Goal: Task Accomplishment & Management: Manage account settings

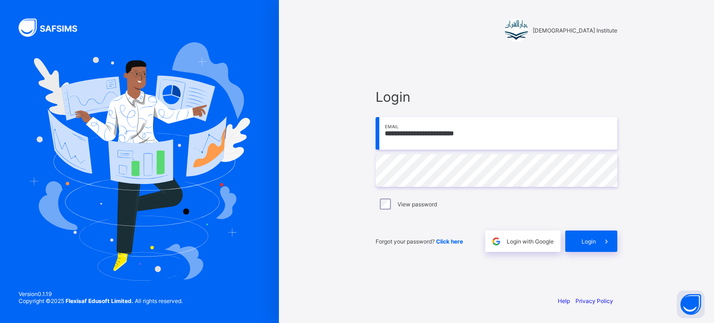
click at [542, 127] on input "**********" at bounding box center [496, 133] width 242 height 33
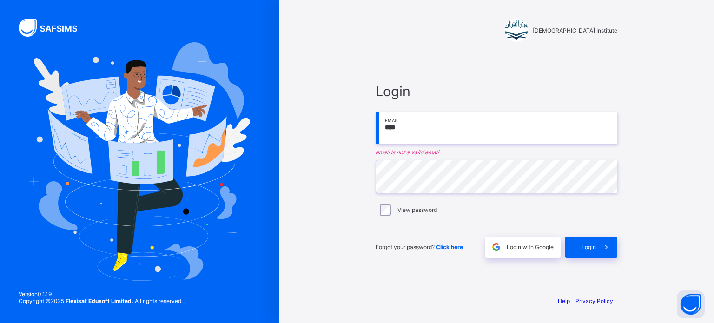
type input "**********"
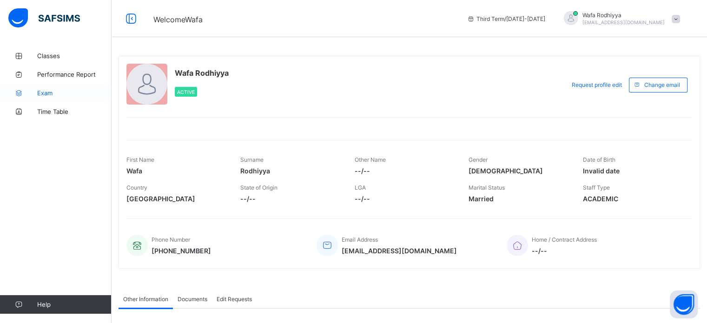
click at [48, 90] on span "Exam" at bounding box center [74, 92] width 74 height 7
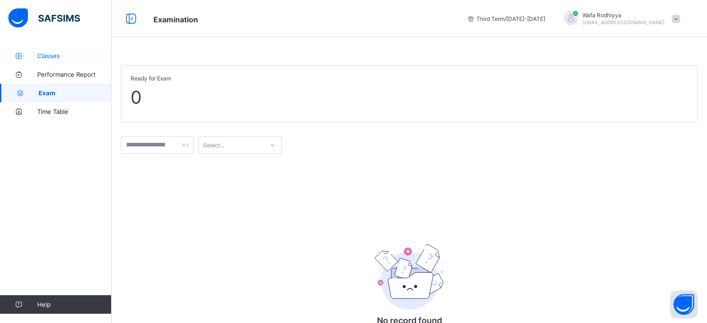
click at [56, 48] on link "Classes" at bounding box center [55, 55] width 111 height 19
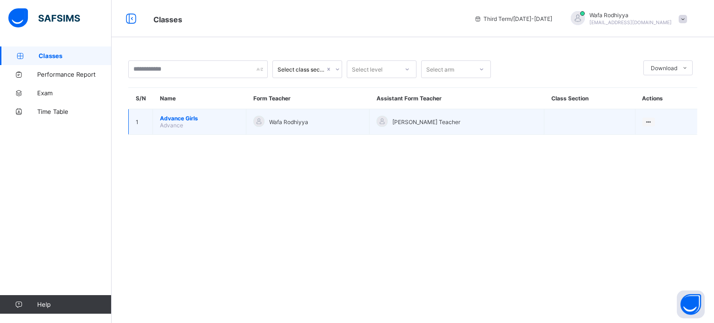
click at [191, 120] on span "Advance Girls" at bounding box center [199, 118] width 79 height 7
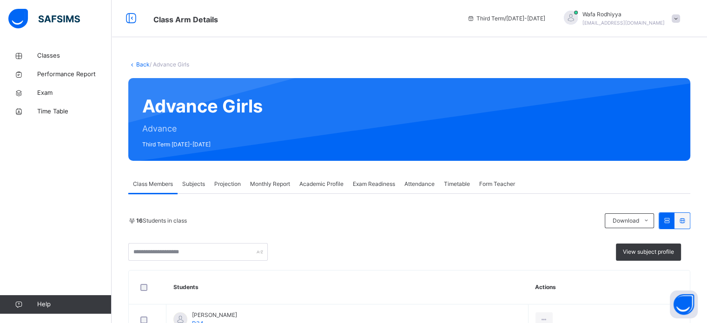
click at [230, 177] on div "Projection" at bounding box center [228, 184] width 36 height 19
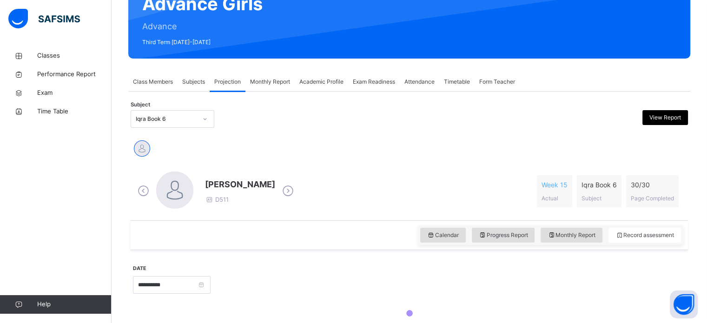
scroll to position [160, 0]
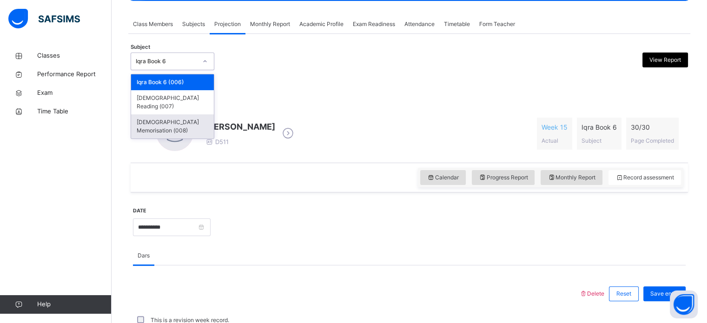
drag, startPoint x: 182, startPoint y: 59, endPoint x: 202, endPoint y: 110, distance: 54.2
click at [202, 70] on div "option [DEMOGRAPHIC_DATA] Memorisation (008) focused, 3 of 3. 3 results availab…" at bounding box center [173, 61] width 84 height 18
click at [202, 114] on div "[DEMOGRAPHIC_DATA] Memorisation (008)" at bounding box center [172, 126] width 83 height 24
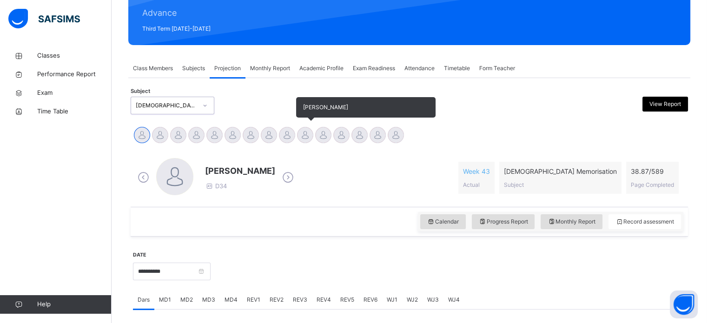
scroll to position [115, 0]
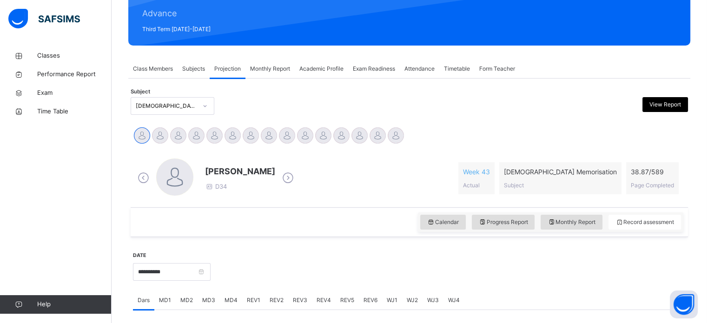
click at [378, 59] on div "Exam Readiness" at bounding box center [374, 68] width 52 height 19
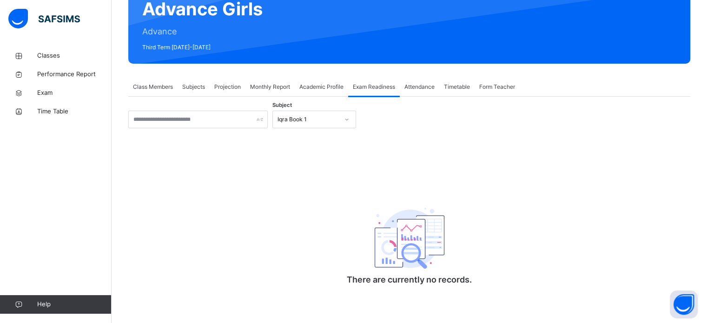
scroll to position [98, 0]
click at [378, 59] on div "Advance Girls Advance Third Term [DATE]-[DATE]" at bounding box center [409, 22] width 562 height 83
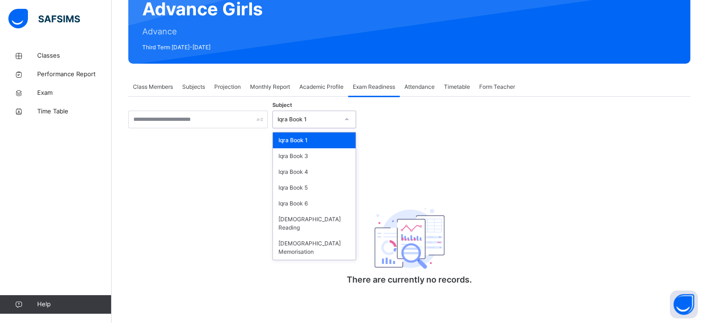
click at [320, 115] on div "Iqra Book 1" at bounding box center [307, 119] width 61 height 8
click at [340, 242] on div "[DEMOGRAPHIC_DATA] Memorisation" at bounding box center [314, 248] width 83 height 24
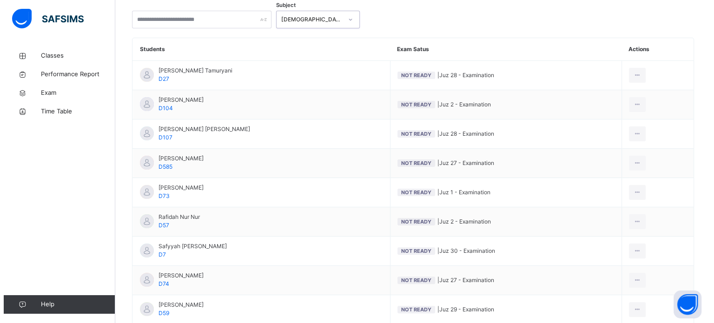
scroll to position [198, 0]
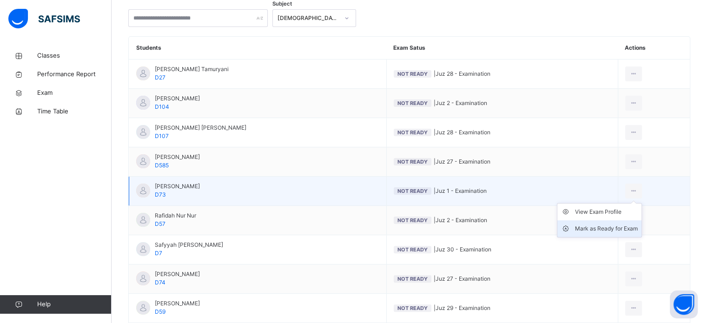
click at [627, 224] on div "Mark as Ready for Exam" at bounding box center [606, 228] width 63 height 9
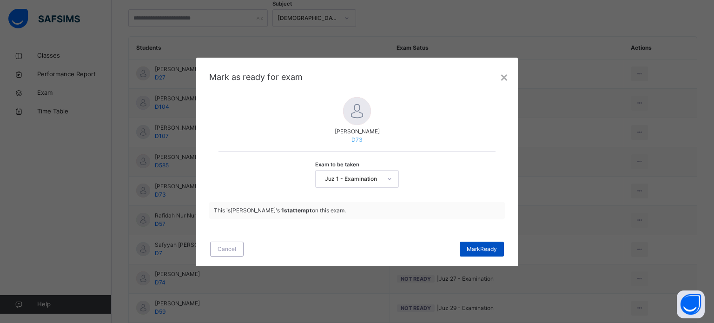
click at [481, 242] on div "[PERSON_NAME]" at bounding box center [481, 249] width 44 height 15
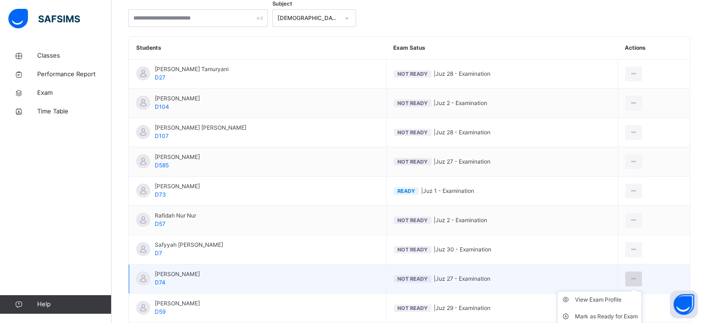
click at [632, 278] on div at bounding box center [633, 278] width 17 height 15
click at [618, 315] on div "Mark as Ready for Exam" at bounding box center [606, 316] width 63 height 9
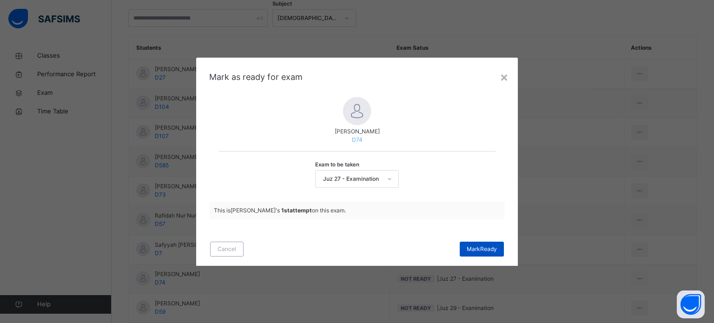
click at [485, 248] on span "[PERSON_NAME]" at bounding box center [481, 249] width 30 height 8
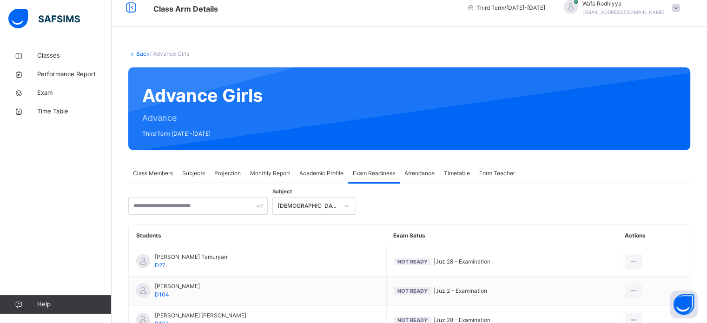
scroll to position [0, 0]
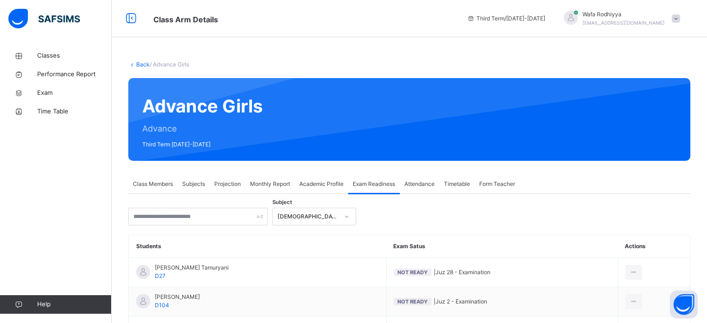
click at [233, 177] on div "Projection" at bounding box center [228, 184] width 36 height 19
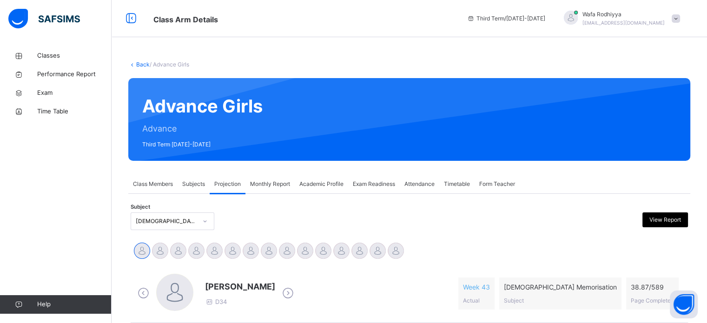
scroll to position [190, 0]
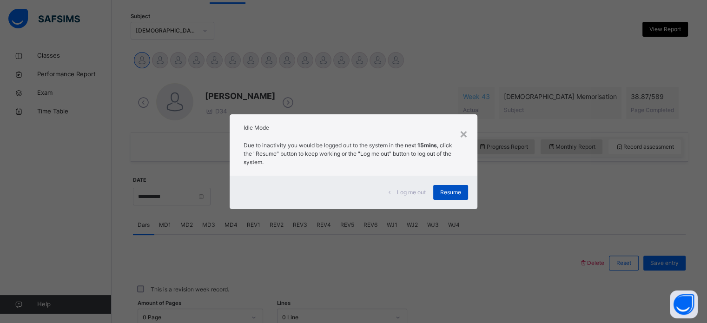
click at [452, 187] on div "Resume" at bounding box center [450, 192] width 35 height 15
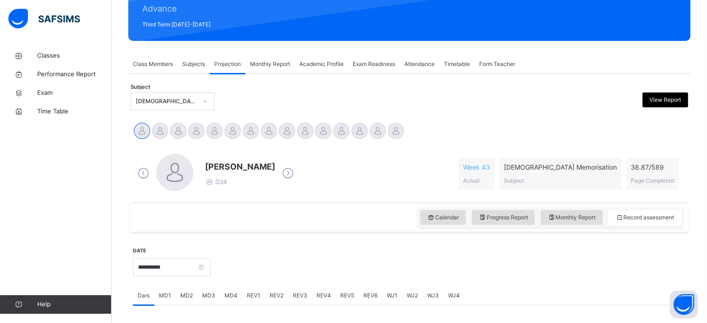
scroll to position [119, 0]
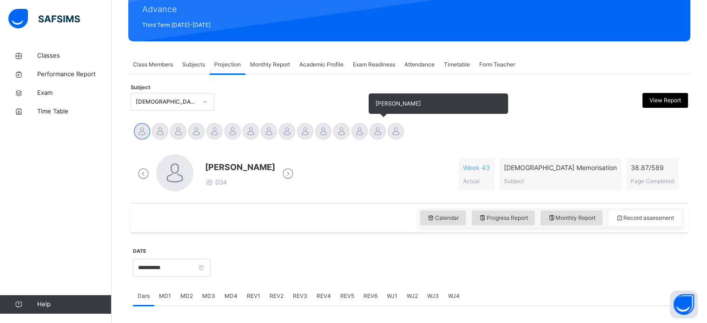
click at [370, 128] on div at bounding box center [377, 131] width 16 height 16
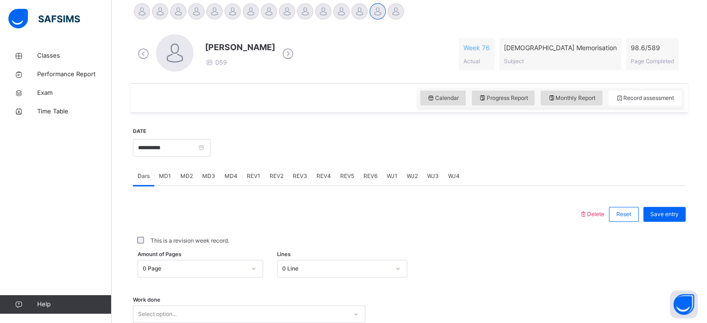
scroll to position [241, 0]
click at [252, 173] on span "REV1" at bounding box center [253, 174] width 13 height 8
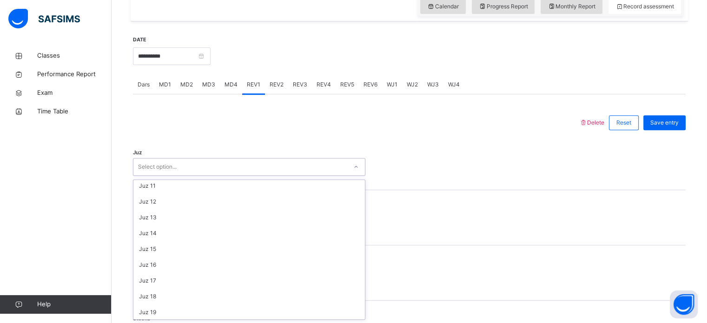
scroll to position [334, 0]
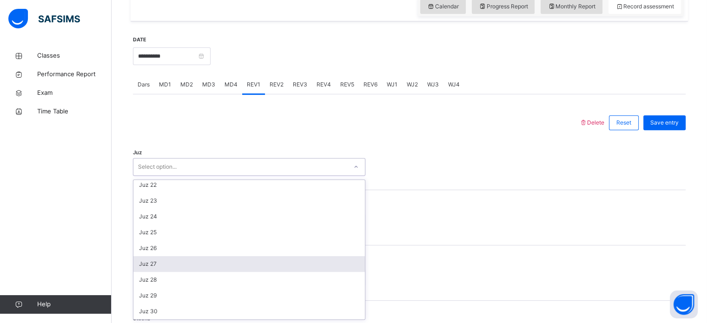
click at [151, 264] on div "Juz 27" at bounding box center [248, 264] width 231 height 16
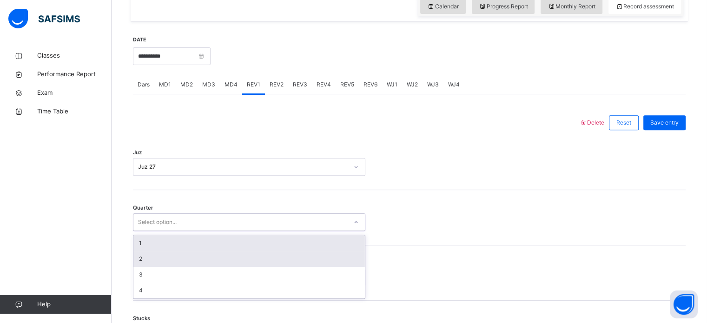
click at [162, 258] on div "2" at bounding box center [248, 259] width 231 height 16
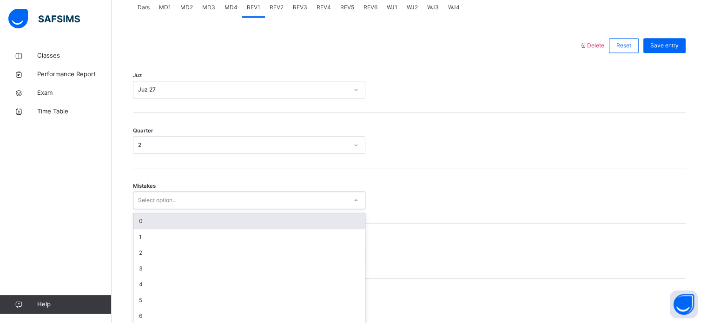
scroll to position [413, 0]
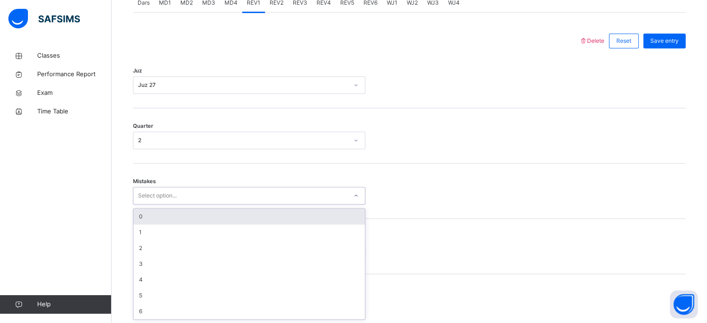
click at [165, 212] on div "0" at bounding box center [248, 217] width 231 height 16
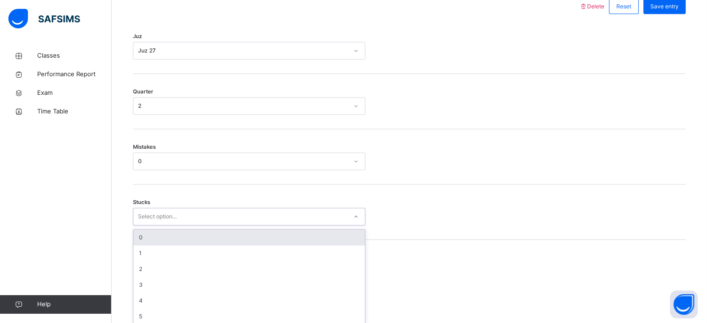
scroll to position [452, 0]
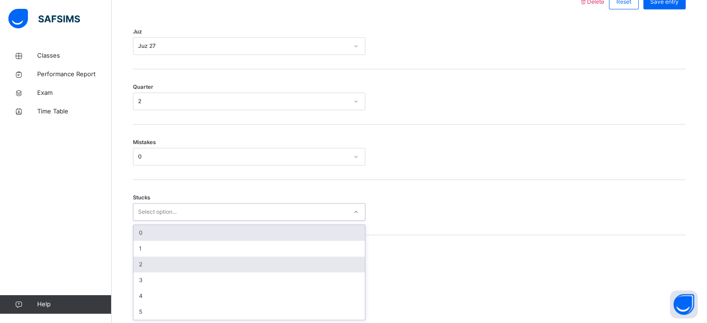
click at [150, 267] on div "2" at bounding box center [248, 264] width 231 height 16
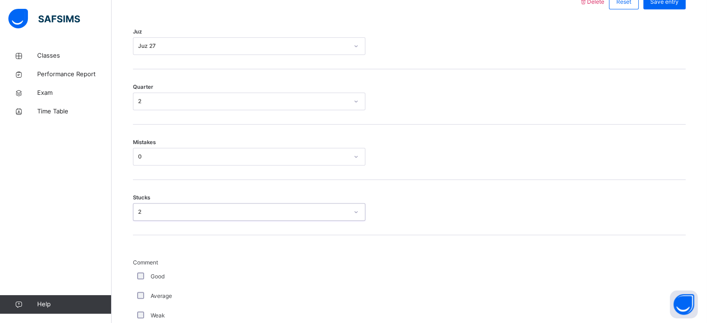
click at [149, 301] on div "Average" at bounding box center [249, 296] width 232 height 20
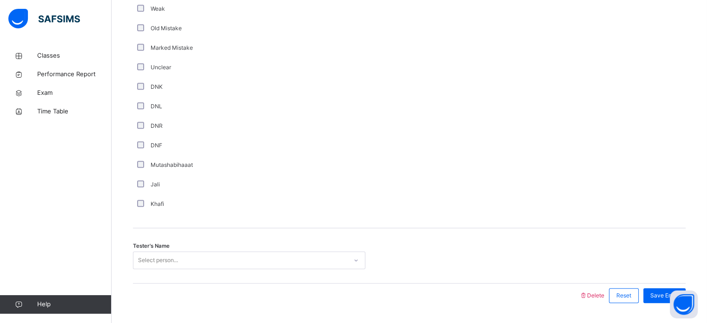
scroll to position [784, 0]
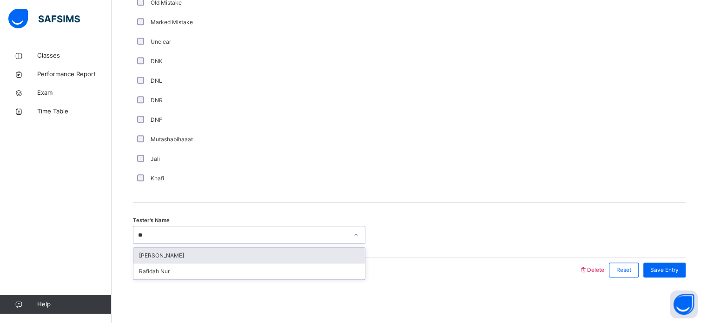
type input "***"
click at [323, 262] on div "[PERSON_NAME]" at bounding box center [248, 256] width 231 height 16
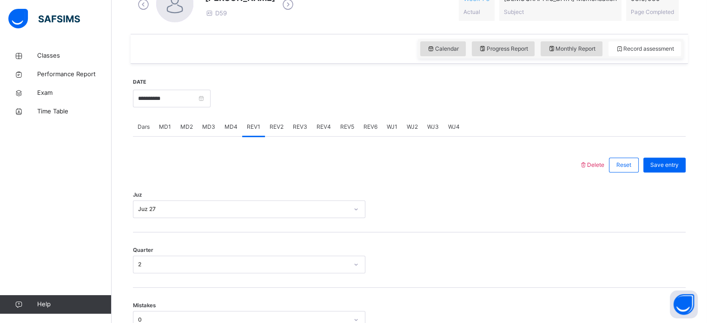
scroll to position [246, 0]
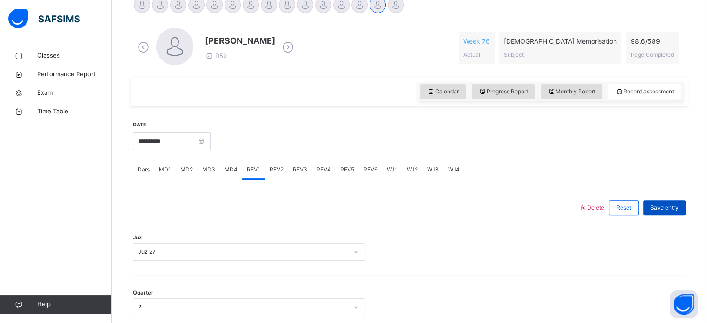
click at [670, 208] on span "Save entry" at bounding box center [664, 207] width 28 height 8
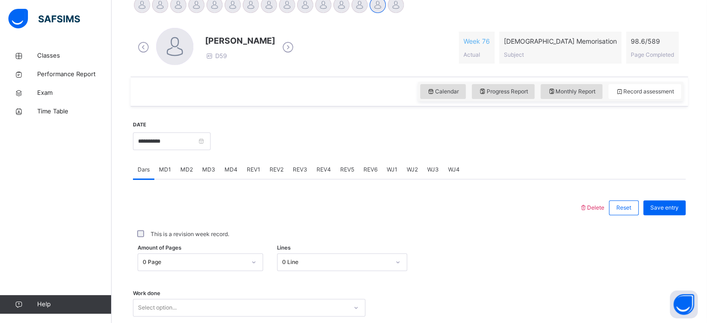
scroll to position [173, 0]
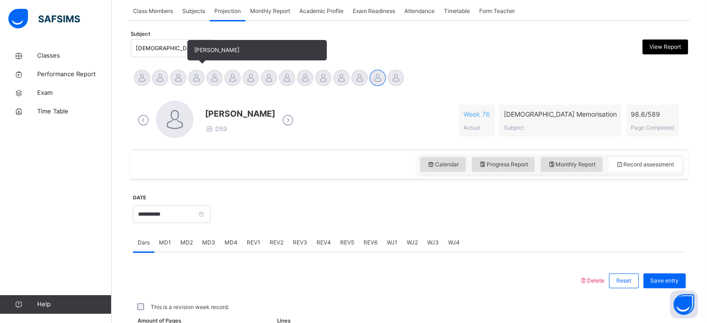
click at [204, 75] on div at bounding box center [196, 78] width 16 height 16
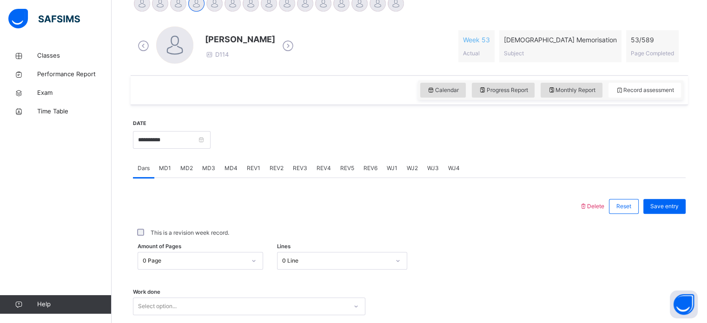
scroll to position [255, 0]
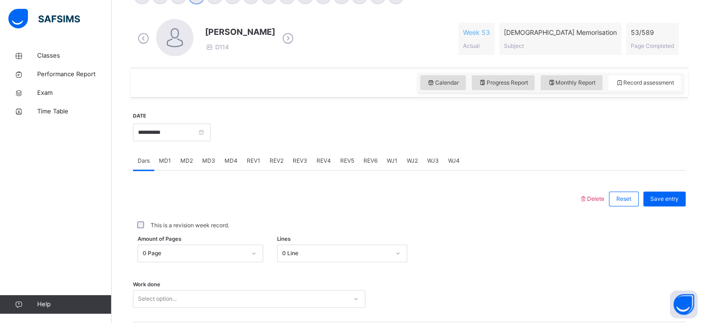
click at [199, 163] on div "MD3" at bounding box center [208, 160] width 22 height 19
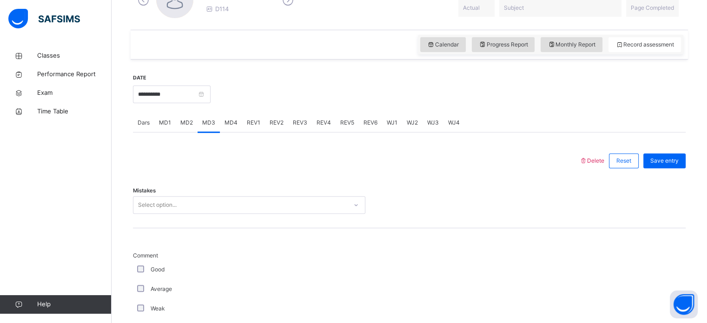
scroll to position [312, 0]
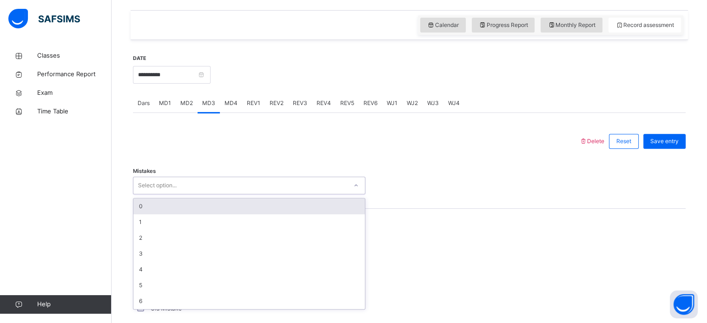
click at [210, 212] on div "0" at bounding box center [248, 206] width 231 height 16
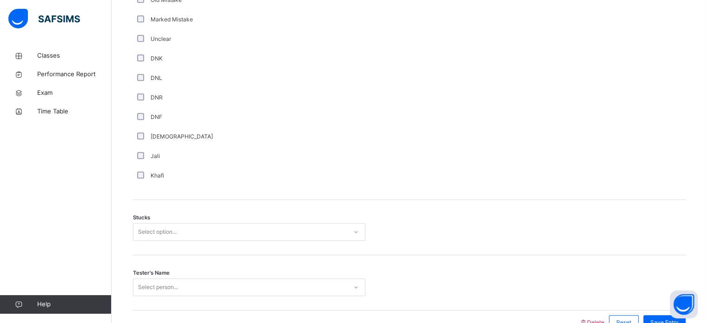
scroll to position [647, 0]
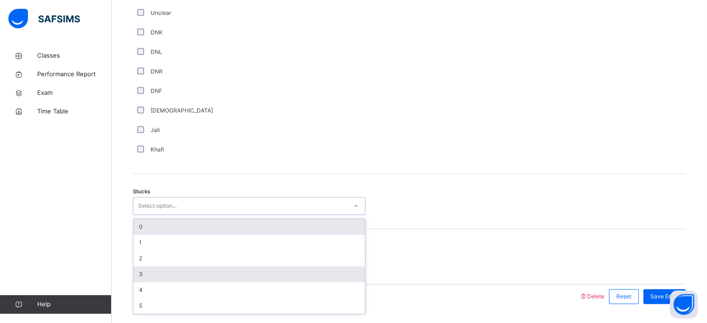
click at [155, 275] on div "3" at bounding box center [248, 274] width 231 height 16
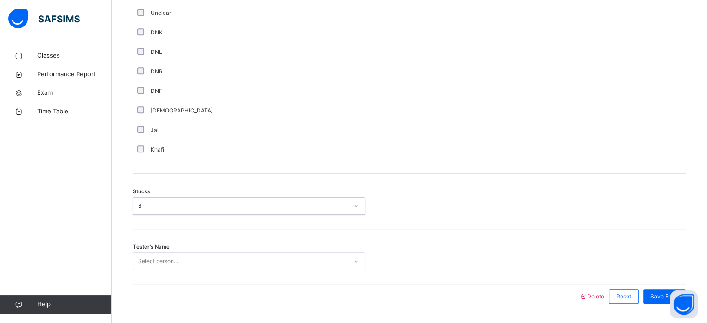
scroll to position [673, 0]
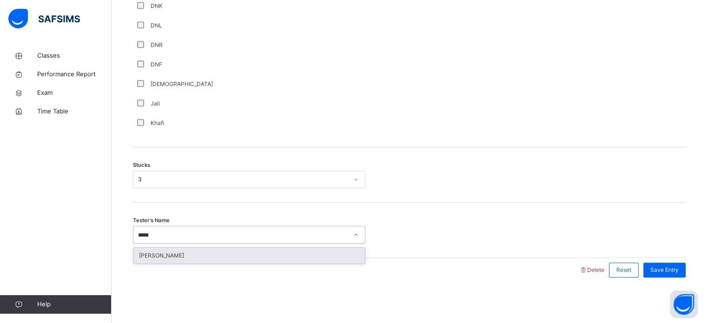
type input "******"
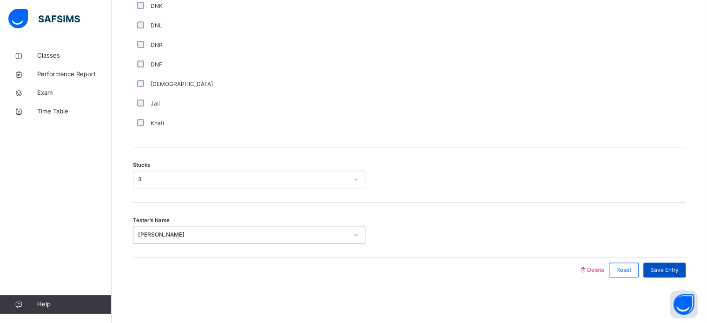
click at [678, 271] on span "Save Entry" at bounding box center [664, 270] width 28 height 8
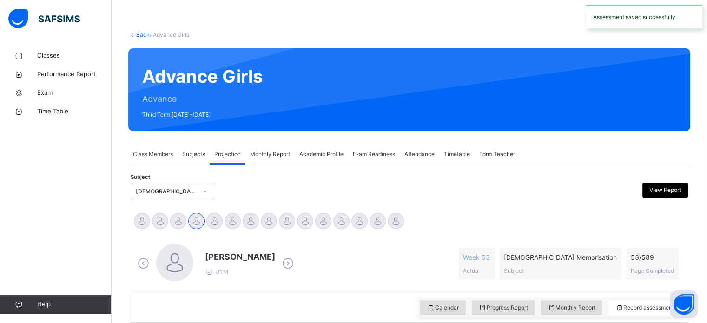
scroll to position [0, 0]
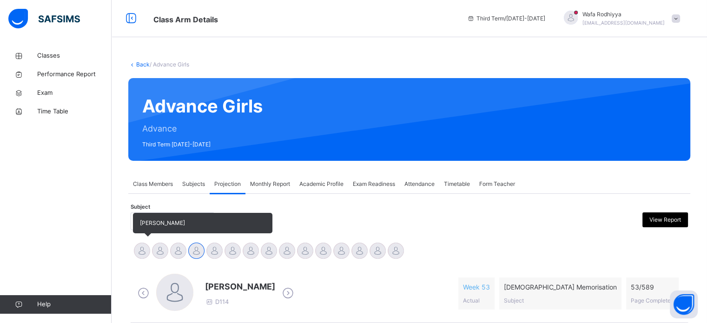
click at [144, 245] on div at bounding box center [142, 250] width 16 height 16
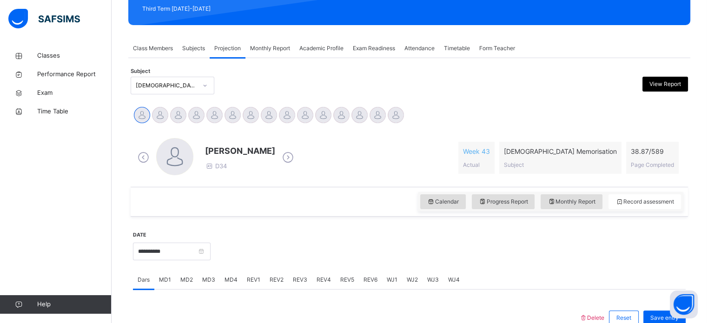
scroll to position [133, 0]
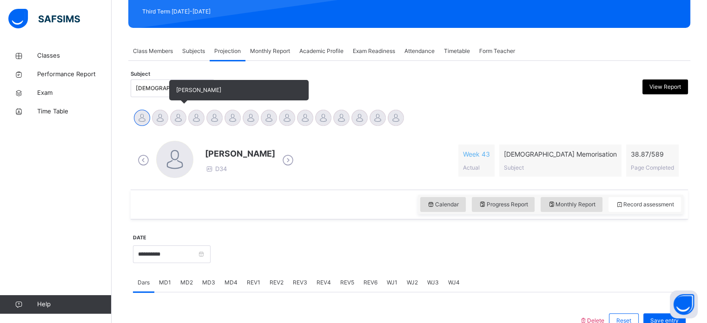
click at [181, 109] on div "[PERSON_NAME]" at bounding box center [178, 119] width 18 height 20
click at [178, 117] on div at bounding box center [178, 118] width 16 height 16
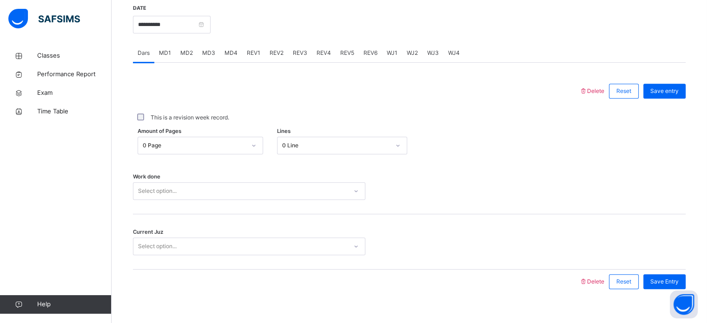
scroll to position [374, 0]
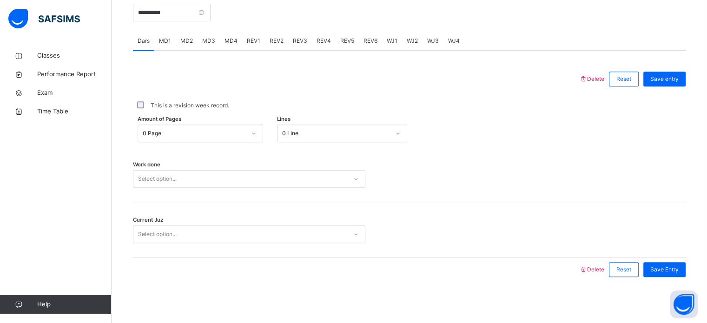
click at [252, 37] on span "REV1" at bounding box center [253, 41] width 13 height 8
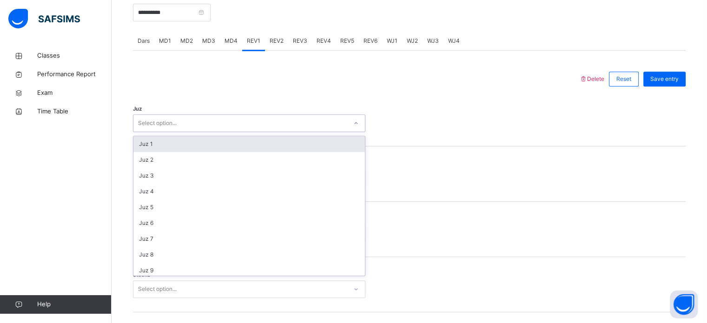
click at [245, 121] on div "Select option..." at bounding box center [240, 123] width 214 height 14
type input "**"
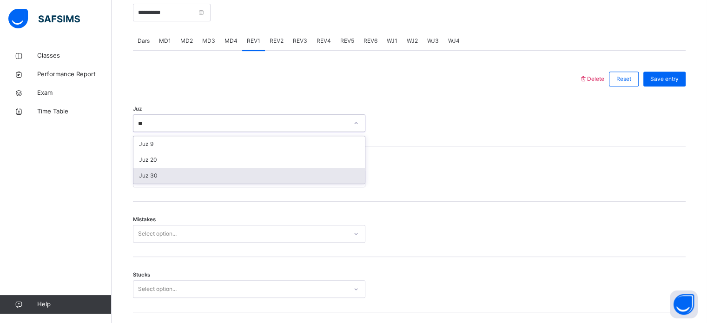
click at [249, 172] on div "Juz 30" at bounding box center [248, 176] width 231 height 16
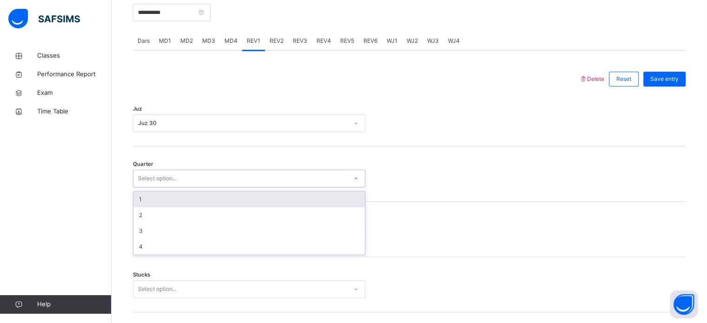
click at [240, 172] on div "Select option..." at bounding box center [240, 178] width 214 height 14
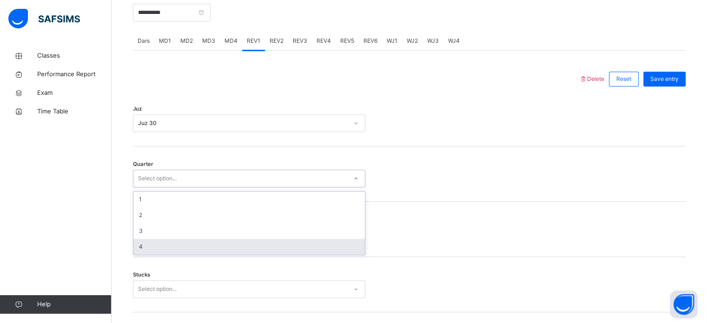
click at [248, 242] on div "4" at bounding box center [248, 247] width 231 height 16
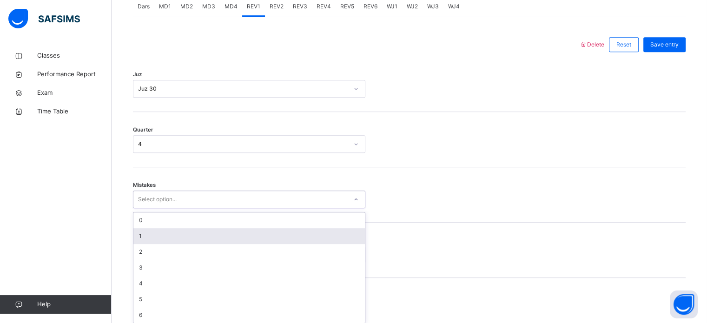
click at [240, 208] on div "option 1 focused, 2 of 7. 7 results available. Use Up and Down to choose option…" at bounding box center [249, 199] width 232 height 18
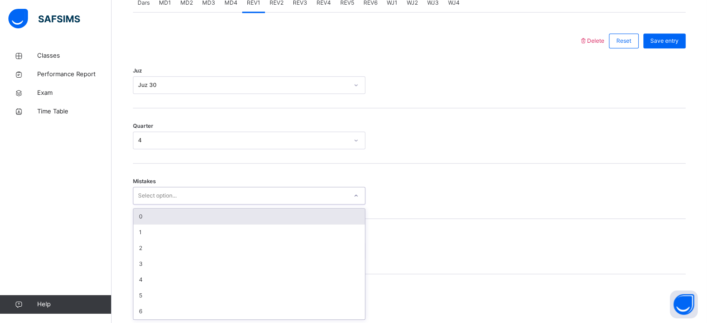
click at [226, 211] on div "0" at bounding box center [248, 217] width 231 height 16
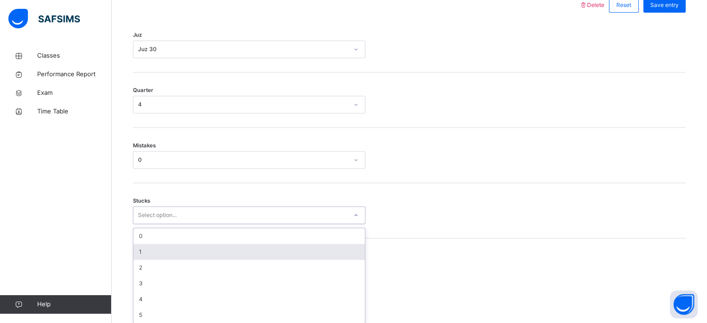
scroll to position [452, 0]
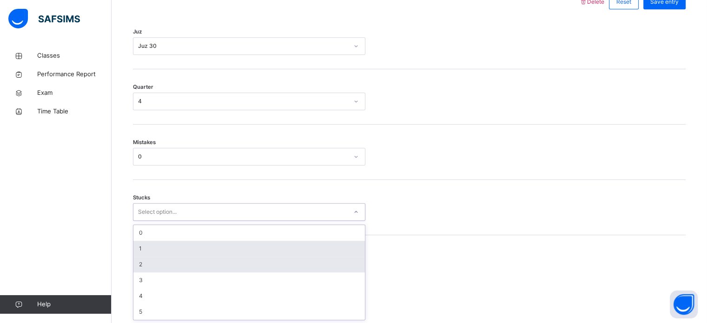
drag, startPoint x: 226, startPoint y: 255, endPoint x: 218, endPoint y: 254, distance: 7.4
click at [218, 221] on div "option 2 focused, 3 of 6. 6 results available. Use Up and Down to choose option…" at bounding box center [249, 212] width 232 height 18
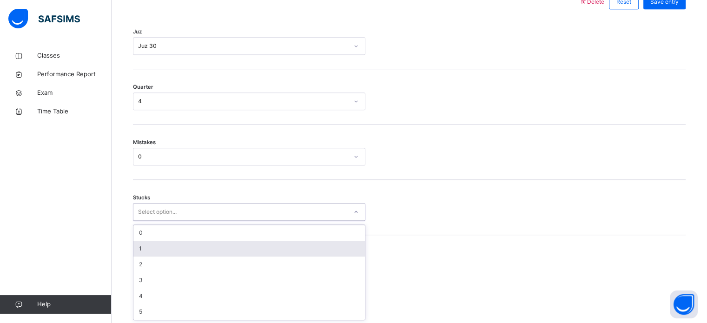
click at [209, 245] on div "1" at bounding box center [248, 249] width 231 height 16
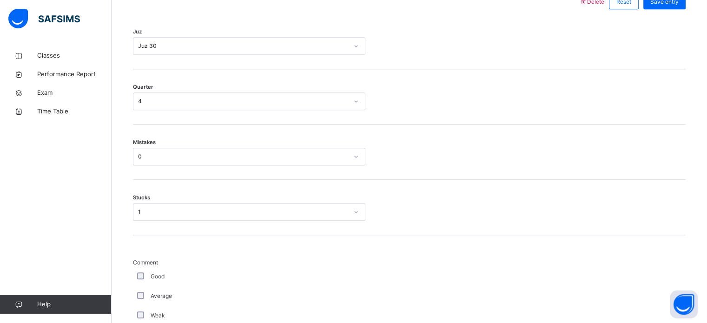
click at [139, 270] on div "Good" at bounding box center [249, 277] width 232 height 20
click at [125, 279] on div "Back / Advance Girls Advance Girls Advance Third Term [DATE]-[DATE] Class Membe…" at bounding box center [408, 125] width 595 height 1061
click at [145, 284] on div "Good" at bounding box center [249, 277] width 232 height 20
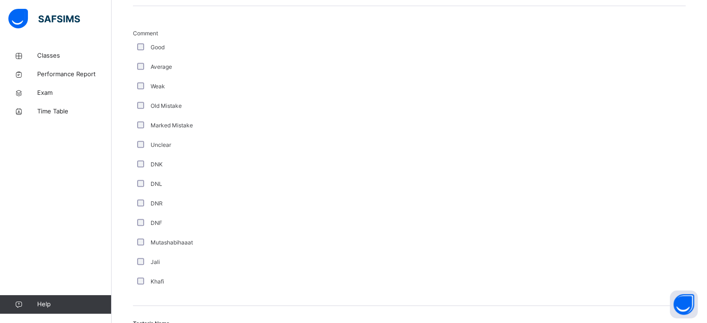
scroll to position [784, 0]
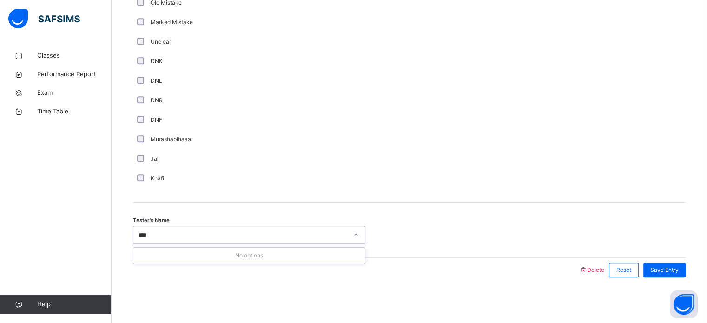
type input "***"
click at [681, 264] on div "Save Entry" at bounding box center [664, 269] width 42 height 15
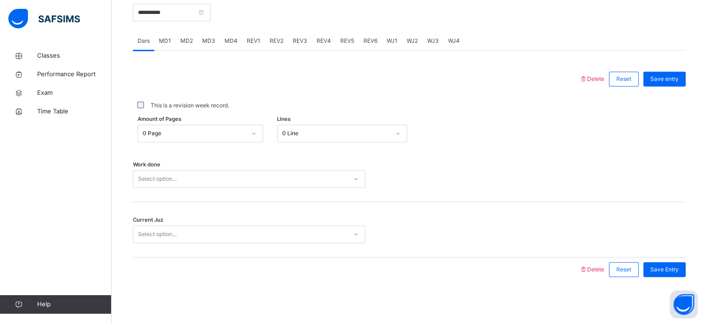
scroll to position [92, 0]
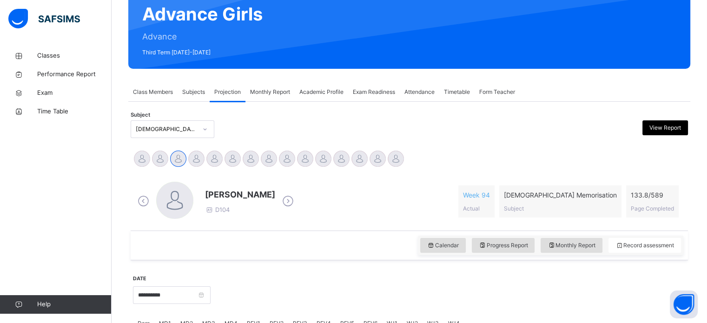
click at [508, 168] on div "[PERSON_NAME] [PERSON_NAME] Tamuryani [PERSON_NAME] [PERSON_NAME] [PERSON_NAME]…" at bounding box center [409, 160] width 552 height 20
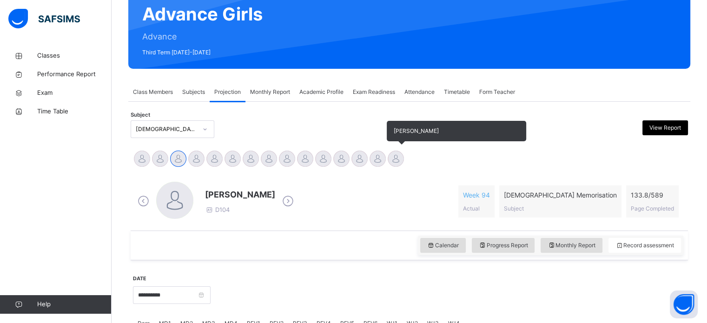
click at [398, 159] on div at bounding box center [395, 159] width 16 height 16
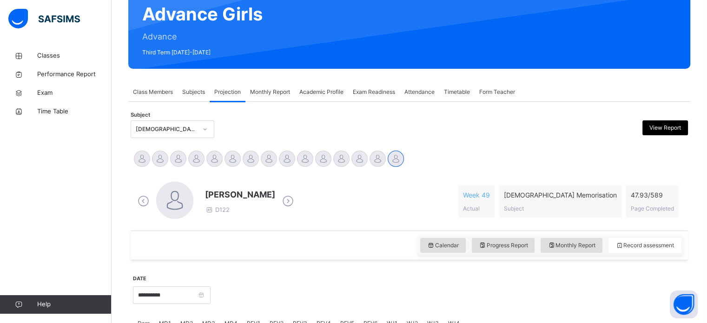
scroll to position [374, 0]
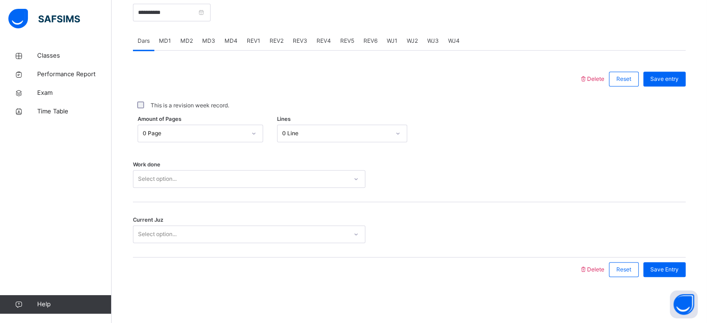
click at [386, 37] on span "WJ1" at bounding box center [391, 41] width 11 height 8
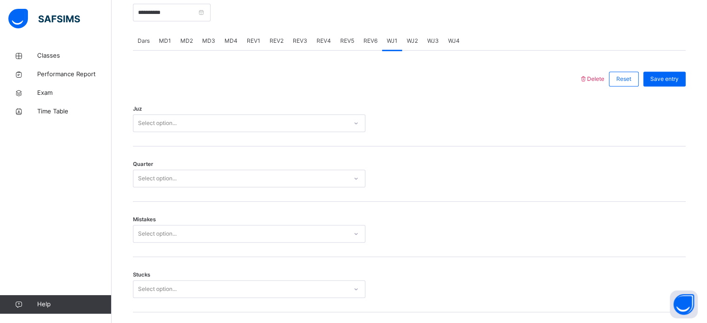
click at [313, 113] on div "Juz Select option..." at bounding box center [409, 118] width 552 height 55
click at [314, 124] on div "Select option..." at bounding box center [240, 123] width 214 height 14
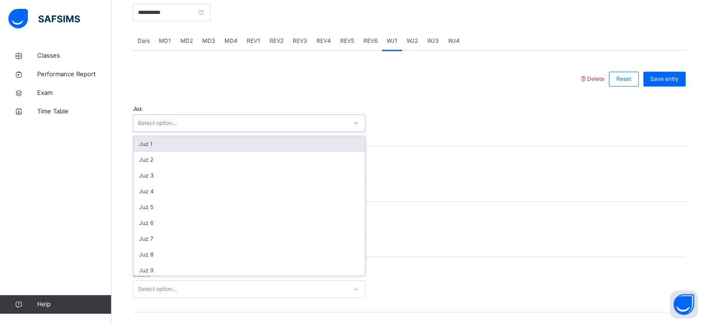
type input "**"
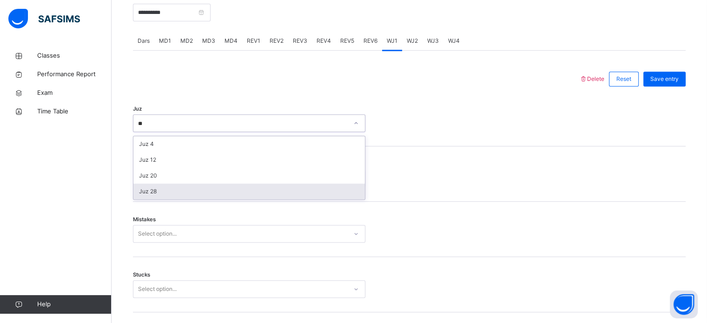
click at [292, 193] on div "Juz 28" at bounding box center [248, 191] width 231 height 16
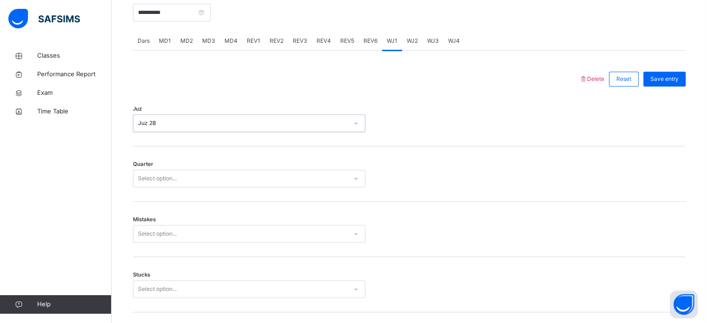
drag, startPoint x: 288, startPoint y: 185, endPoint x: 286, endPoint y: 190, distance: 5.0
click at [287, 183] on div "Select option..." at bounding box center [249, 179] width 232 height 18
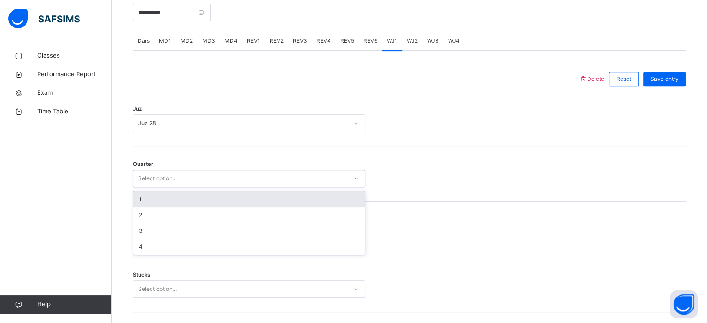
click at [283, 197] on div "1" at bounding box center [248, 199] width 231 height 16
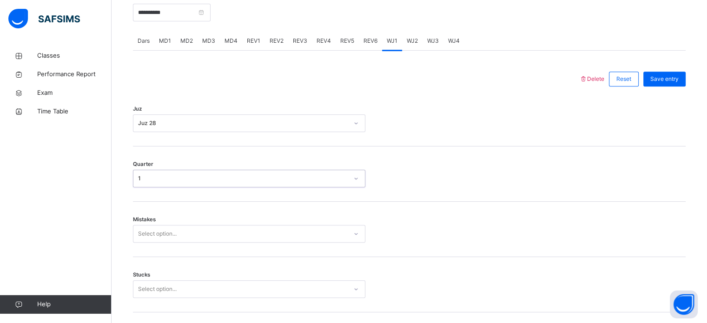
click at [277, 229] on div "Select option..." at bounding box center [249, 234] width 232 height 18
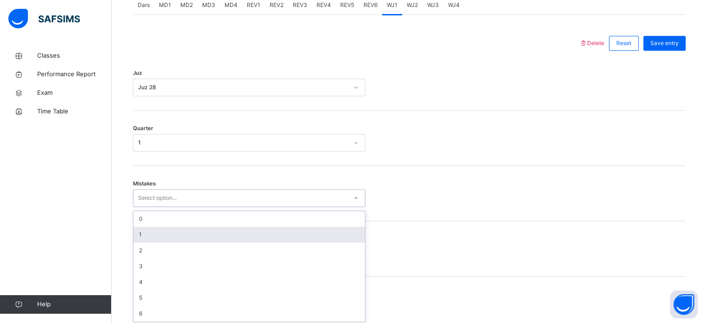
scroll to position [413, 0]
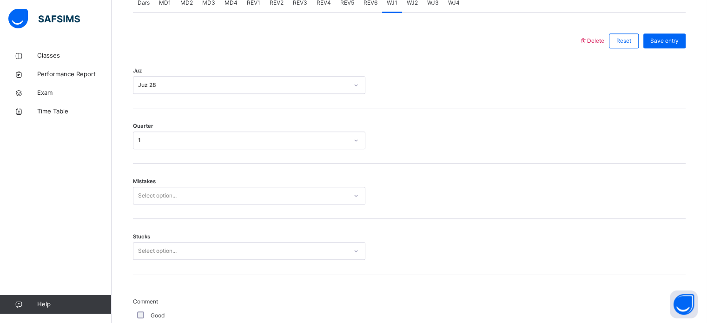
click at [272, 207] on div "Mistakes Select option..." at bounding box center [409, 191] width 552 height 55
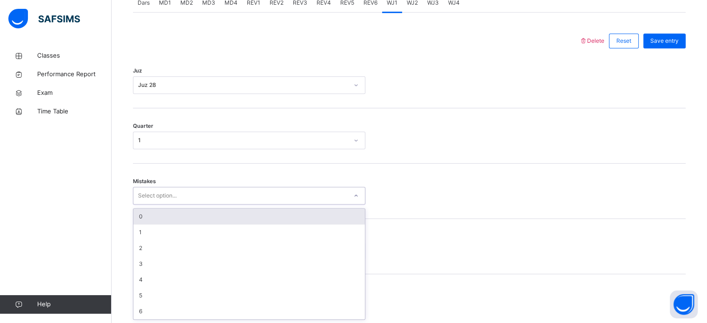
click at [259, 197] on div "Select option..." at bounding box center [240, 196] width 214 height 14
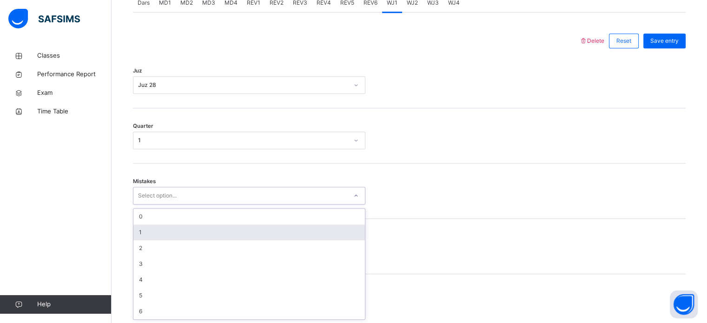
click at [250, 234] on div "1" at bounding box center [248, 232] width 231 height 16
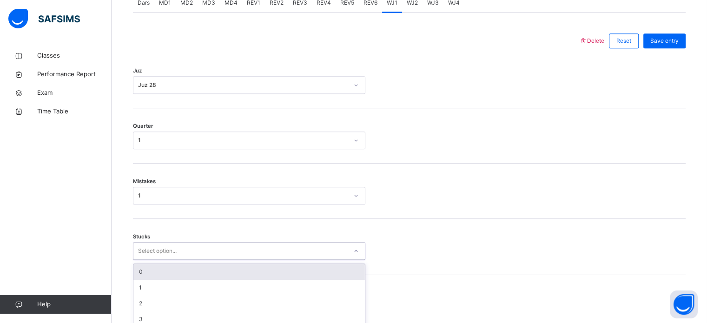
scroll to position [452, 0]
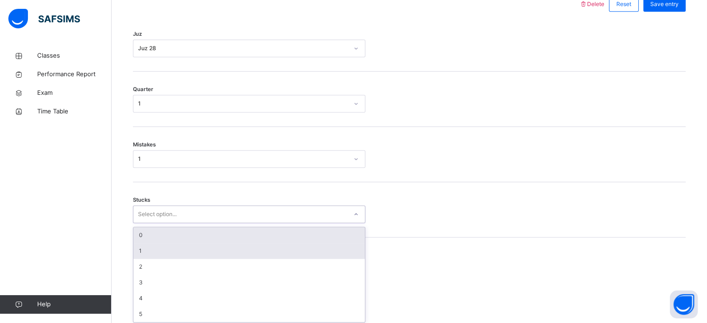
click at [245, 223] on div "option 0 focused, 1 of 6. 6 results available. Use Up and Down to choose option…" at bounding box center [249, 214] width 232 height 18
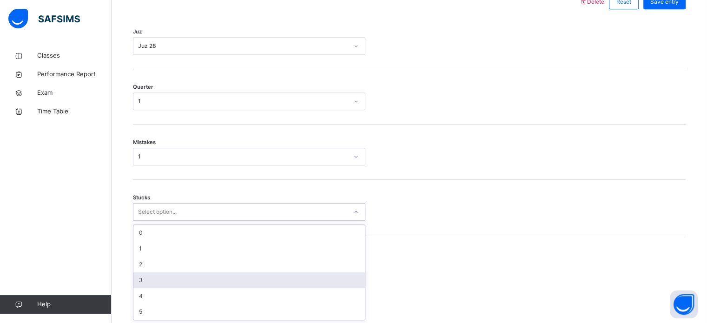
click at [246, 277] on div "3" at bounding box center [248, 280] width 231 height 16
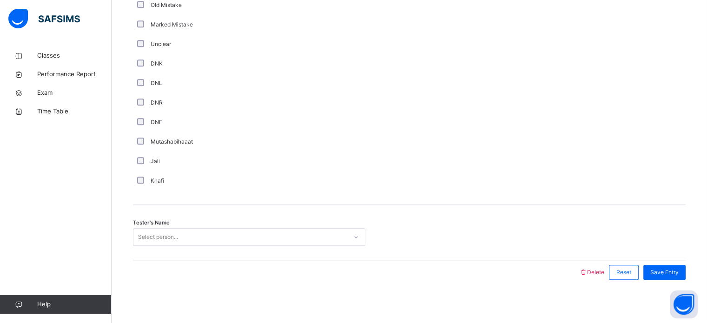
scroll to position [784, 0]
click at [143, 171] on div "Khafi" at bounding box center [249, 179] width 232 height 20
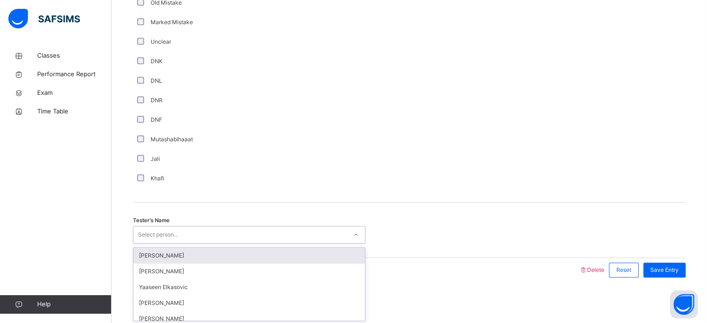
click at [192, 236] on div "Select person..." at bounding box center [240, 235] width 214 height 14
type input "****"
click at [150, 251] on div "[PERSON_NAME]" at bounding box center [248, 256] width 231 height 16
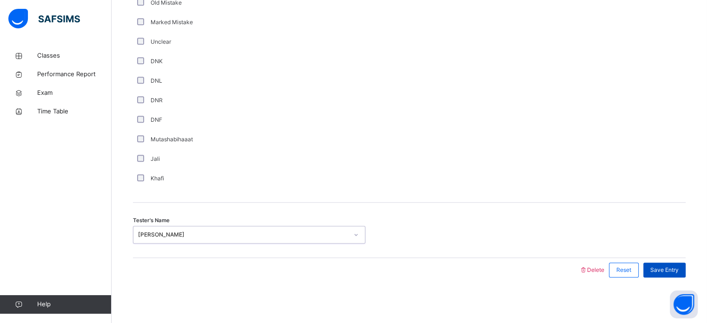
click at [671, 266] on span "Save Entry" at bounding box center [664, 270] width 28 height 8
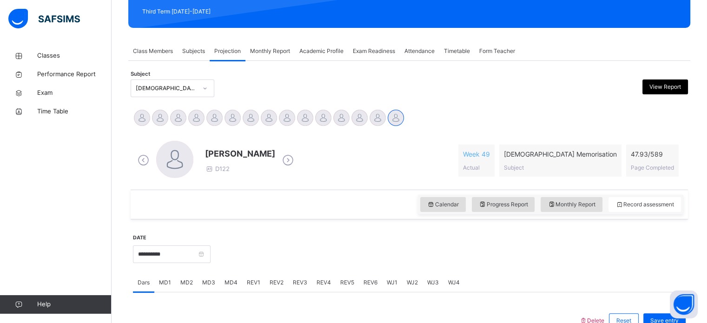
scroll to position [151, 0]
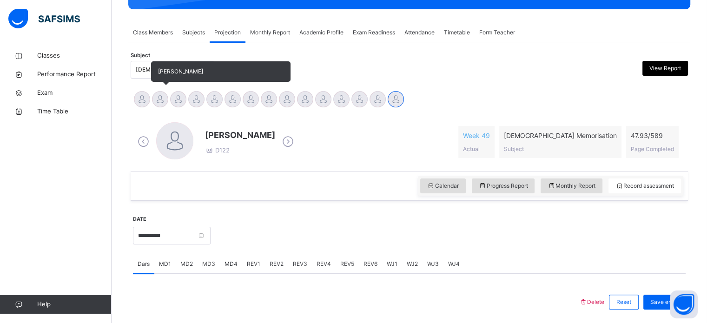
click at [152, 98] on div at bounding box center [160, 99] width 16 height 16
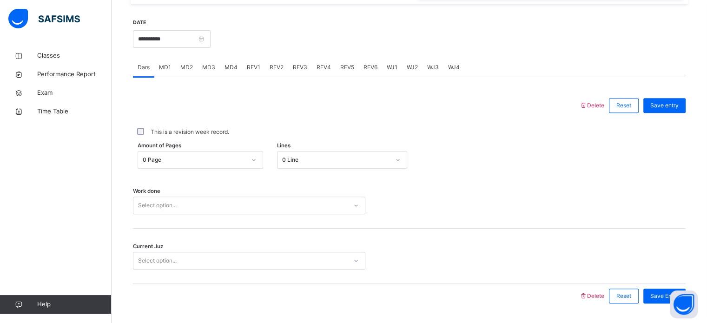
scroll to position [356, 0]
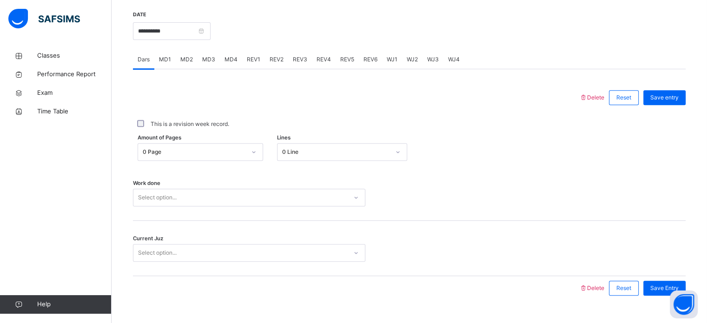
click at [167, 56] on span "MD1" at bounding box center [165, 59] width 12 height 8
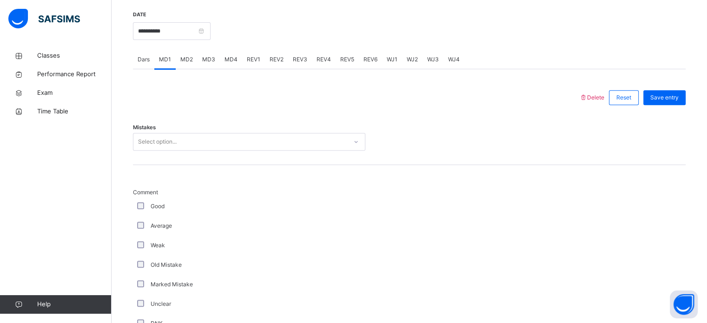
click at [184, 131] on div "Mistakes Select option..." at bounding box center [409, 137] width 552 height 55
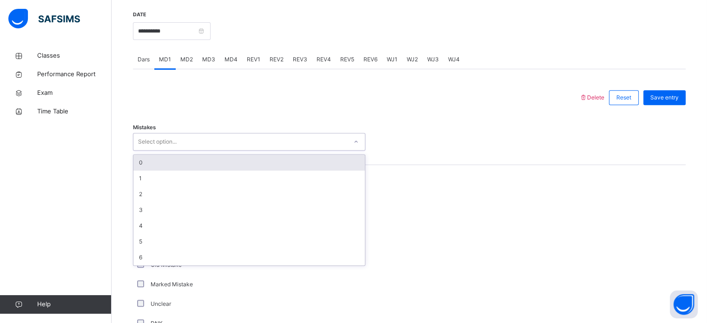
click at [183, 135] on div "Select option..." at bounding box center [240, 142] width 214 height 14
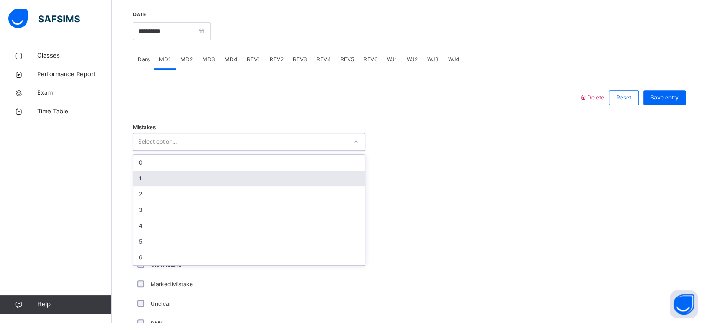
click at [188, 173] on div "1" at bounding box center [248, 178] width 231 height 16
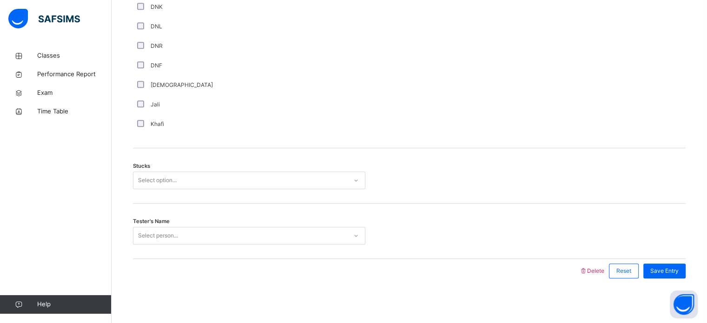
scroll to position [673, 0]
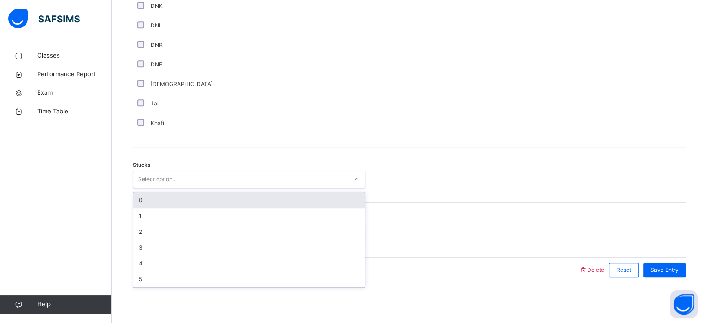
click at [158, 174] on div "Select option..." at bounding box center [157, 179] width 39 height 18
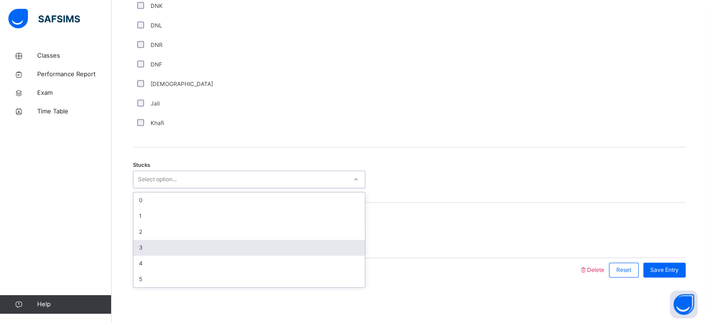
click at [154, 241] on div "3" at bounding box center [248, 248] width 231 height 16
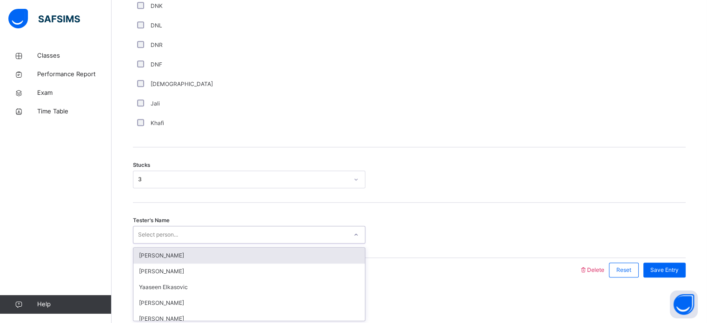
click at [154, 234] on div "Select person..." at bounding box center [158, 235] width 40 height 18
type input "******"
click at [167, 255] on div "[PERSON_NAME]" at bounding box center [248, 256] width 231 height 16
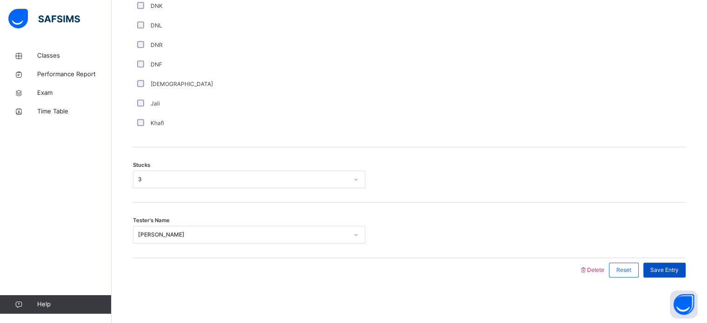
click at [658, 262] on div "Save Entry" at bounding box center [664, 269] width 42 height 15
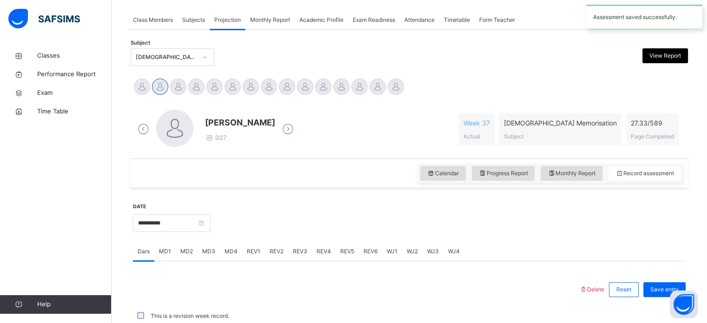
scroll to position [374, 0]
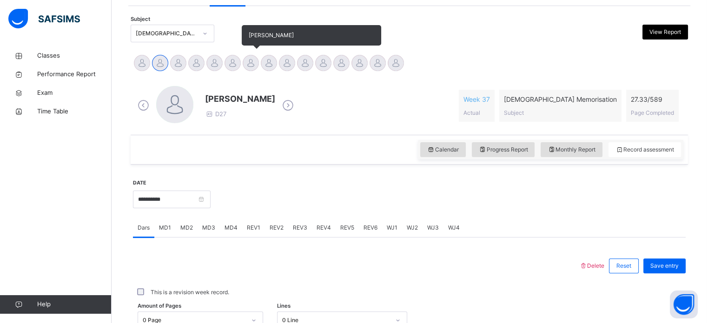
click at [255, 56] on div at bounding box center [250, 63] width 16 height 16
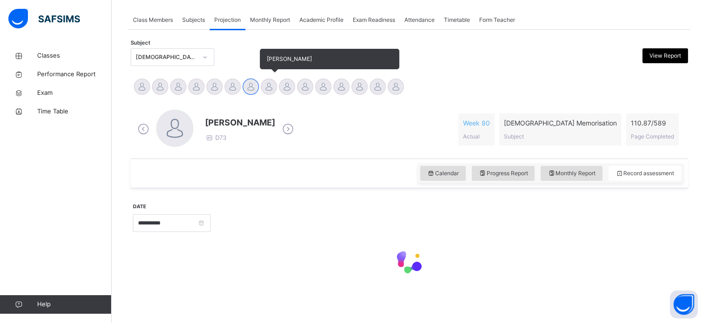
click at [274, 82] on div at bounding box center [269, 87] width 16 height 16
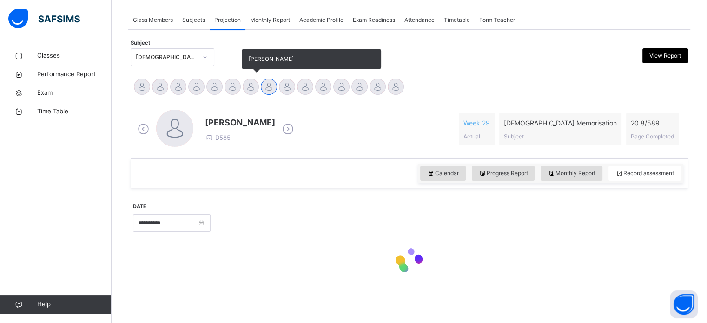
click at [243, 85] on div at bounding box center [250, 87] width 16 height 16
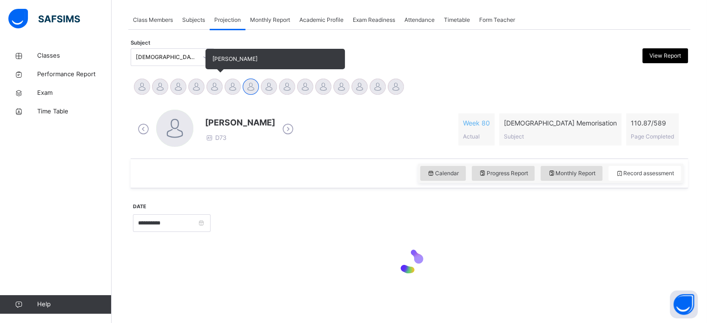
click at [216, 85] on div at bounding box center [214, 87] width 16 height 16
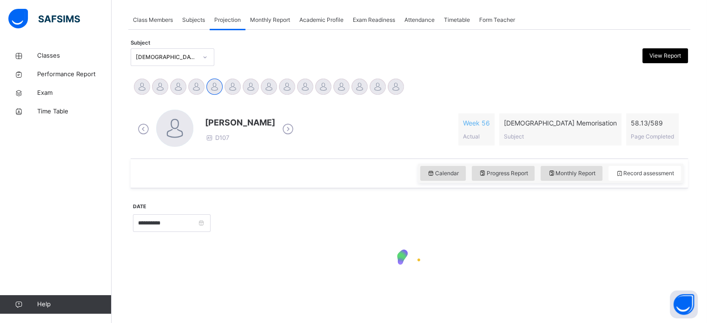
click at [331, 110] on div "[PERSON_NAME] D107 Week 56 Actual [DEMOGRAPHIC_DATA] Memorisation Subject 58.13…" at bounding box center [409, 129] width 548 height 39
click at [296, 110] on div "[PERSON_NAME] D107" at bounding box center [215, 129] width 161 height 39
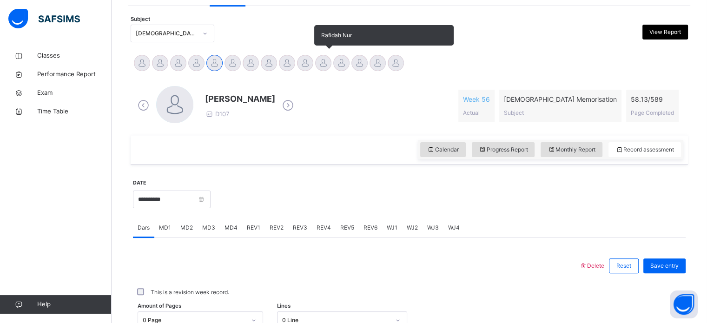
click at [325, 60] on div at bounding box center [323, 63] width 16 height 16
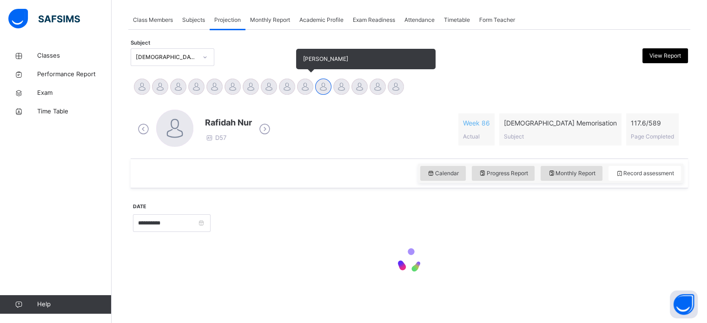
click at [305, 79] on div at bounding box center [305, 87] width 16 height 16
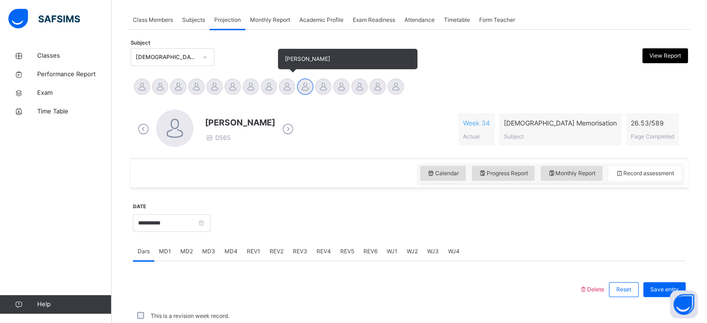
click at [285, 78] on div "[PERSON_NAME]" at bounding box center [287, 88] width 18 height 20
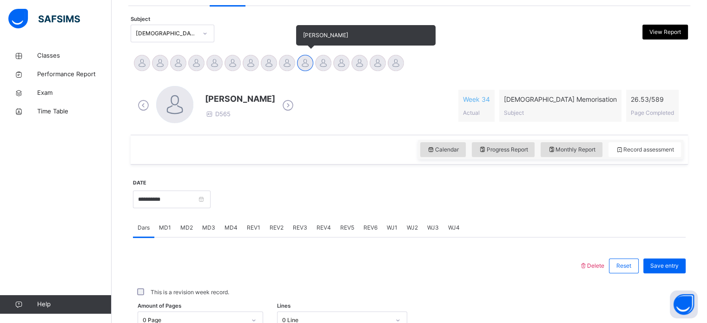
click at [305, 59] on div at bounding box center [305, 63] width 16 height 16
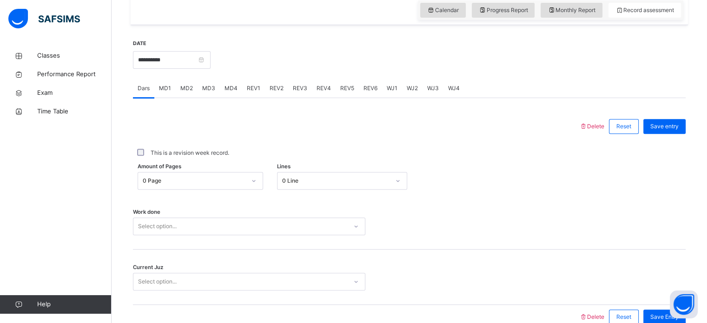
scroll to position [327, 0]
click at [195, 86] on div "MD2" at bounding box center [187, 88] width 22 height 19
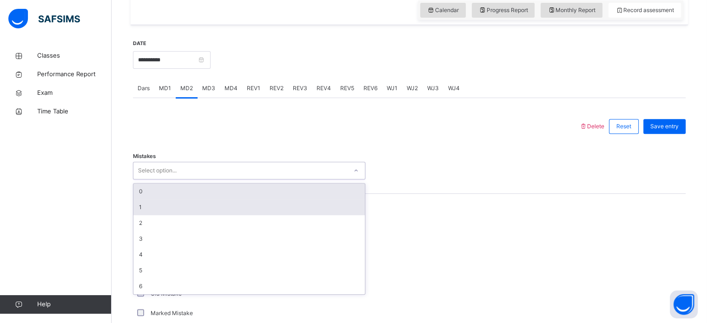
click at [158, 203] on div "1" at bounding box center [248, 207] width 231 height 16
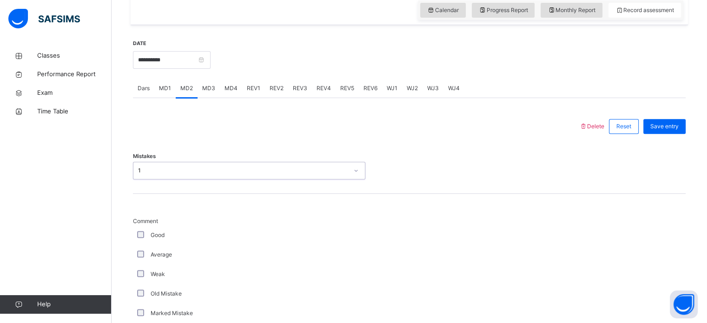
click at [138, 221] on span "Comment" at bounding box center [249, 221] width 232 height 8
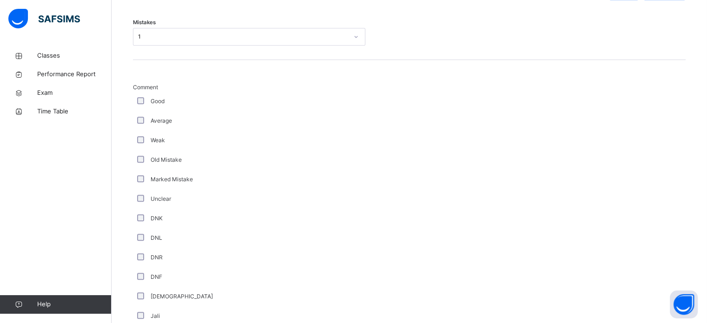
scroll to position [673, 0]
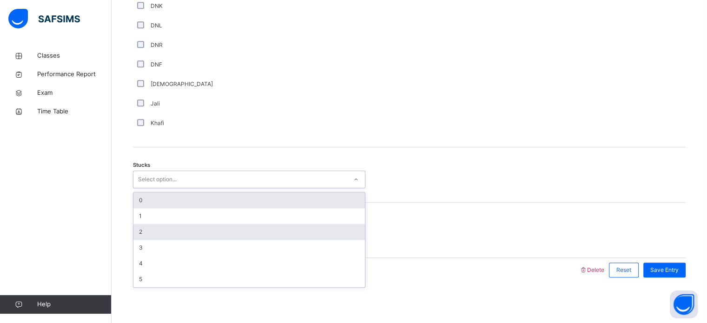
click at [158, 231] on div "2" at bounding box center [248, 232] width 231 height 16
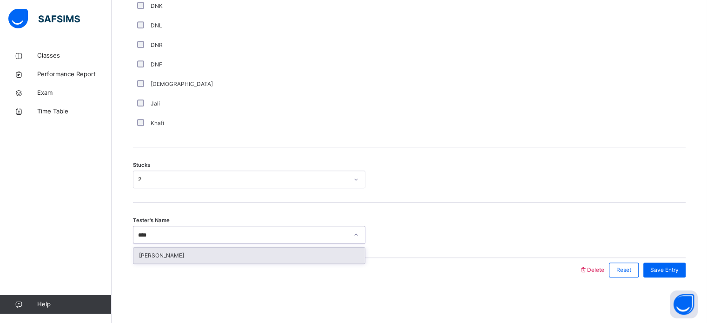
type input "*****"
click at [195, 261] on div "[PERSON_NAME]" at bounding box center [248, 256] width 231 height 16
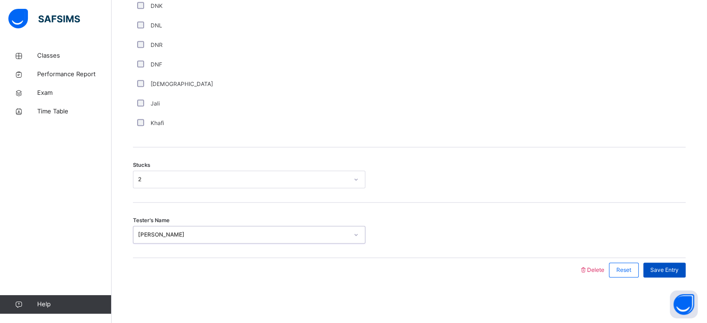
click at [675, 275] on div "Save Entry" at bounding box center [664, 269] width 42 height 15
click at [668, 264] on div "Save Entry" at bounding box center [664, 269] width 42 height 15
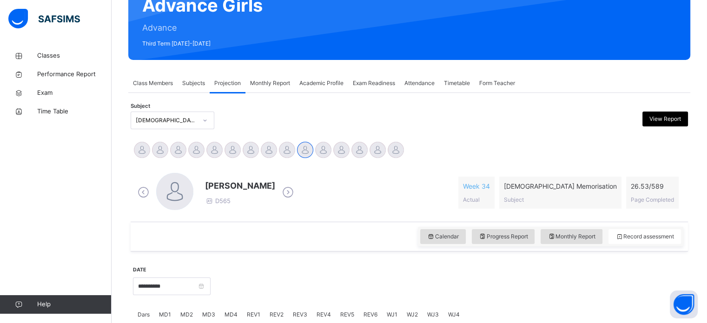
scroll to position [91, 0]
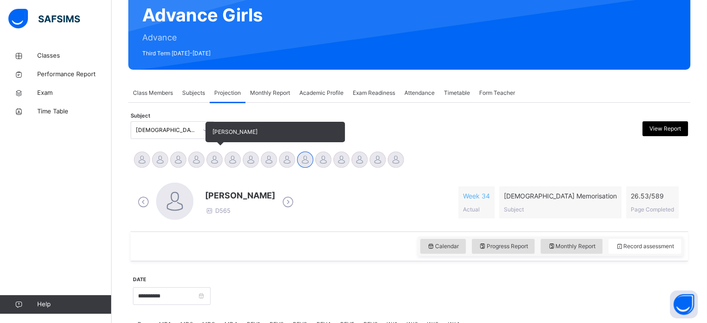
click at [217, 157] on div at bounding box center [214, 159] width 16 height 16
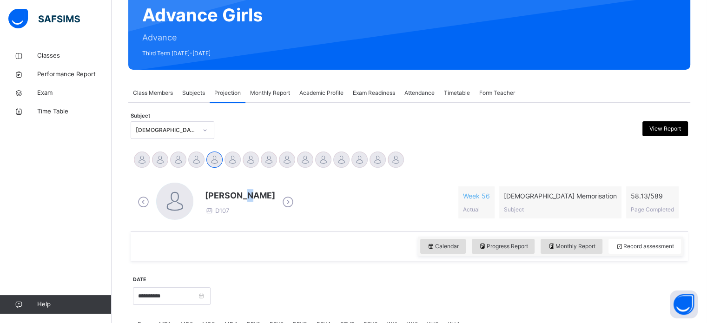
drag, startPoint x: 244, startPoint y: 190, endPoint x: 230, endPoint y: 180, distance: 16.4
click at [231, 180] on div "[PERSON_NAME] D107 Week 56 Actual [DEMOGRAPHIC_DATA] Memorisation Subject 58.13…" at bounding box center [409, 202] width 552 height 53
click at [343, 255] on div "Calendar Progress Report Monthly Report Record assessment" at bounding box center [409, 246] width 557 height 30
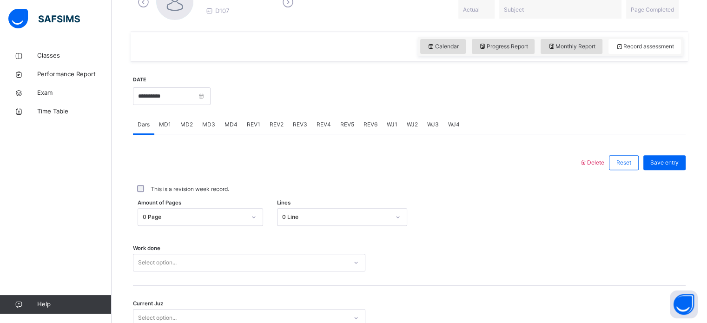
scroll to position [293, 0]
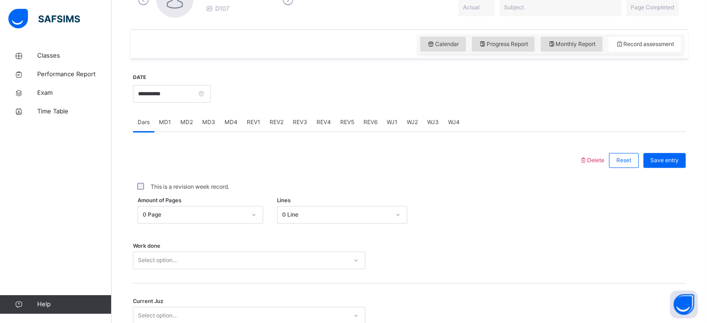
click at [256, 124] on span "REV1" at bounding box center [253, 122] width 13 height 8
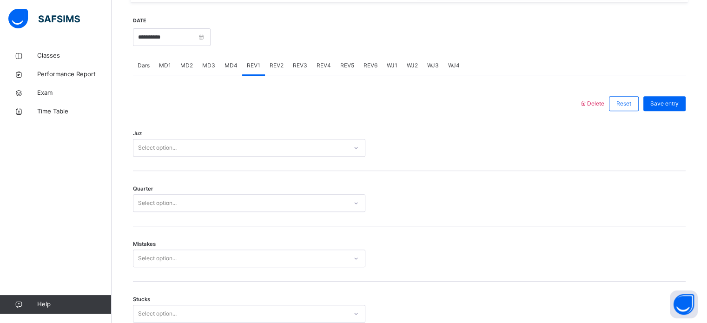
scroll to position [350, 0]
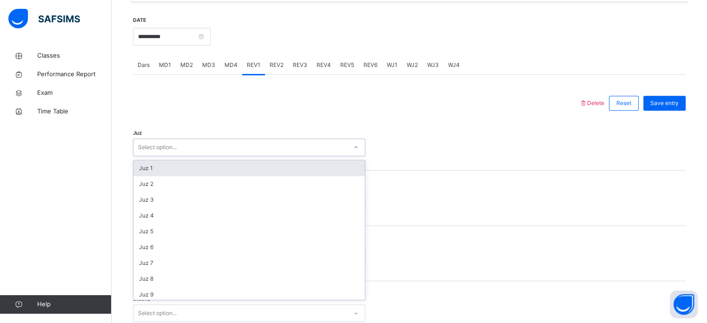
click at [251, 153] on div "Select option..." at bounding box center [240, 147] width 214 height 14
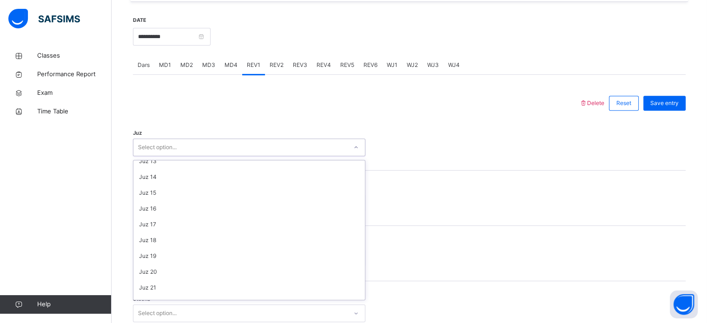
scroll to position [334, 0]
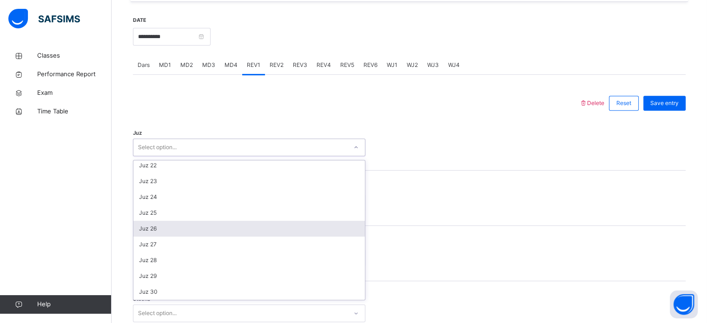
click at [238, 224] on div "Juz 26" at bounding box center [248, 229] width 231 height 16
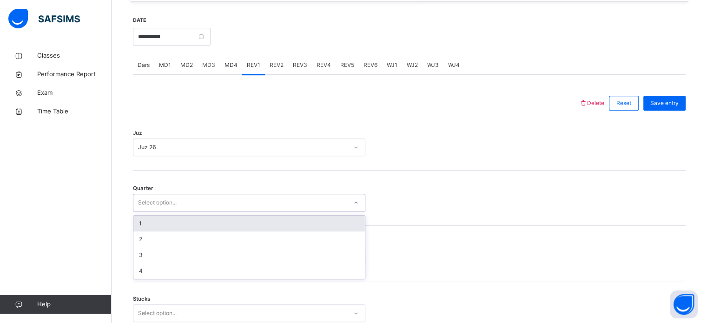
click at [236, 208] on div "Select option..." at bounding box center [240, 203] width 214 height 14
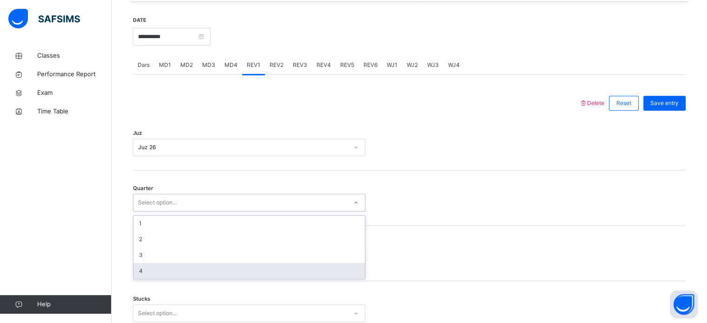
click at [208, 266] on div "4" at bounding box center [248, 271] width 231 height 16
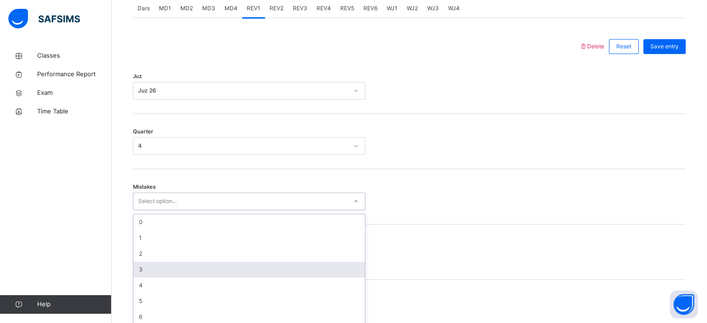
click at [208, 210] on div "option 3 focused, 4 of 7. 7 results available. Use Up and Down to choose option…" at bounding box center [249, 201] width 232 height 18
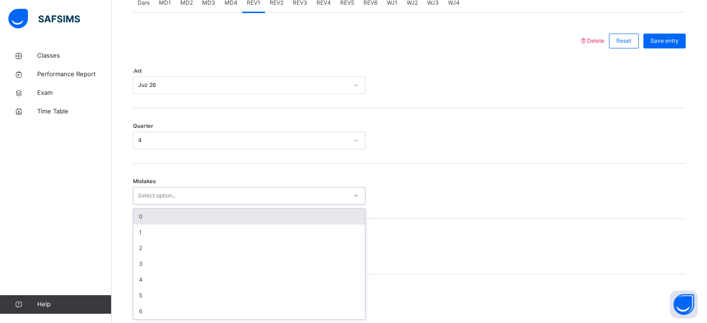
click at [236, 212] on div "0" at bounding box center [248, 217] width 231 height 16
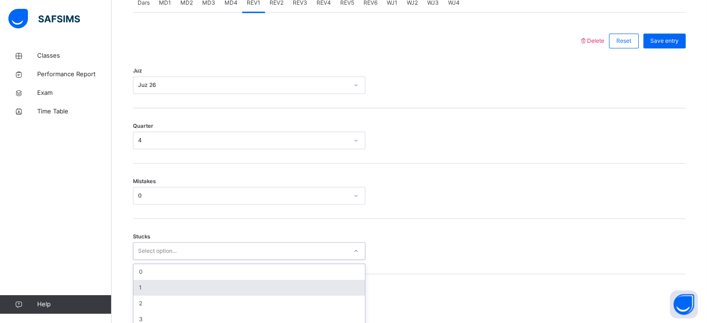
scroll to position [452, 0]
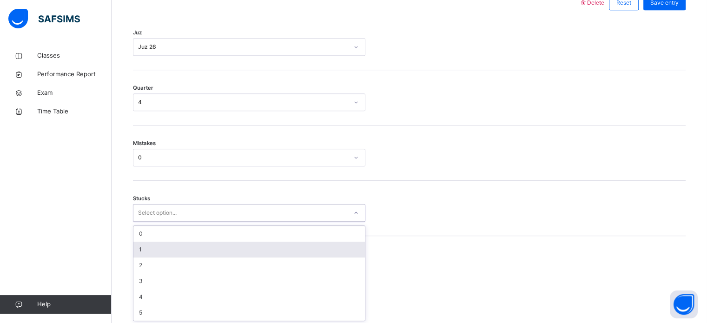
click at [223, 222] on div "option 1 focused, 2 of 6. 6 results available. Use Up and Down to choose option…" at bounding box center [249, 213] width 232 height 18
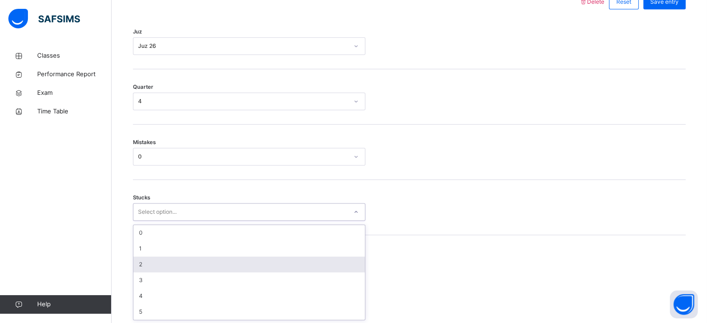
click at [227, 256] on div "2" at bounding box center [248, 264] width 231 height 16
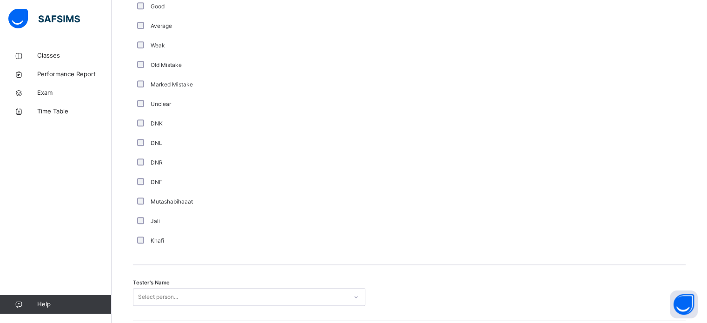
scroll to position [784, 0]
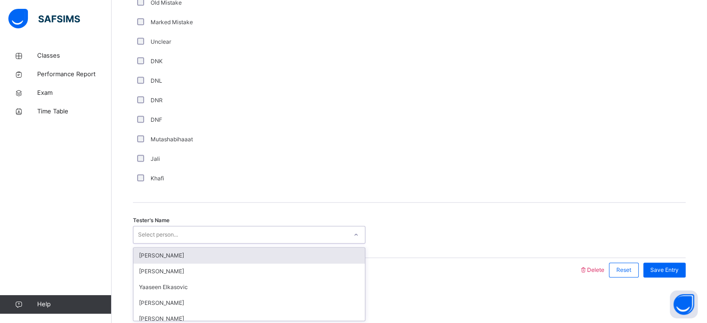
click at [166, 236] on div "Select person..." at bounding box center [158, 235] width 40 height 18
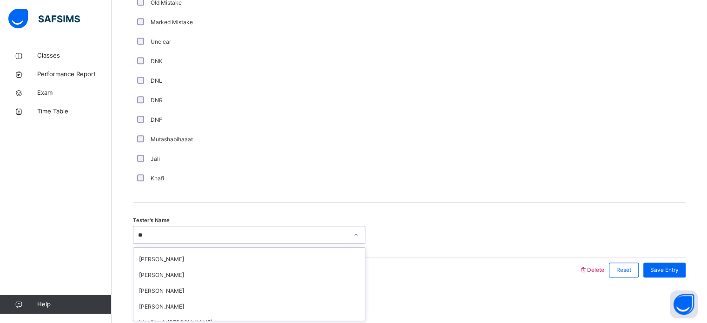
scroll to position [0, 0]
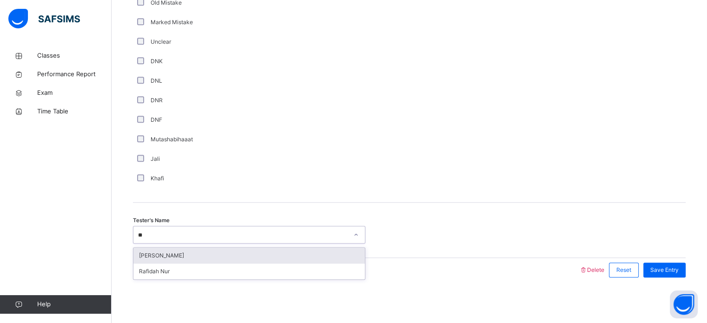
type input "***"
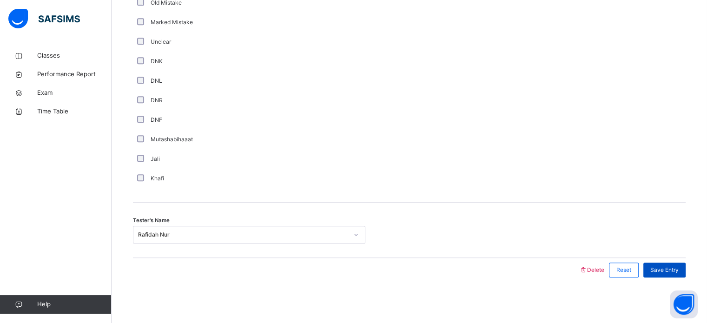
click at [661, 273] on span "Save Entry" at bounding box center [664, 270] width 28 height 8
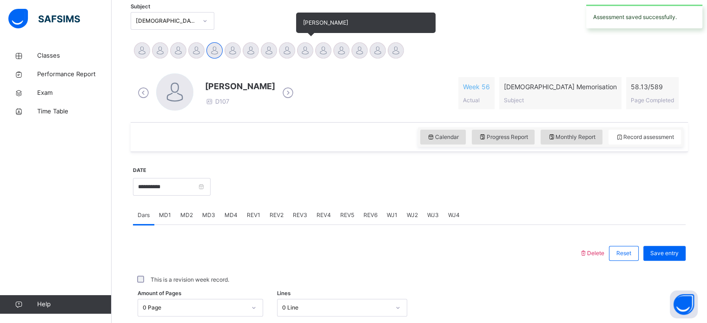
scroll to position [200, 0]
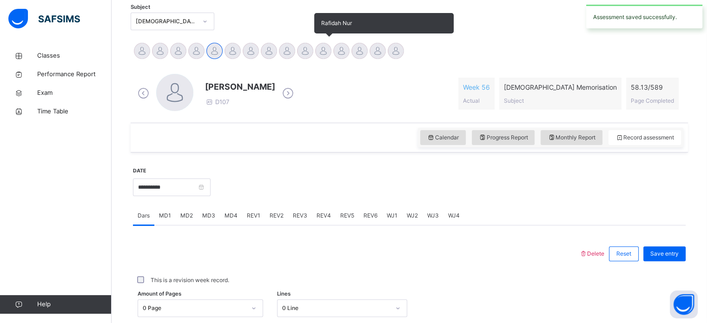
click at [321, 47] on div at bounding box center [323, 51] width 16 height 16
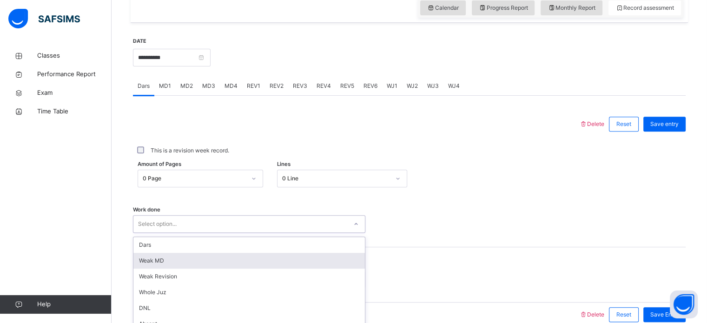
scroll to position [374, 0]
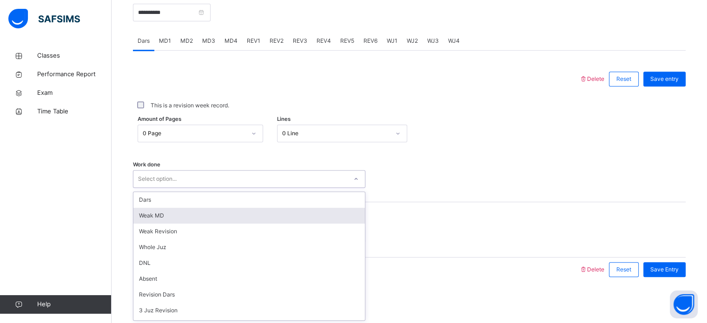
click at [151, 188] on div "option [PERSON_NAME] MD focused, 2 of 14. 14 results available. Use Up and Down…" at bounding box center [249, 179] width 232 height 18
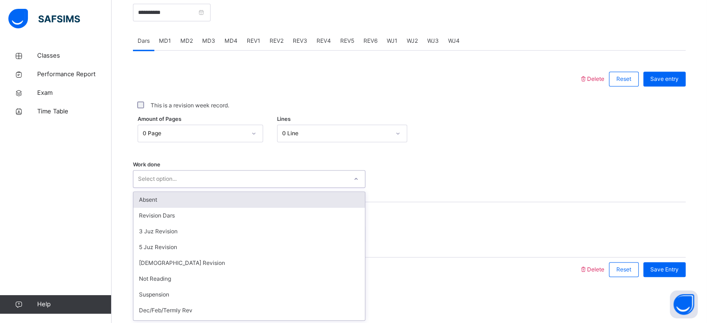
scroll to position [93, 0]
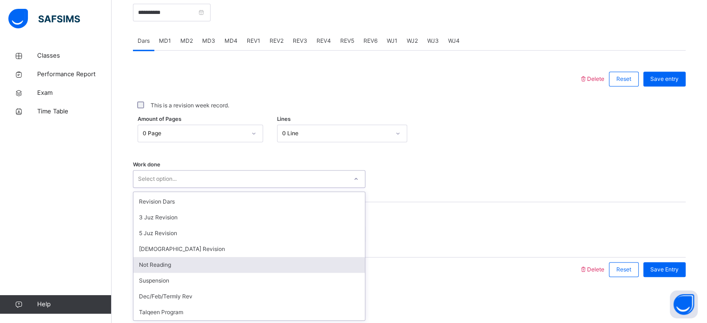
click at [152, 268] on div "Not Reading" at bounding box center [248, 265] width 231 height 16
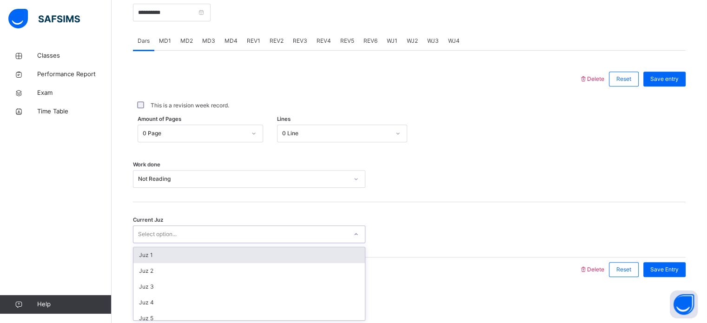
click at [201, 232] on div "Select option..." at bounding box center [240, 234] width 214 height 14
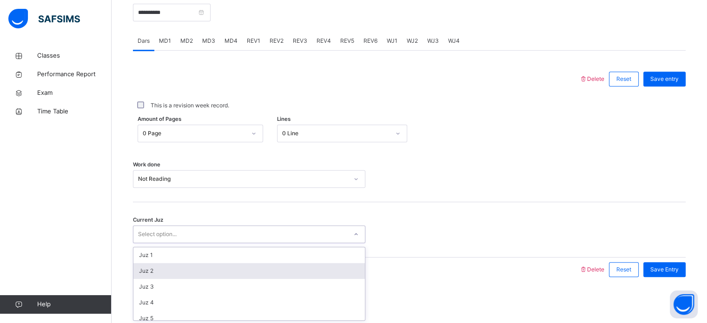
click at [188, 271] on div "Juz 2" at bounding box center [248, 271] width 231 height 16
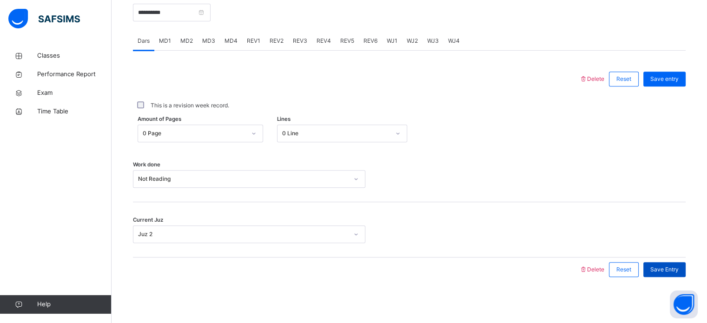
click at [671, 263] on div "Save Entry" at bounding box center [664, 269] width 42 height 15
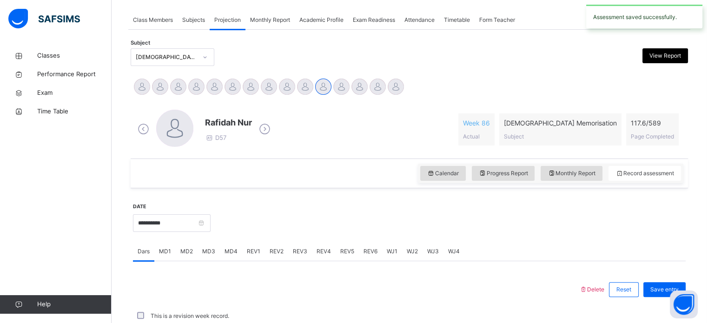
scroll to position [374, 0]
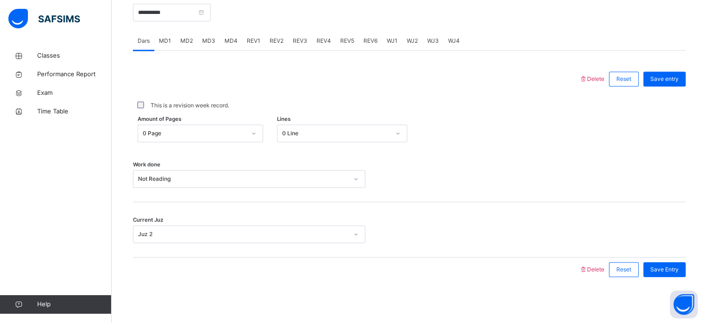
drag, startPoint x: 671, startPoint y: 263, endPoint x: 464, endPoint y: 244, distance: 208.1
click at [464, 244] on div "Current Juz Juz 2" at bounding box center [409, 229] width 552 height 55
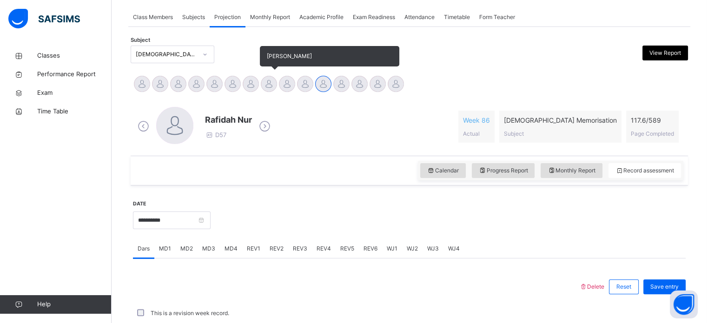
scroll to position [166, 0]
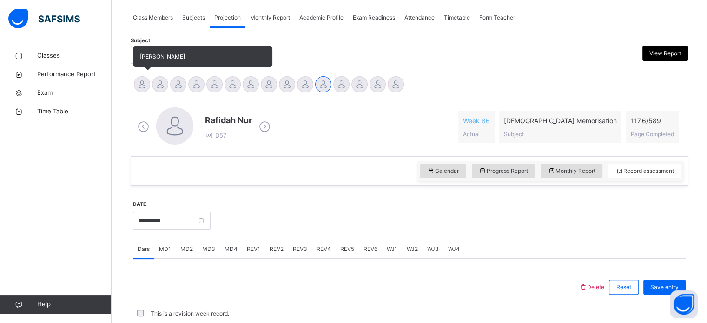
click at [141, 80] on div at bounding box center [142, 84] width 16 height 16
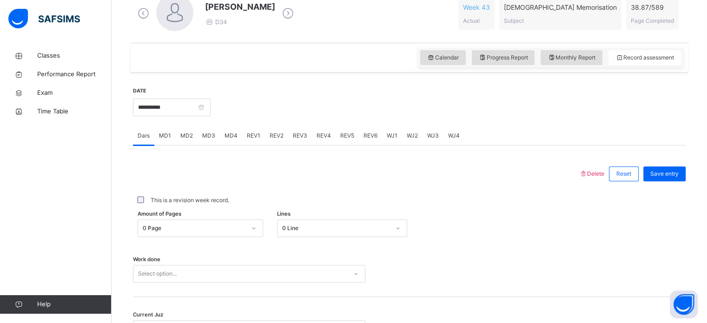
scroll to position [339, 0]
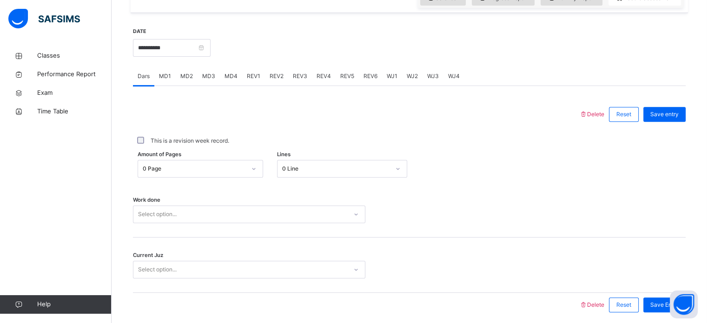
click at [249, 70] on div "REV1" at bounding box center [253, 76] width 23 height 19
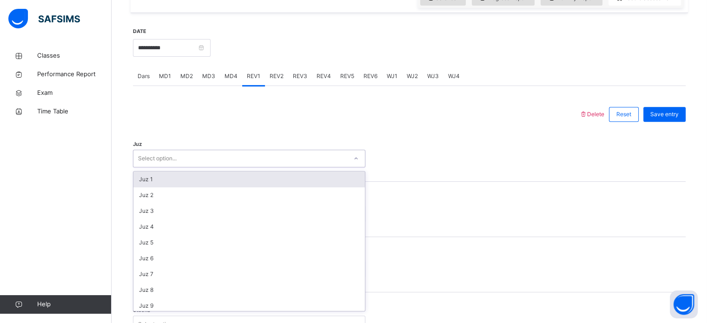
click at [210, 157] on div "Select option..." at bounding box center [240, 158] width 214 height 14
type input "**"
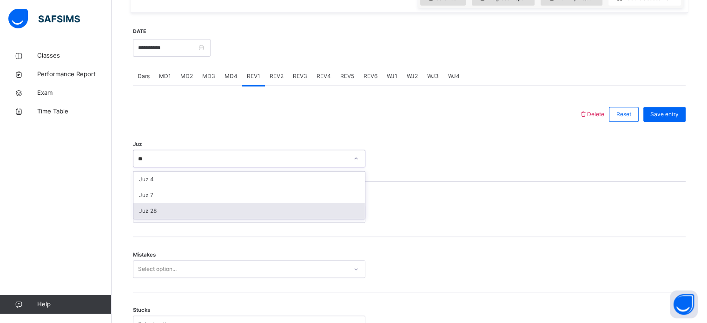
click at [184, 206] on div "Juz 28" at bounding box center [248, 211] width 231 height 16
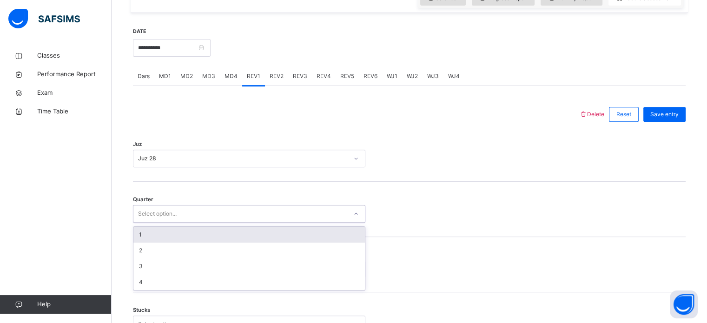
click at [172, 215] on div "Select option..." at bounding box center [157, 214] width 39 height 18
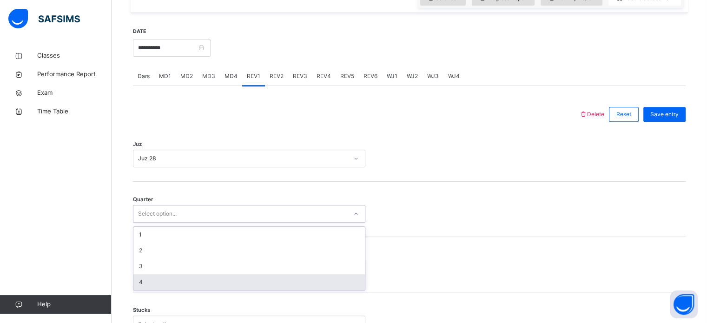
click at [162, 277] on div "4" at bounding box center [248, 282] width 231 height 16
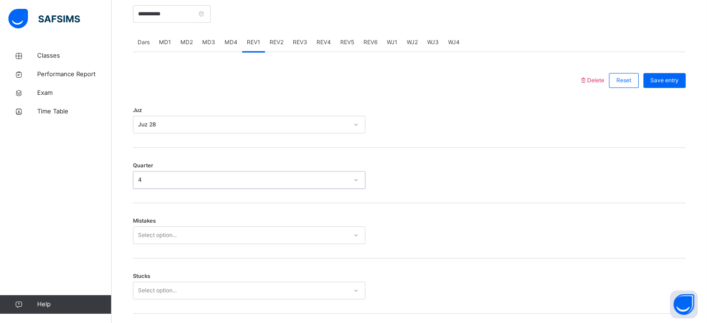
click at [156, 244] on div "Select option..." at bounding box center [249, 235] width 232 height 18
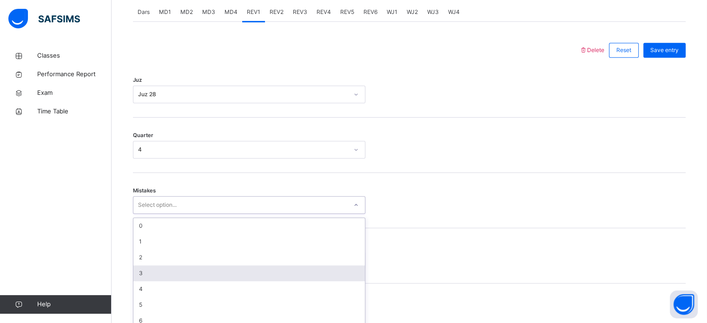
scroll to position [413, 0]
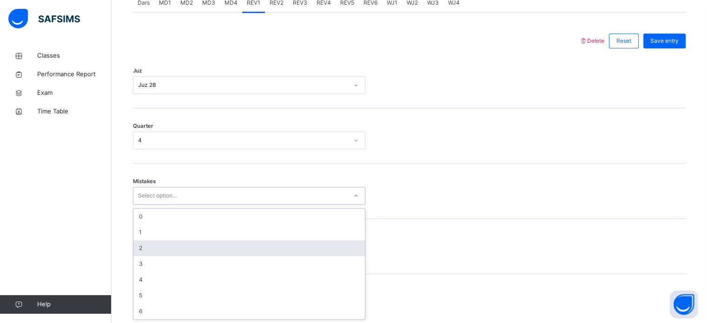
click at [148, 245] on div "2" at bounding box center [248, 248] width 231 height 16
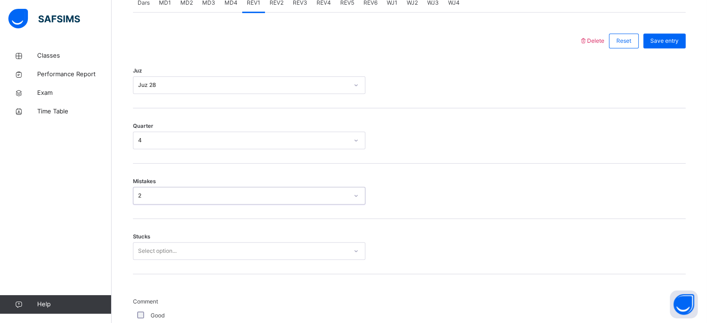
click at [174, 252] on div "Select option..." at bounding box center [249, 251] width 232 height 18
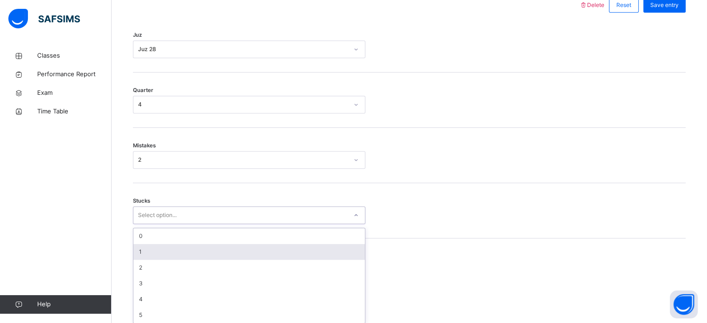
scroll to position [452, 0]
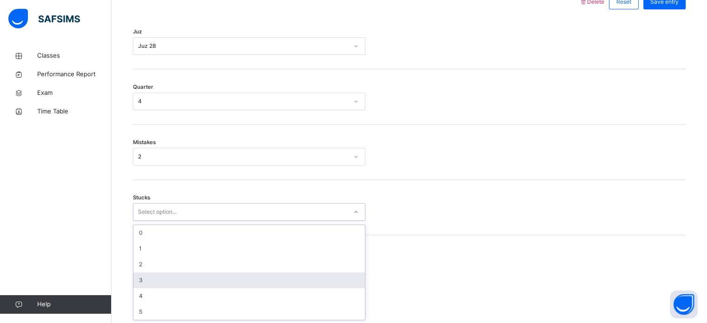
click at [143, 279] on div "3" at bounding box center [248, 280] width 231 height 16
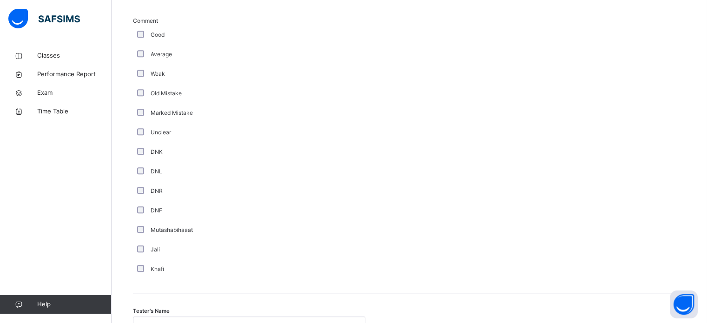
scroll to position [784, 0]
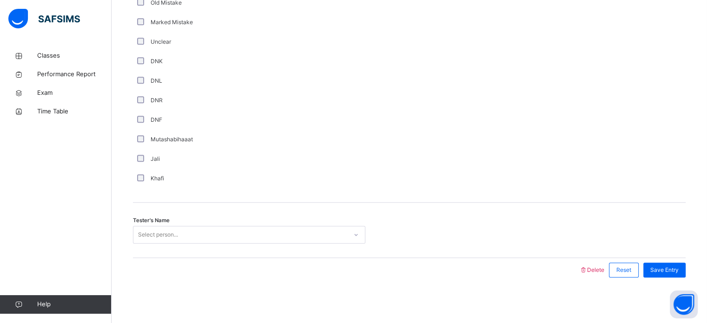
click at [200, 236] on div "Select person..." at bounding box center [240, 235] width 214 height 14
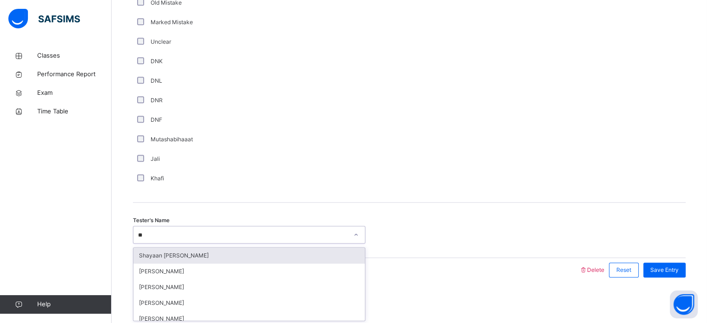
type input "***"
click at [356, 255] on div "[PERSON_NAME]" at bounding box center [248, 256] width 231 height 16
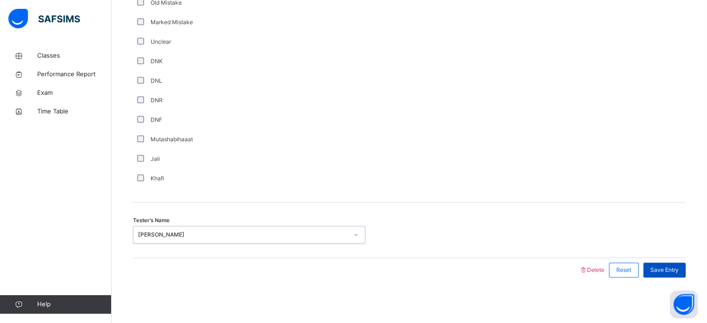
click at [659, 275] on div "Save Entry" at bounding box center [664, 269] width 42 height 15
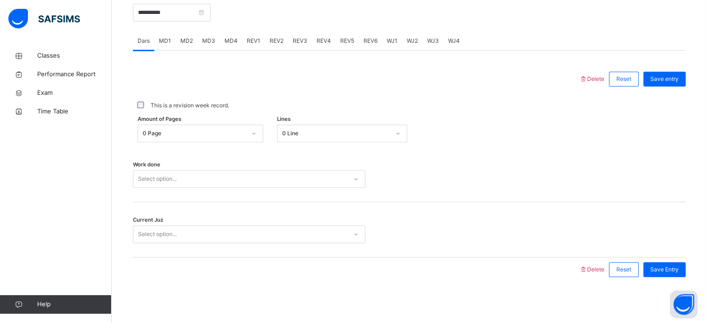
scroll to position [0, 0]
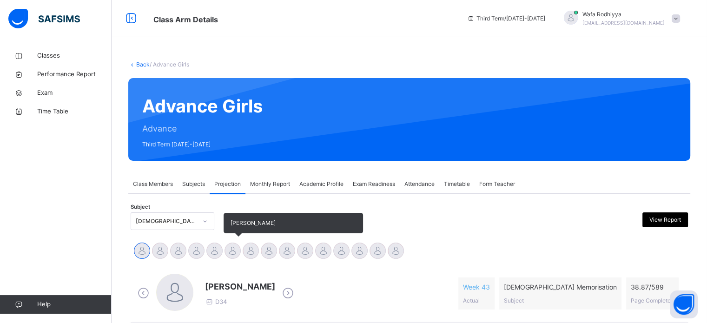
click at [236, 243] on div at bounding box center [232, 250] width 16 height 16
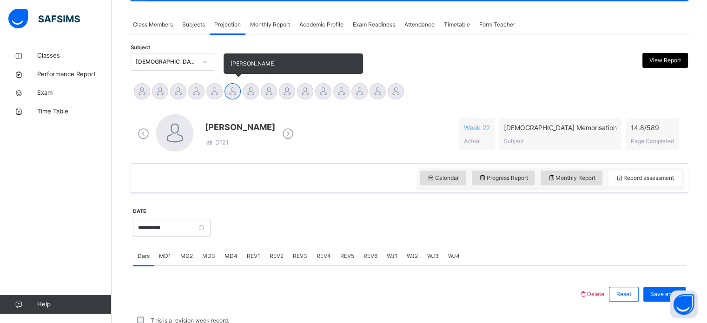
scroll to position [164, 0]
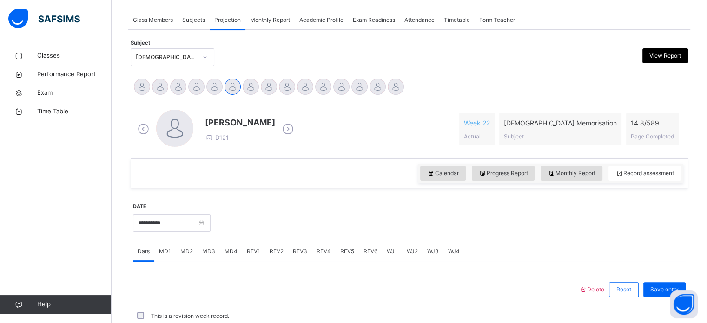
click at [187, 254] on span "MD2" at bounding box center [186, 251] width 13 height 8
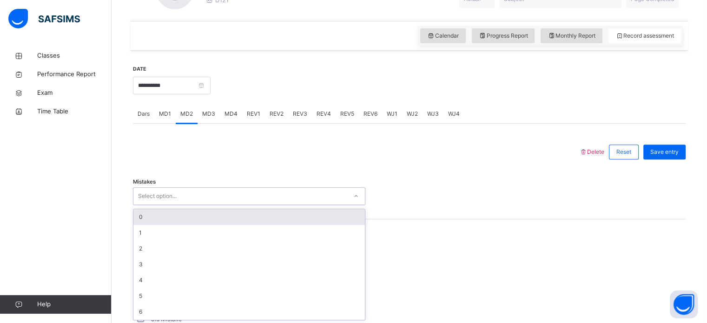
scroll to position [302, 0]
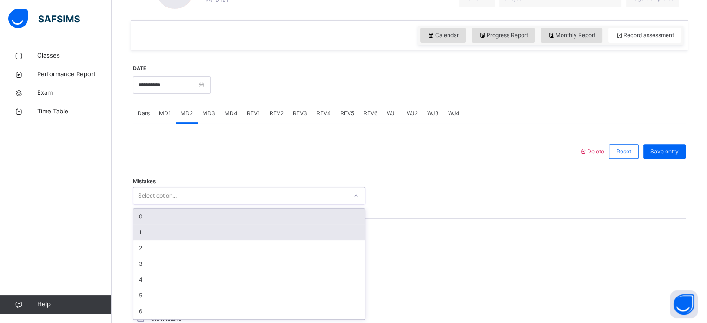
click at [196, 231] on div "1" at bounding box center [248, 232] width 231 height 16
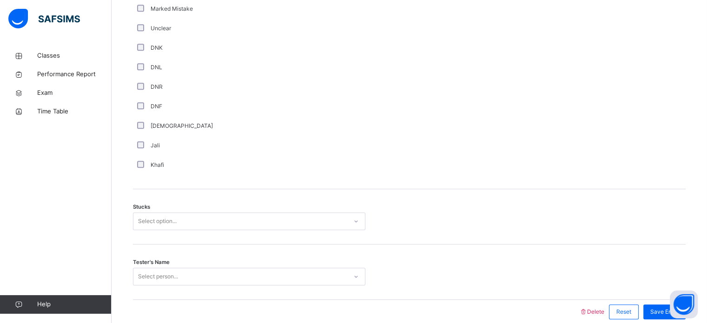
scroll to position [673, 0]
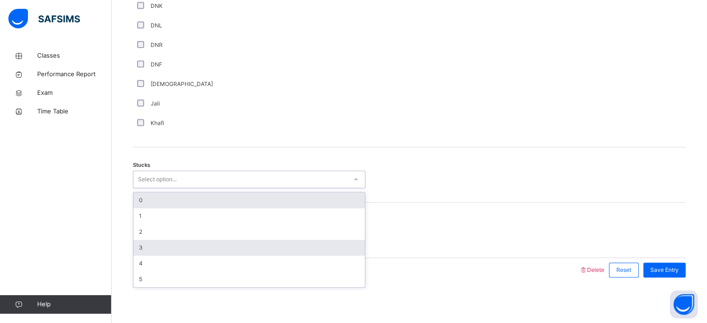
click at [150, 247] on div "3" at bounding box center [248, 248] width 231 height 16
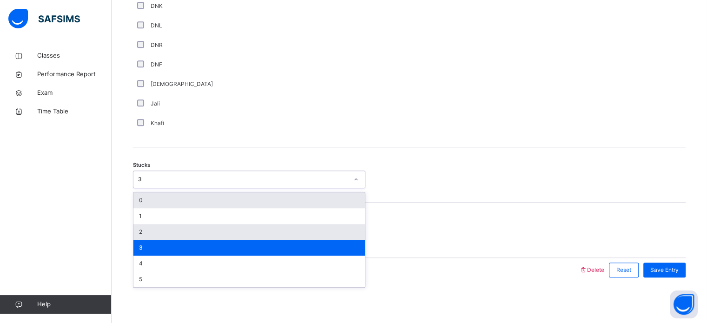
click at [154, 237] on div "2" at bounding box center [248, 232] width 231 height 16
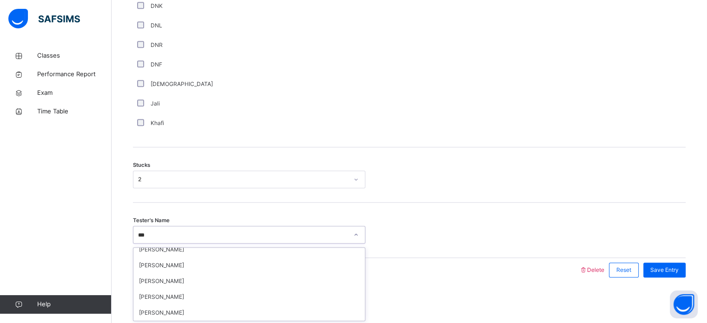
scroll to position [0, 0]
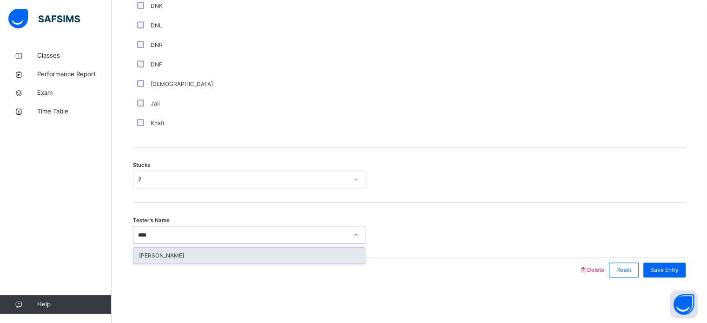
type input "*****"
click at [295, 250] on div "[PERSON_NAME]" at bounding box center [248, 256] width 231 height 16
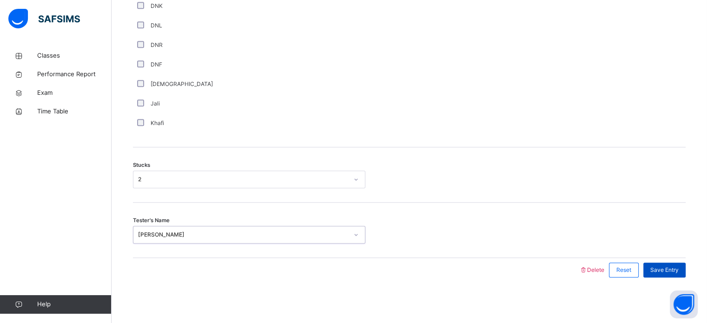
click at [657, 267] on span "Save Entry" at bounding box center [664, 270] width 28 height 8
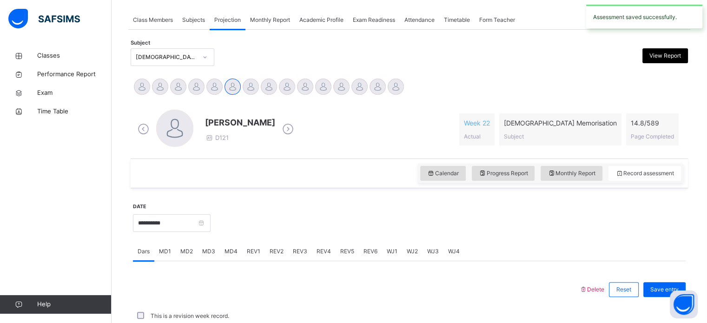
scroll to position [374, 0]
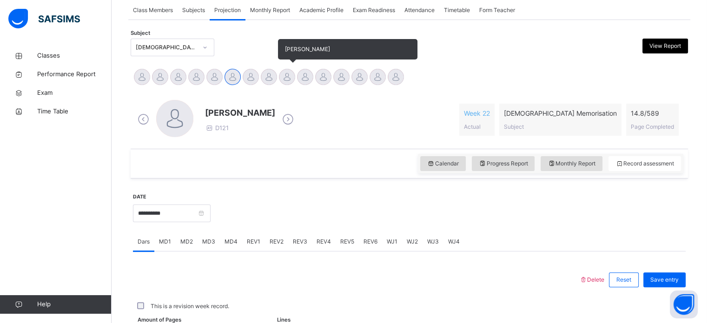
click at [293, 77] on div at bounding box center [287, 77] width 16 height 16
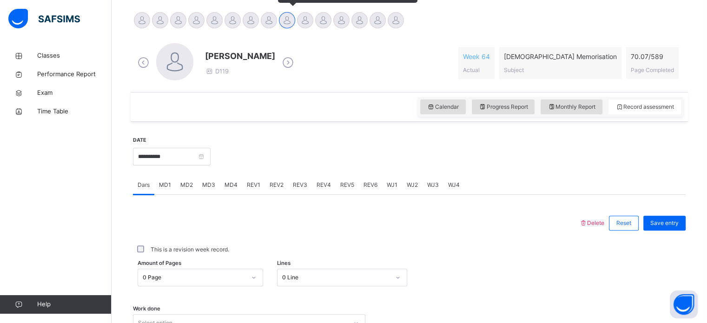
scroll to position [298, 0]
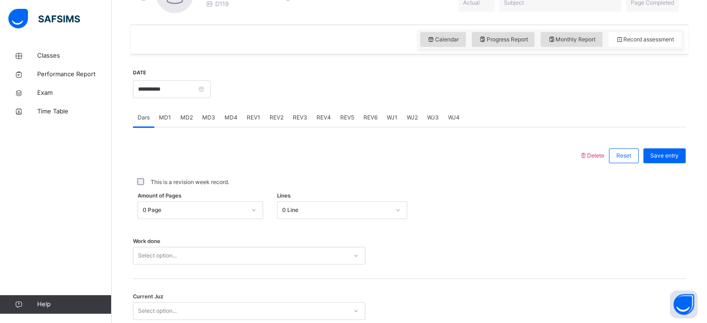
click at [253, 121] on span "REV1" at bounding box center [253, 117] width 13 height 8
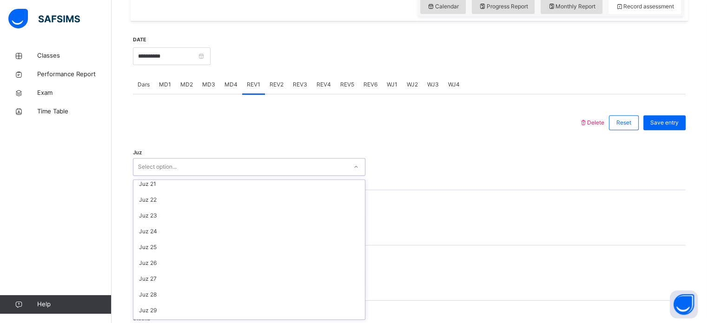
scroll to position [334, 0]
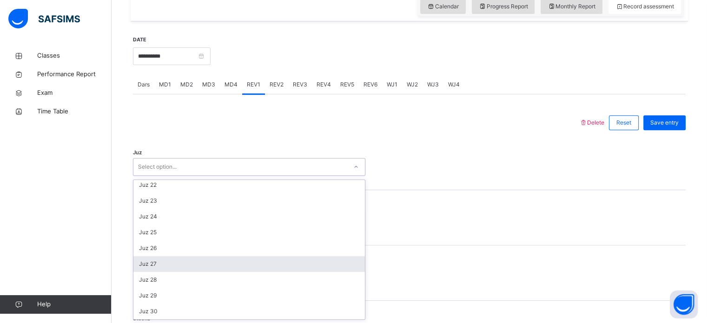
click at [170, 264] on div "Juz 27" at bounding box center [248, 264] width 231 height 16
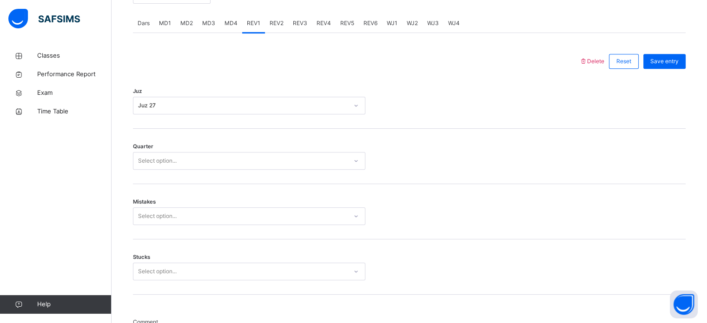
scroll to position [413, 0]
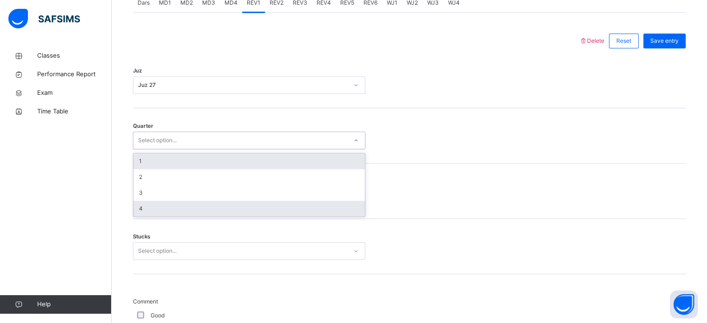
click at [169, 210] on div "4" at bounding box center [248, 209] width 231 height 16
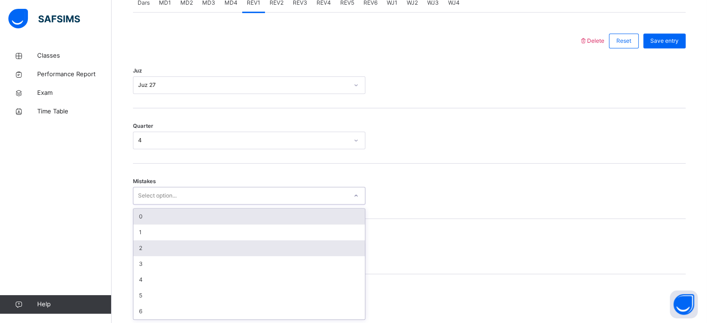
click at [169, 251] on div "2" at bounding box center [248, 248] width 231 height 16
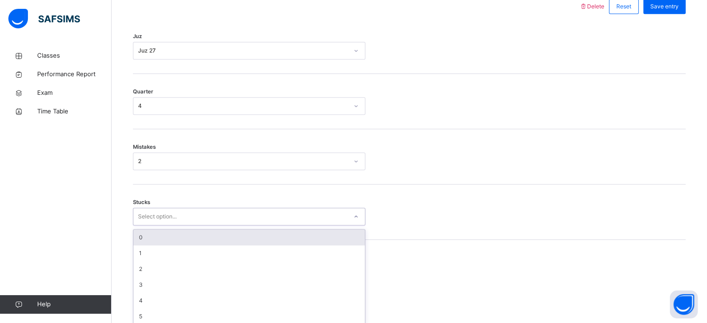
scroll to position [452, 0]
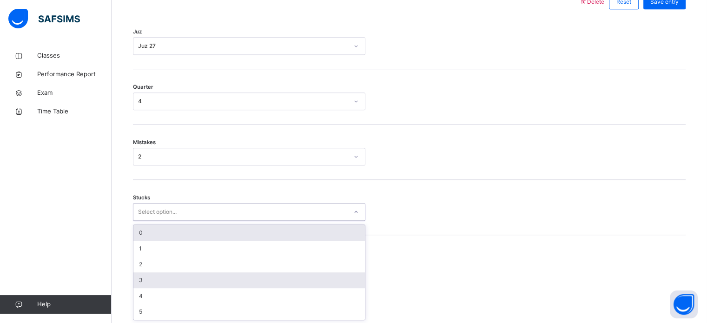
click at [177, 284] on div "3" at bounding box center [248, 280] width 231 height 16
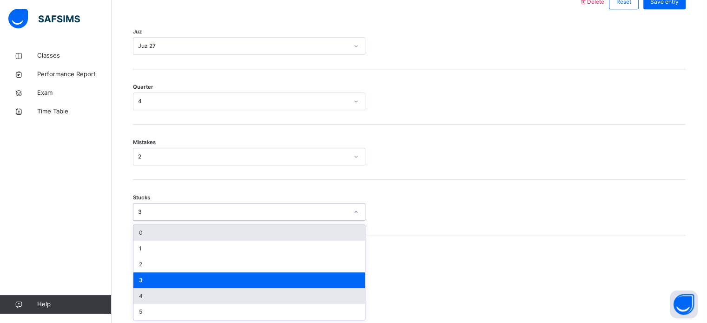
click at [162, 296] on div "4" at bounding box center [248, 296] width 231 height 16
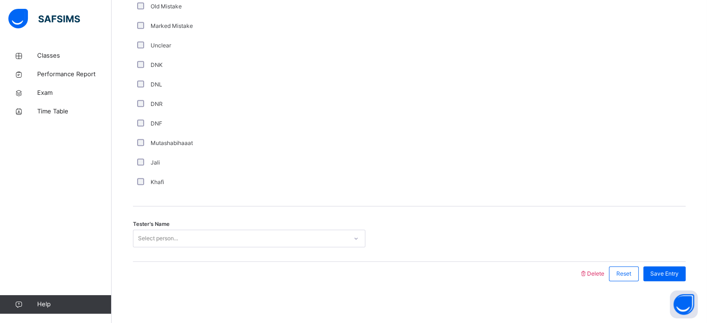
scroll to position [784, 0]
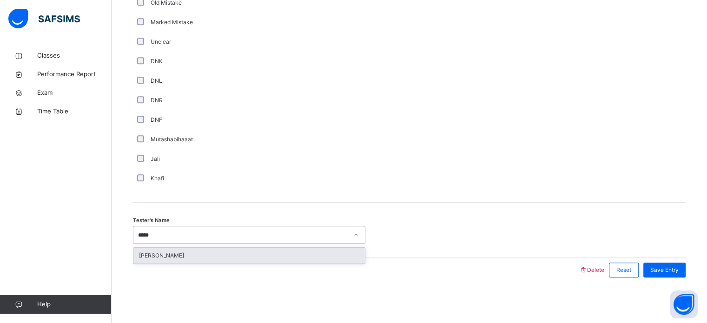
type input "******"
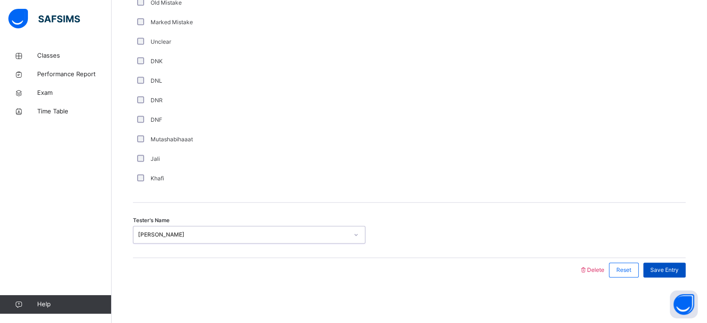
click at [653, 269] on div "Save Entry" at bounding box center [664, 269] width 42 height 15
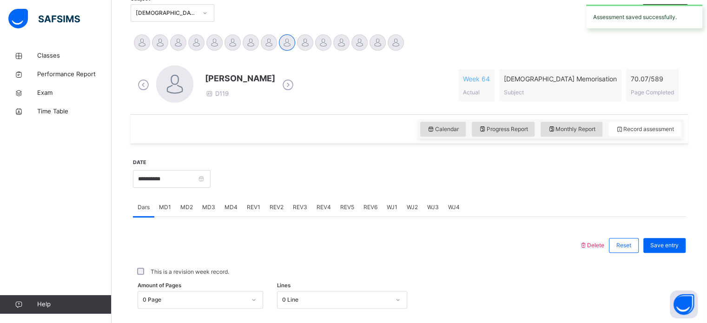
scroll to position [0, 0]
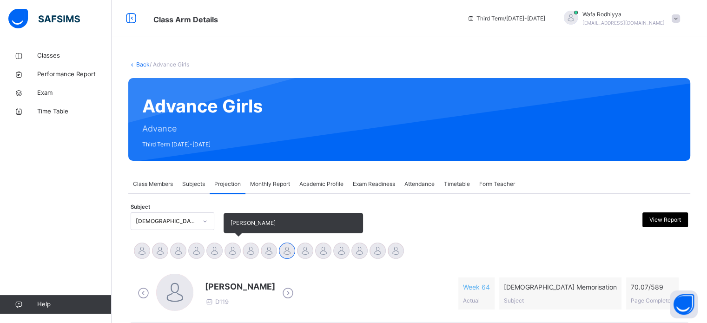
click at [237, 243] on div at bounding box center [232, 250] width 16 height 16
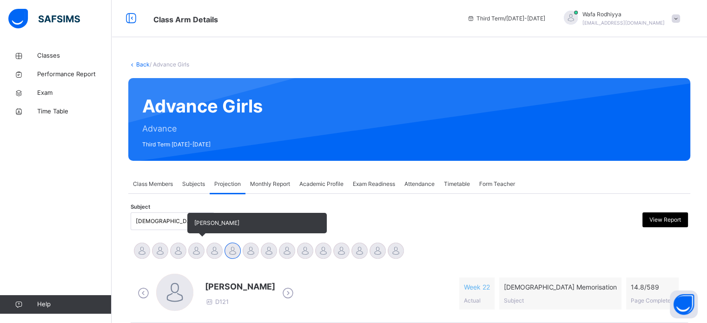
click at [203, 258] on div "[PERSON_NAME]" at bounding box center [196, 252] width 18 height 20
click at [191, 248] on div at bounding box center [196, 250] width 16 height 16
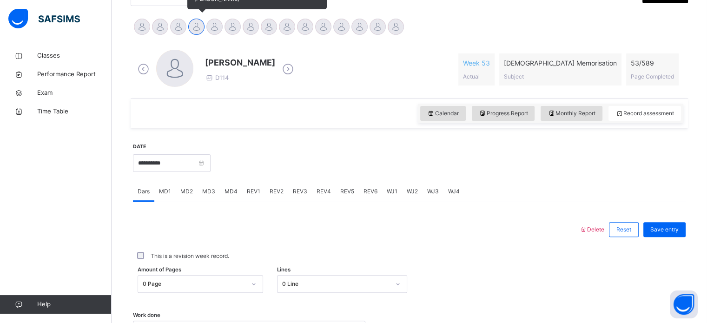
scroll to position [227, 0]
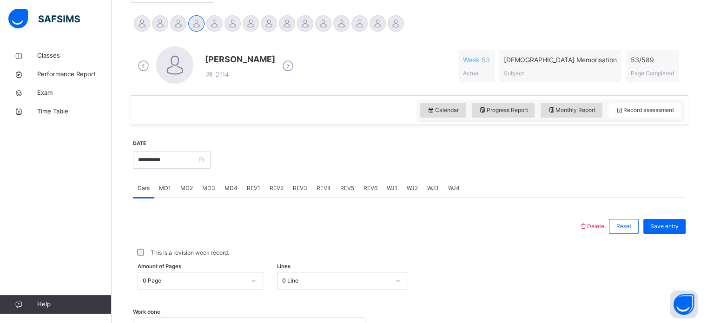
click at [180, 195] on div "MD2" at bounding box center [187, 188] width 22 height 19
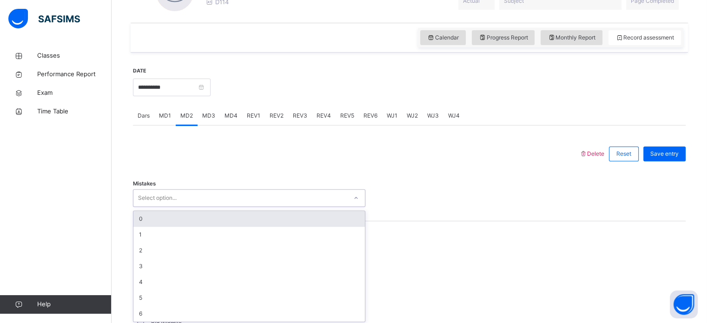
scroll to position [302, 0]
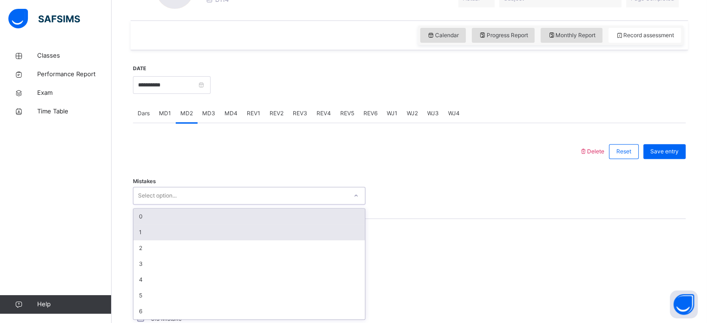
click at [190, 226] on div "1" at bounding box center [248, 232] width 231 height 16
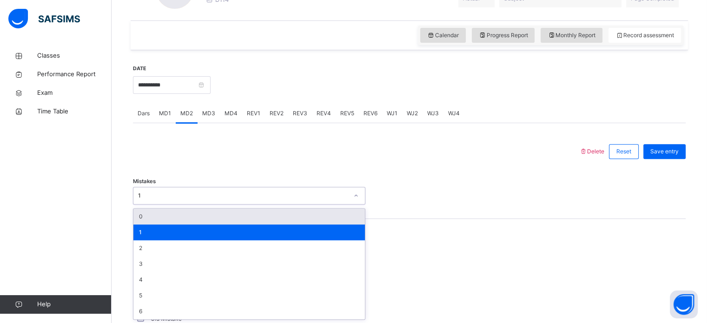
click at [190, 216] on div "0" at bounding box center [248, 217] width 231 height 16
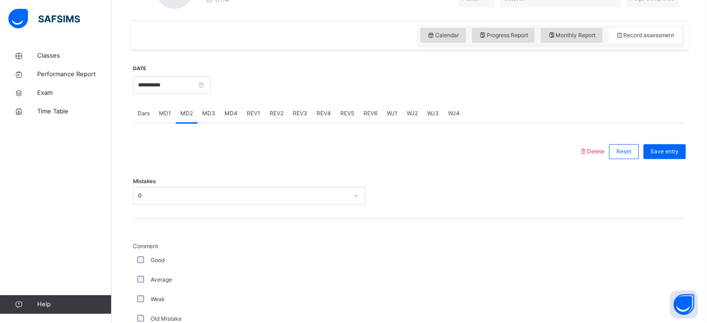
scroll to position [673, 0]
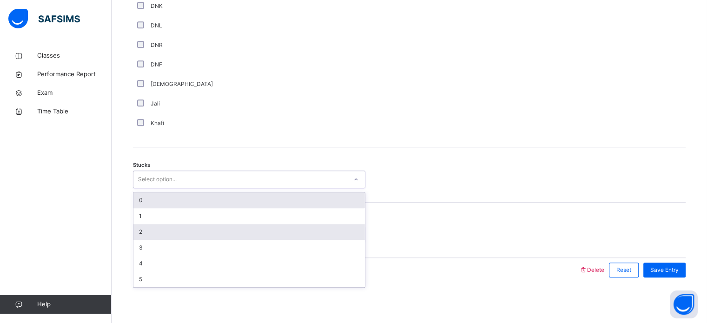
click at [150, 230] on div "2" at bounding box center [248, 232] width 231 height 16
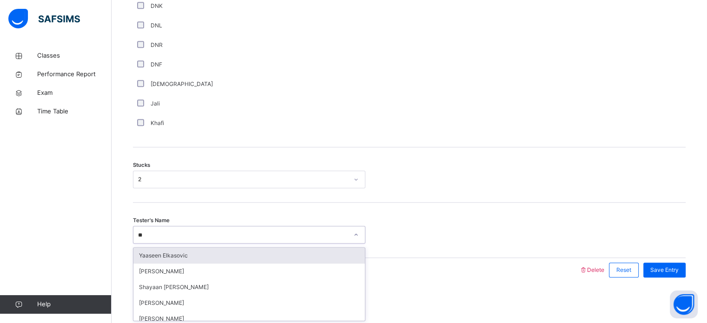
type input "***"
click at [334, 262] on div "[PERSON_NAME]" at bounding box center [248, 256] width 231 height 16
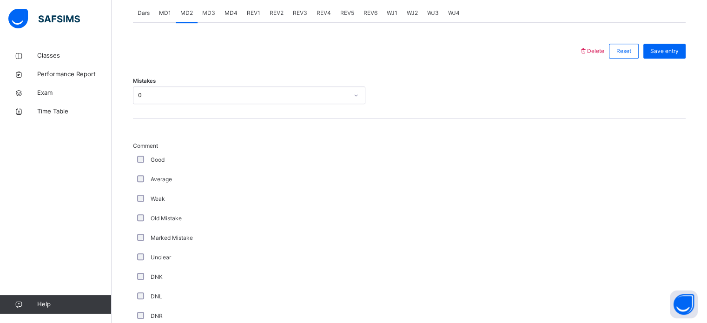
scroll to position [450, 0]
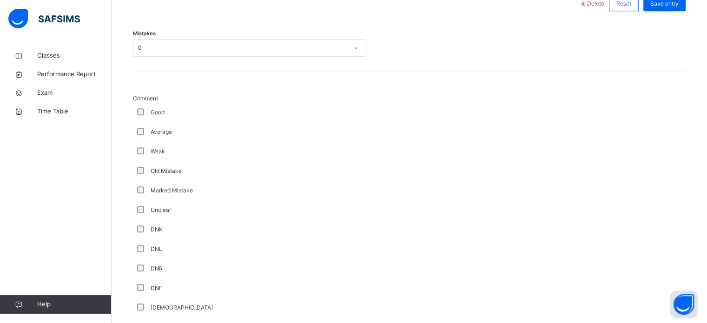
click at [184, 194] on div "Marked Mistake" at bounding box center [249, 191] width 232 height 20
click at [143, 199] on div "Marked Mistake" at bounding box center [249, 191] width 232 height 20
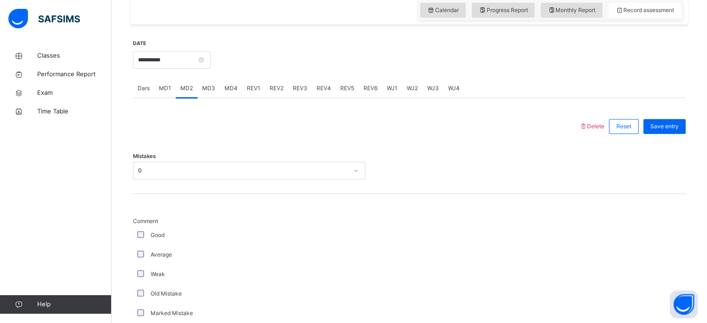
scroll to position [347, 0]
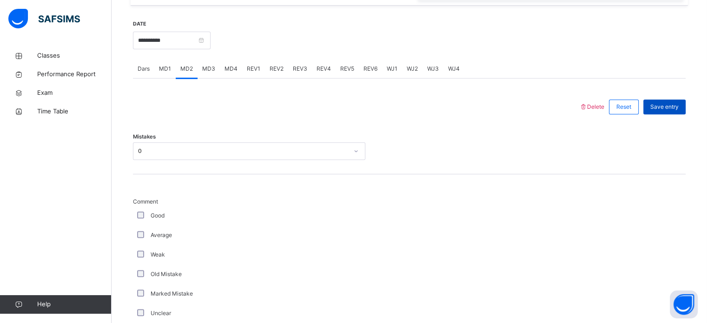
click at [678, 110] on span "Save entry" at bounding box center [664, 107] width 28 height 8
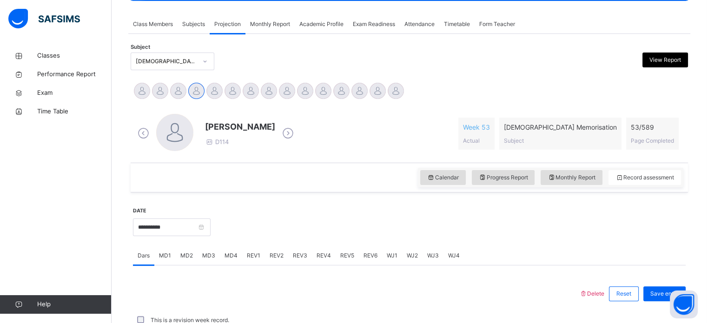
scroll to position [144, 0]
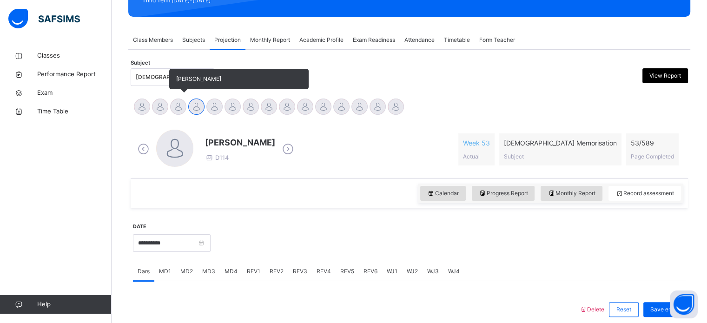
click at [177, 105] on div at bounding box center [178, 106] width 16 height 16
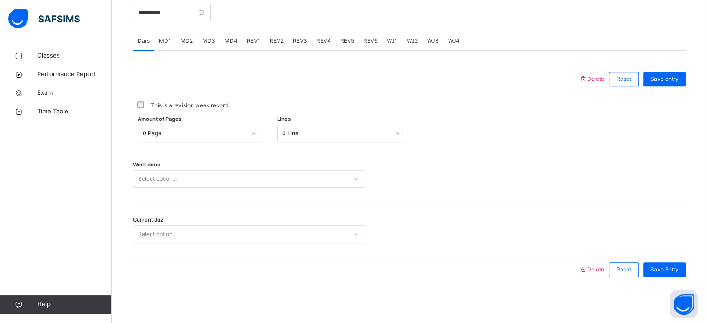
scroll to position [347, 0]
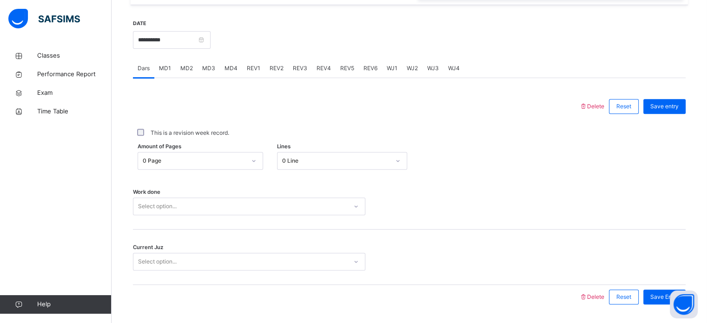
click at [237, 65] on div "MD4" at bounding box center [231, 68] width 22 height 19
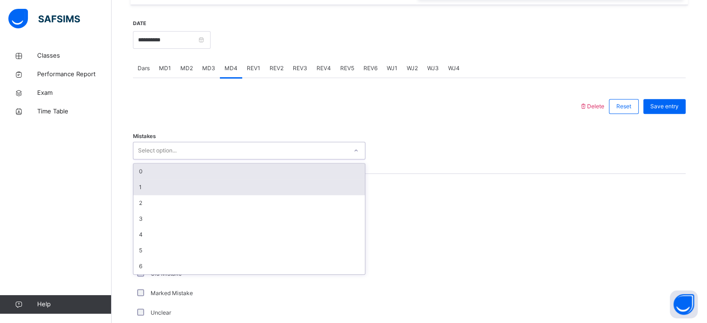
click at [203, 186] on div "1" at bounding box center [248, 187] width 231 height 16
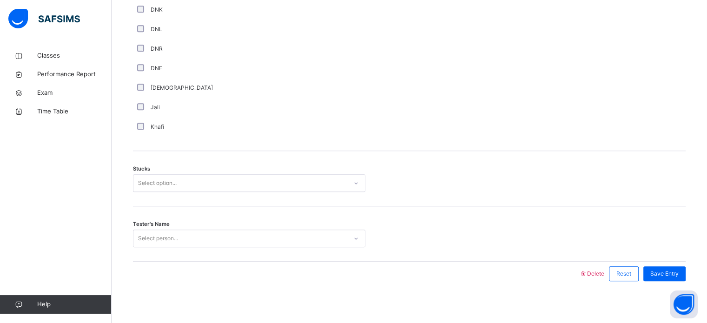
scroll to position [673, 0]
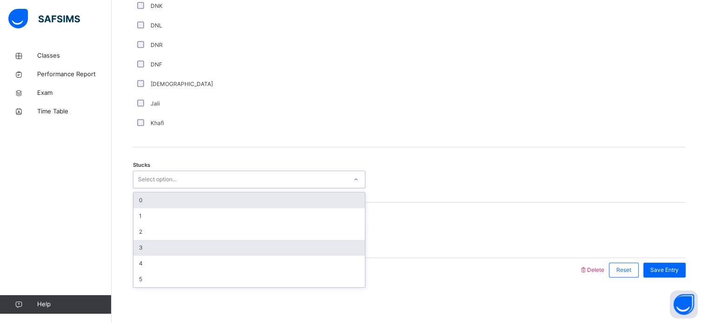
click at [158, 247] on div "3" at bounding box center [248, 248] width 231 height 16
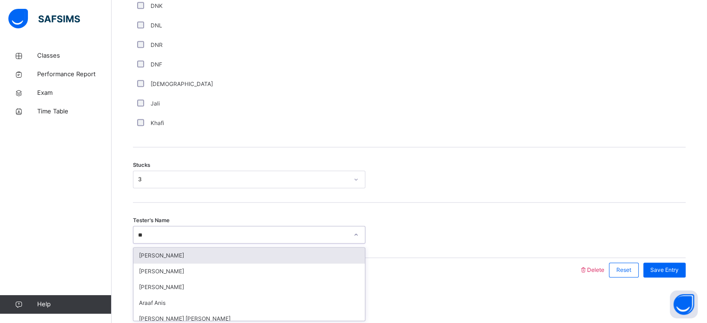
type input "***"
click at [321, 255] on div "Rafidah Nur" at bounding box center [248, 256] width 231 height 16
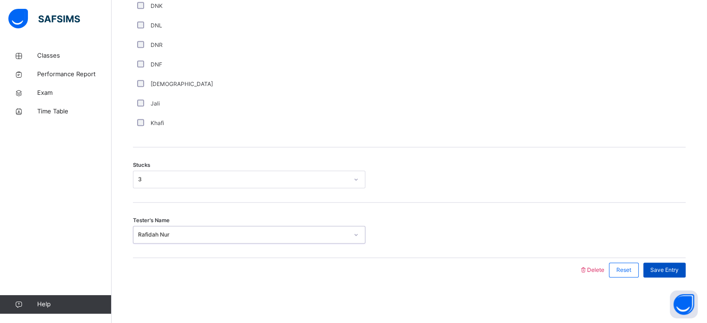
click at [663, 268] on span "Save Entry" at bounding box center [664, 270] width 28 height 8
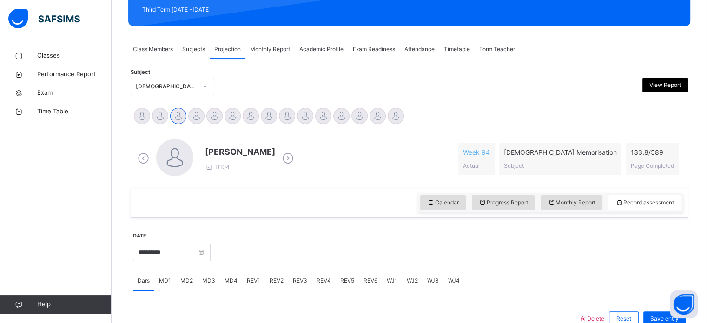
scroll to position [133, 0]
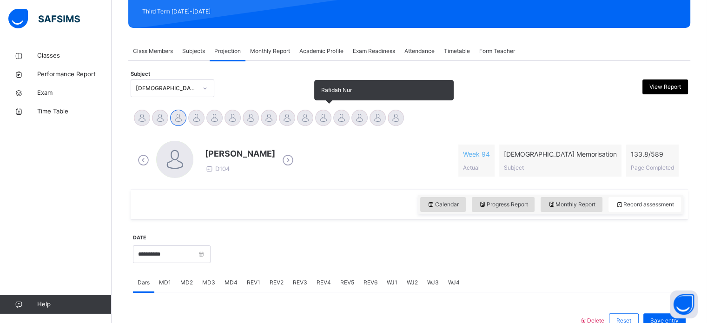
click at [315, 115] on div at bounding box center [323, 118] width 16 height 16
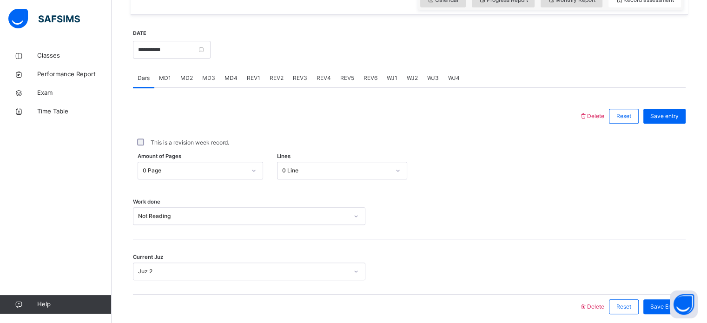
scroll to position [330, 0]
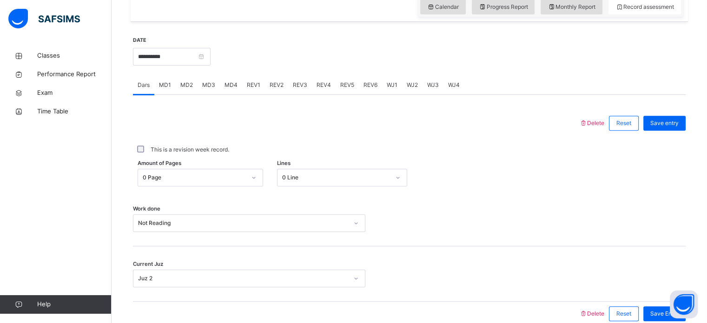
click at [234, 84] on span "MD4" at bounding box center [230, 85] width 13 height 8
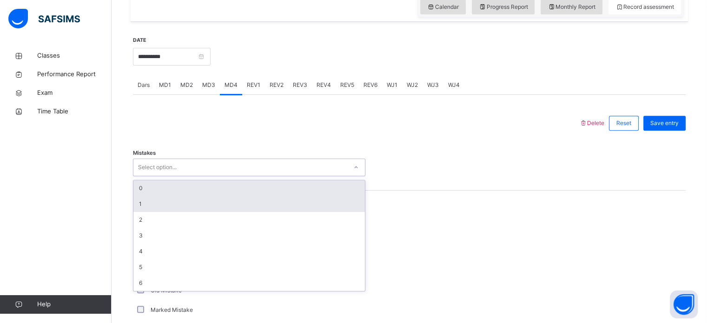
click at [164, 206] on div "1" at bounding box center [248, 204] width 231 height 16
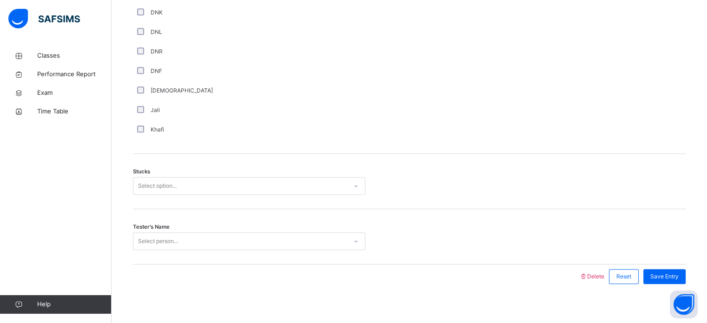
scroll to position [673, 0]
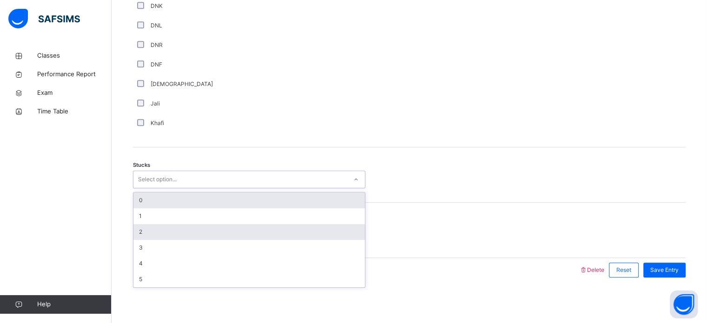
click at [152, 235] on div "2" at bounding box center [248, 232] width 231 height 16
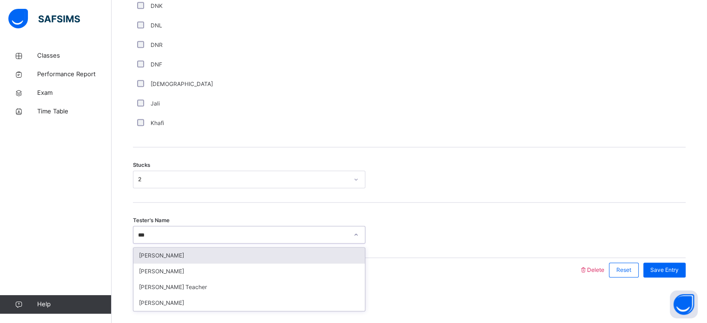
type input "****"
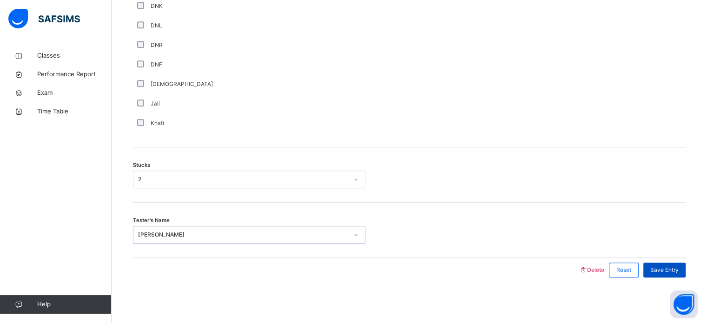
click at [672, 271] on span "Save Entry" at bounding box center [664, 270] width 28 height 8
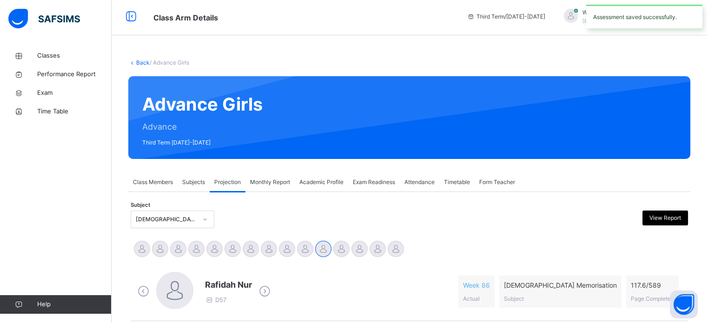
scroll to position [0, 0]
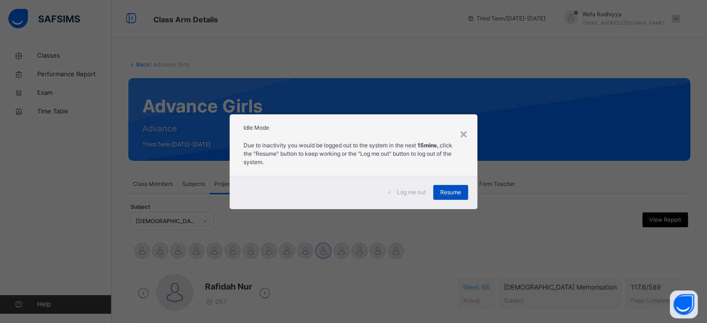
click at [452, 196] on div "Resume" at bounding box center [450, 192] width 35 height 15
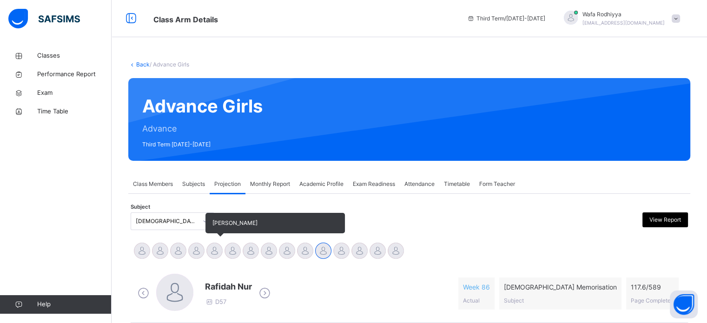
click at [208, 242] on div "[PERSON_NAME]" at bounding box center [214, 252] width 18 height 20
click at [203, 258] on div "[PERSON_NAME]" at bounding box center [196, 252] width 18 height 20
click at [214, 251] on div at bounding box center [214, 250] width 16 height 16
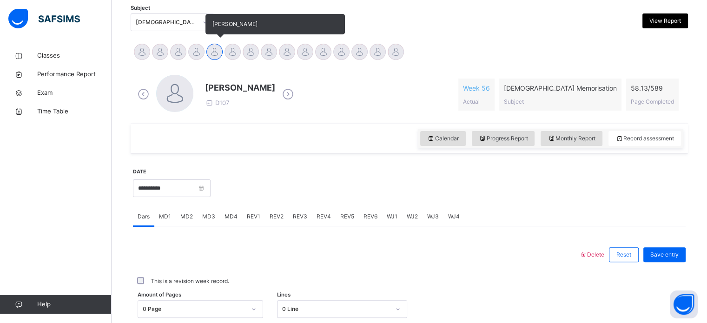
scroll to position [234, 0]
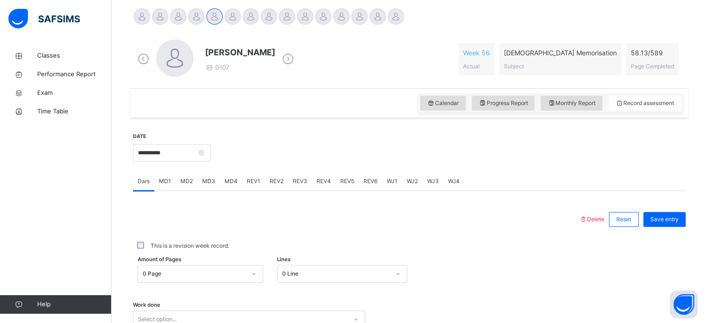
click at [191, 184] on span "MD2" at bounding box center [186, 181] width 13 height 8
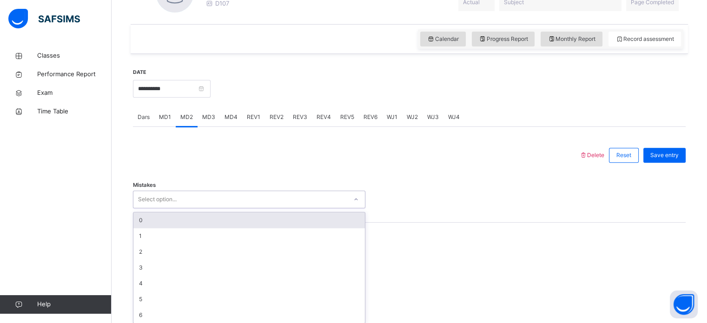
scroll to position [302, 0]
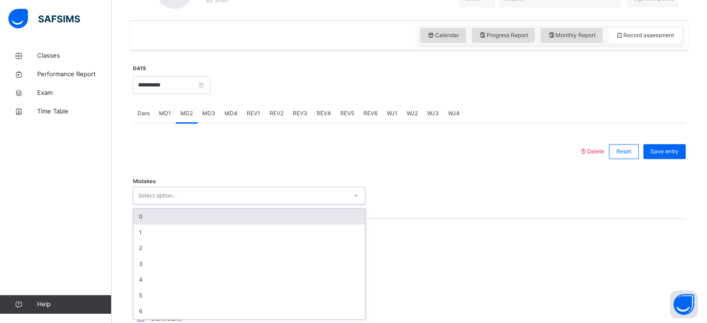
click at [144, 216] on div "0" at bounding box center [248, 217] width 231 height 16
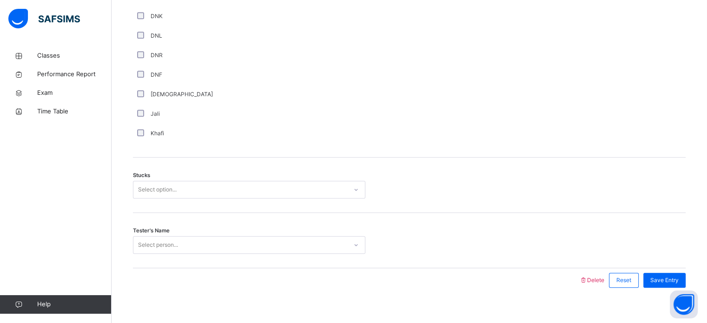
scroll to position [665, 0]
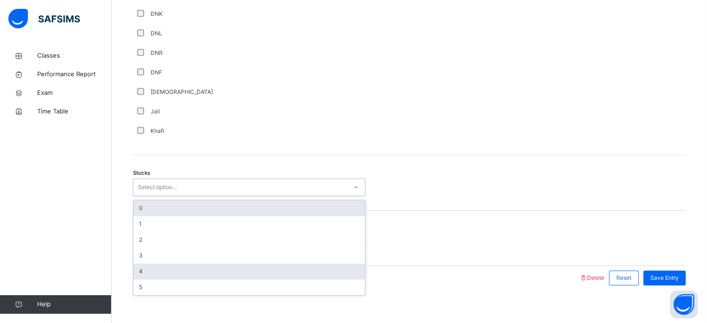
click at [140, 267] on div "4" at bounding box center [248, 271] width 231 height 16
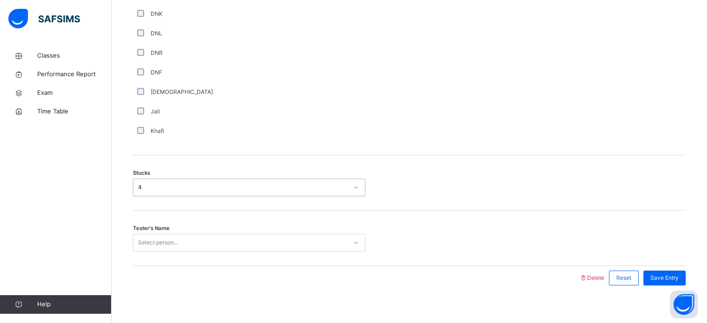
scroll to position [673, 0]
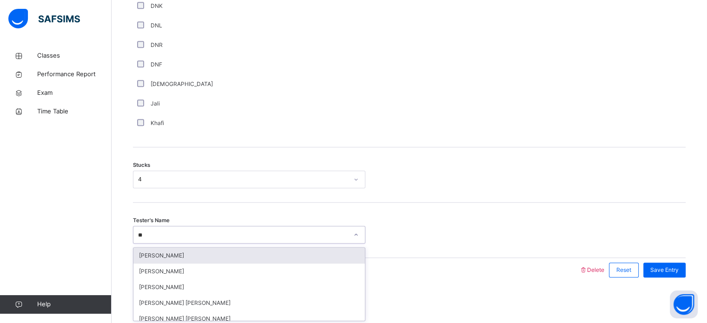
type input "*"
type input "*****"
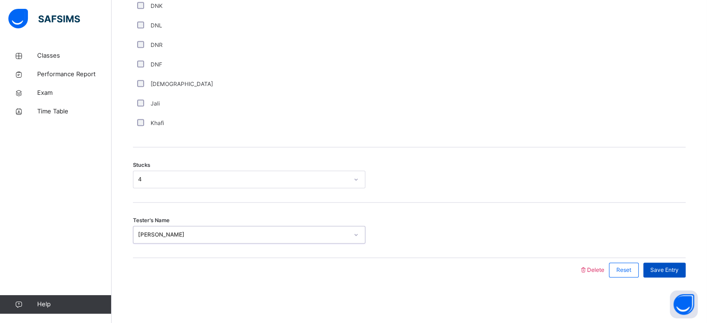
click at [674, 275] on div "Save Entry" at bounding box center [664, 269] width 42 height 15
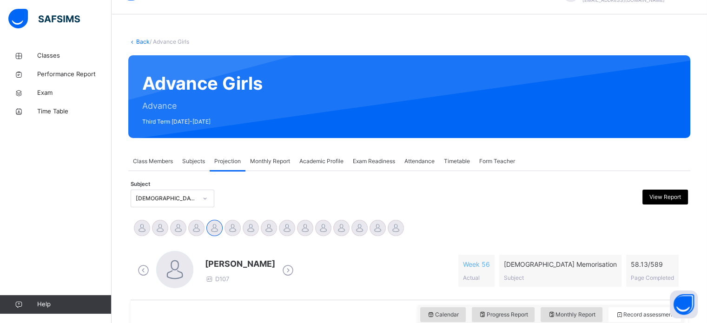
scroll to position [23, 0]
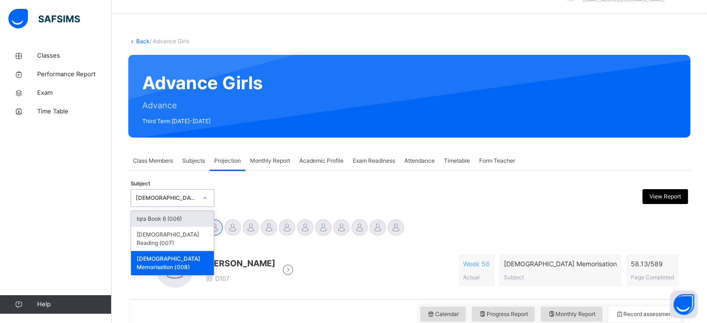
click at [185, 189] on div "[DEMOGRAPHIC_DATA] Memorisation (008)" at bounding box center [173, 198] width 84 height 18
click at [177, 230] on div "[DEMOGRAPHIC_DATA] Reading (007)" at bounding box center [172, 239] width 83 height 24
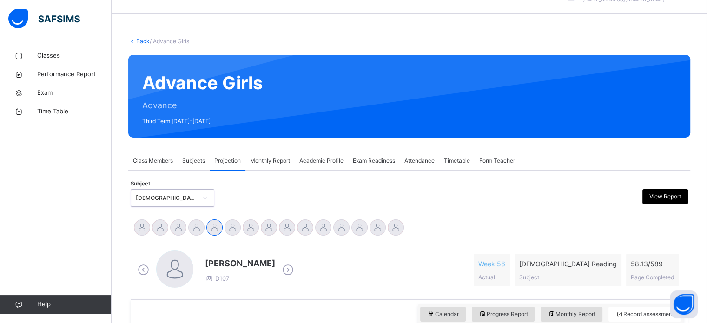
scroll to position [0, 0]
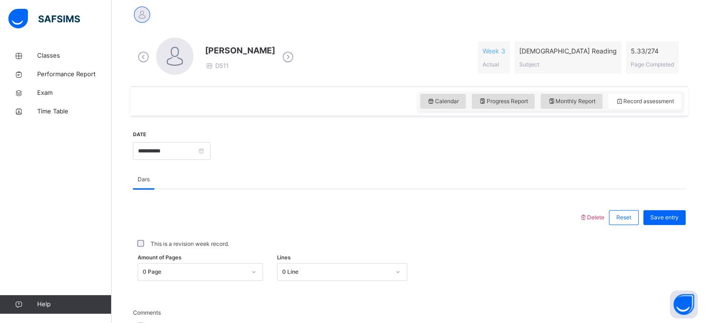
click at [177, 230] on div "This is a revision week record." at bounding box center [409, 243] width 552 height 29
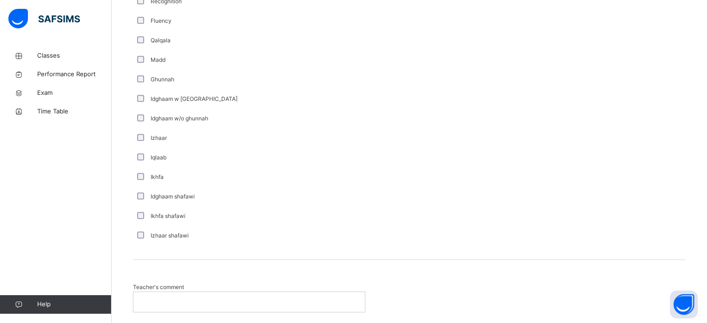
scroll to position [622, 0]
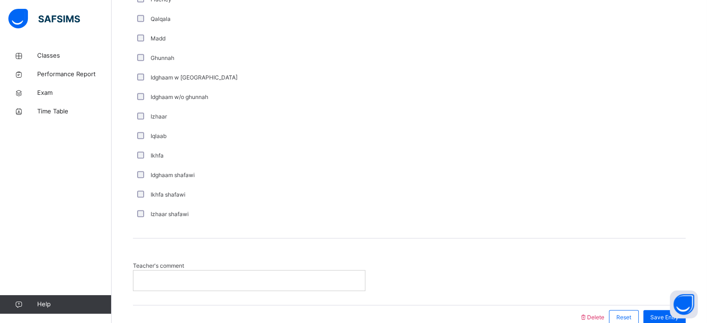
click at [169, 278] on p at bounding box center [248, 280] width 217 height 8
click at [656, 314] on div "Save Entry" at bounding box center [664, 317] width 42 height 15
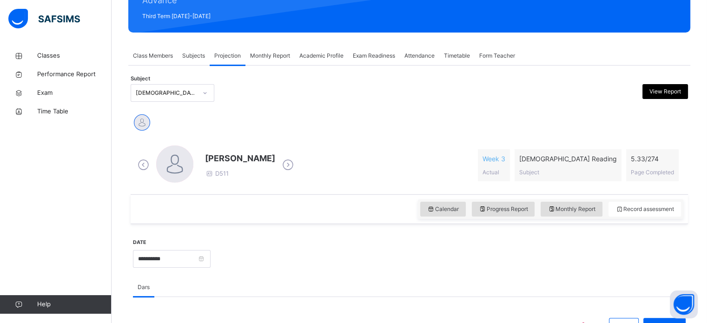
scroll to position [132, 0]
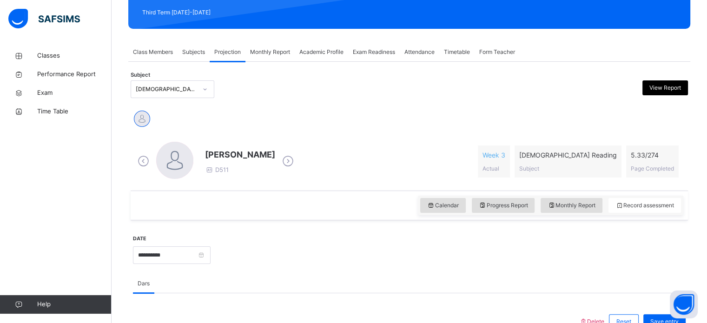
click at [183, 81] on div "[DEMOGRAPHIC_DATA] Reading (007)" at bounding box center [173, 89] width 84 height 18
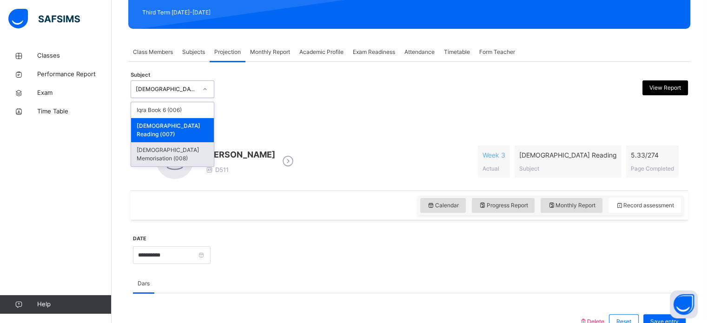
click at [199, 142] on div "[DEMOGRAPHIC_DATA] Memorisation (008)" at bounding box center [172, 154] width 83 height 24
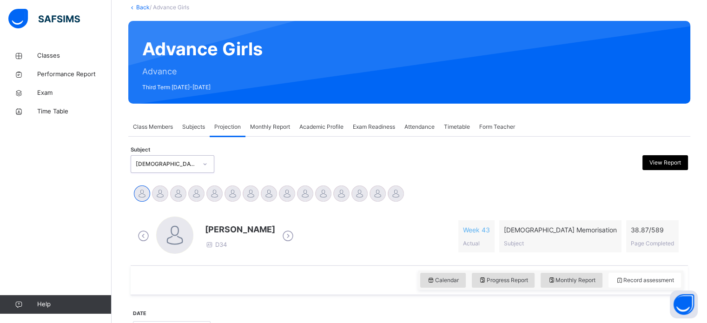
scroll to position [69, 0]
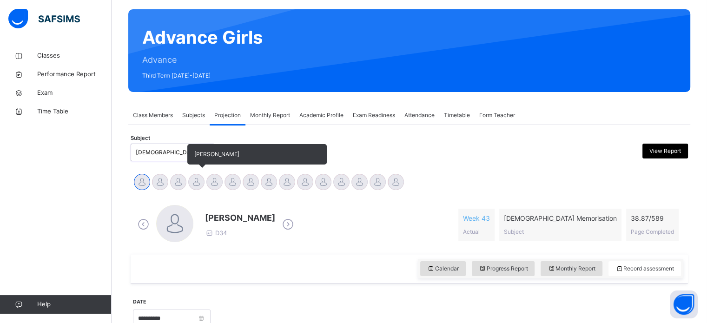
click at [194, 177] on div at bounding box center [196, 182] width 16 height 16
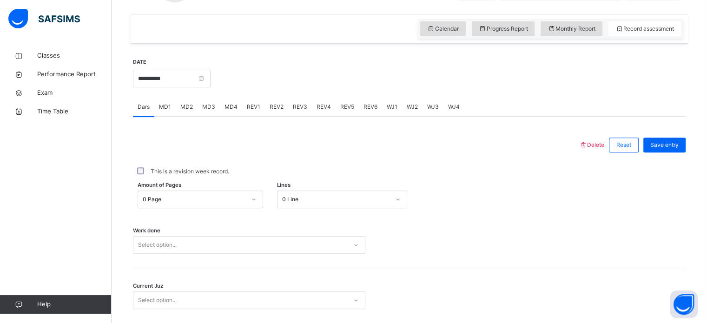
scroll to position [321, 0]
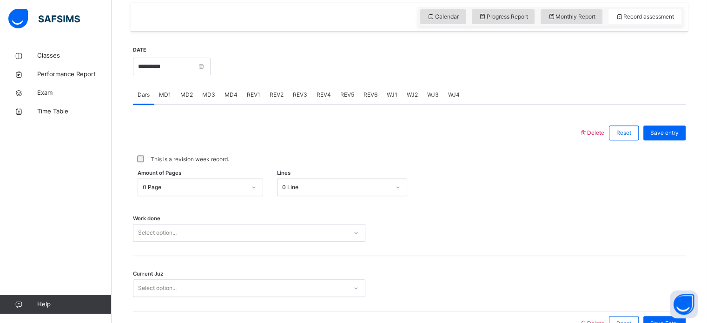
click at [224, 95] on span "MD4" at bounding box center [230, 95] width 13 height 8
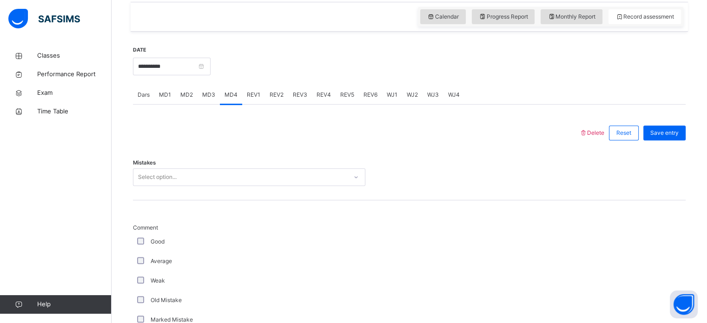
click at [167, 169] on div "Select option..." at bounding box center [249, 177] width 232 height 18
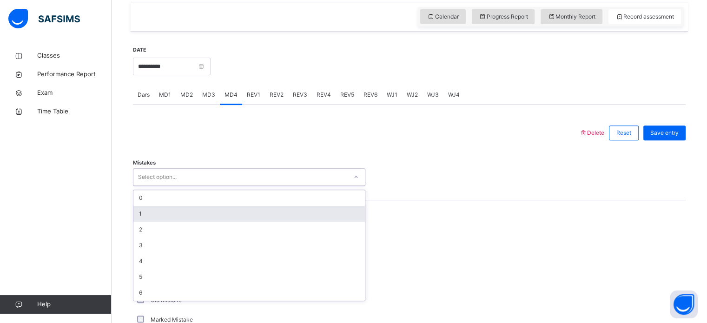
click at [143, 208] on div "1" at bounding box center [248, 214] width 231 height 16
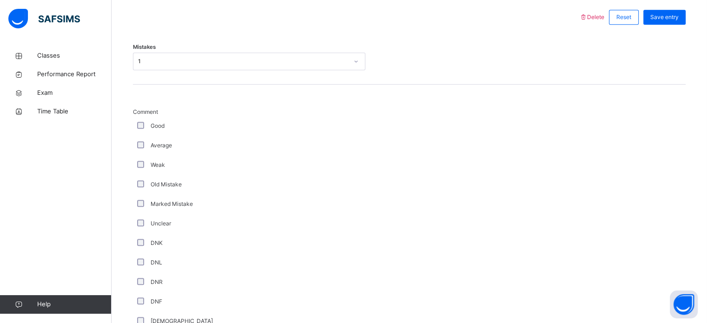
scroll to position [443, 0]
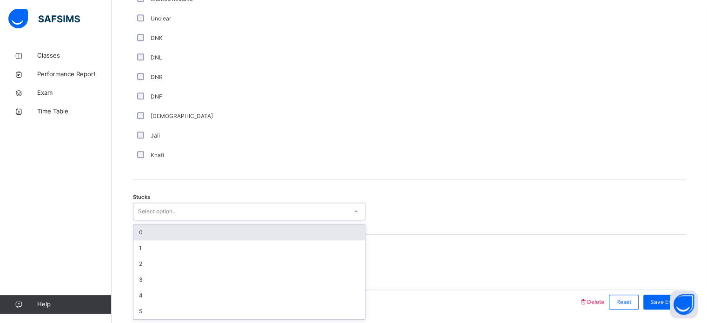
click at [144, 232] on div "0" at bounding box center [248, 232] width 231 height 16
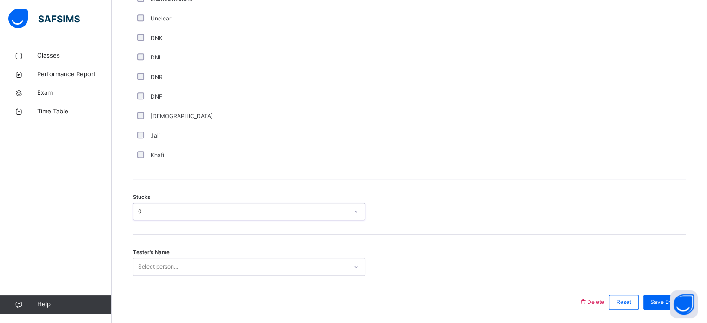
scroll to position [673, 0]
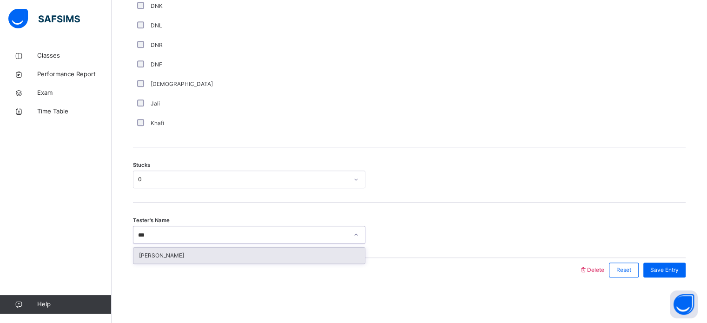
type input "****"
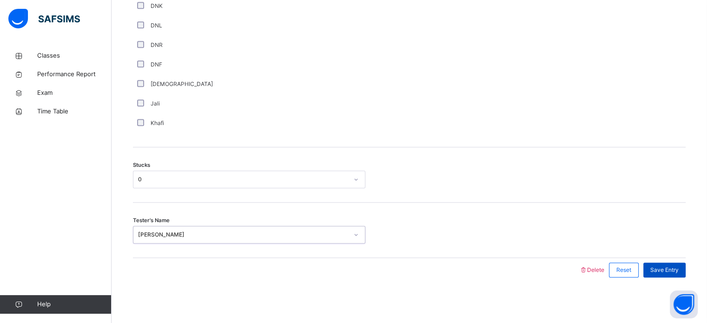
click at [685, 274] on div "Save Entry" at bounding box center [664, 269] width 42 height 15
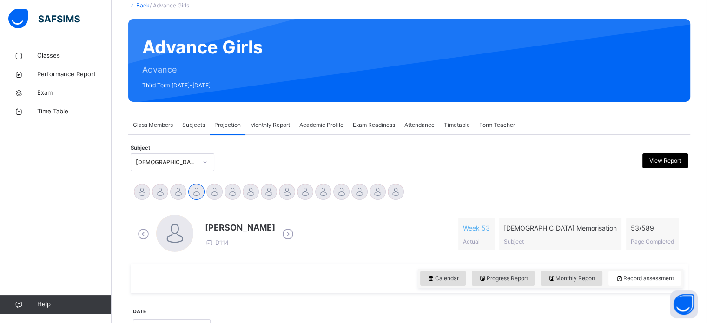
scroll to position [65, 0]
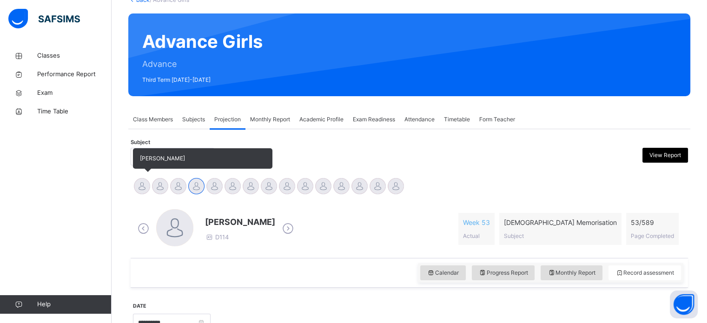
click at [136, 182] on div at bounding box center [142, 186] width 16 height 16
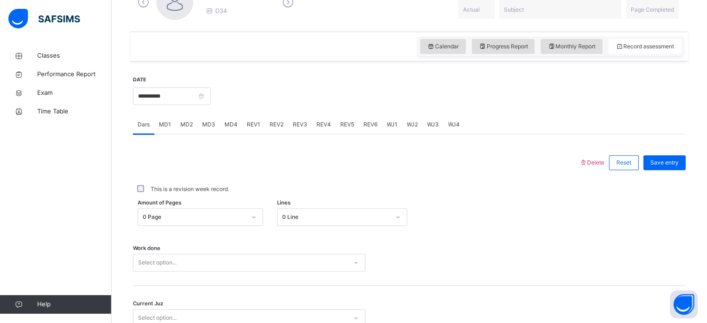
scroll to position [374, 0]
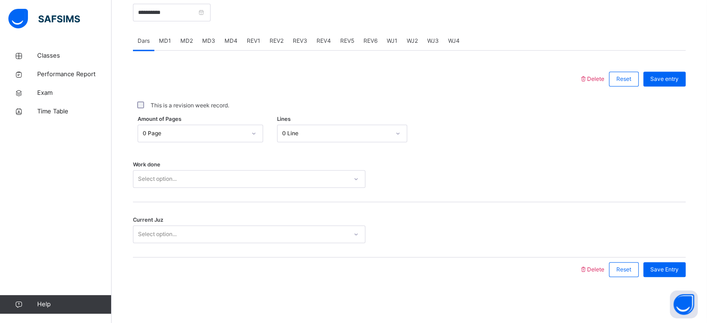
click at [230, 35] on div "MD4" at bounding box center [231, 41] width 22 height 19
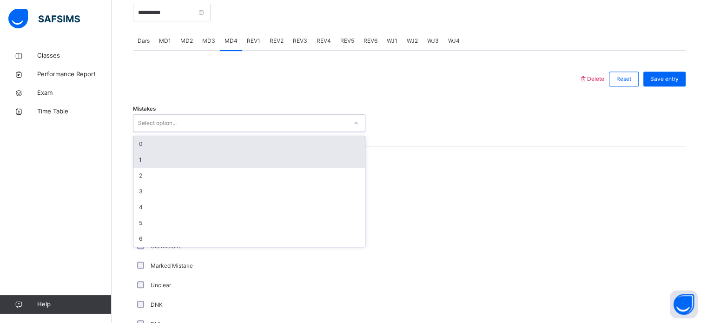
click at [139, 158] on div "1" at bounding box center [248, 160] width 231 height 16
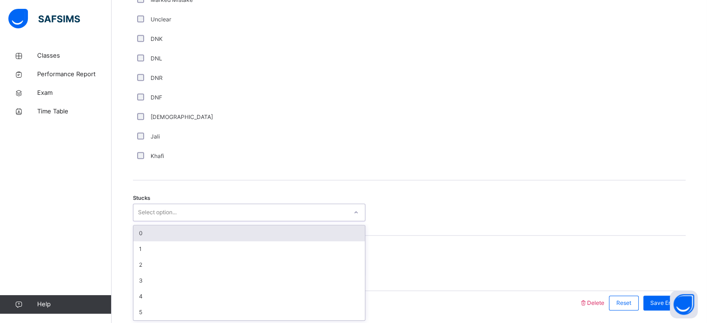
scroll to position [641, 0]
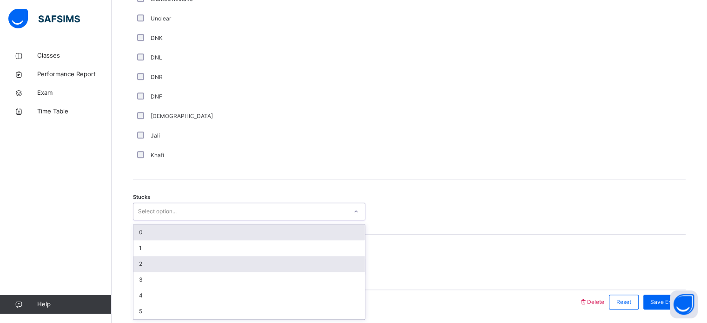
click at [134, 264] on div "2" at bounding box center [248, 264] width 231 height 16
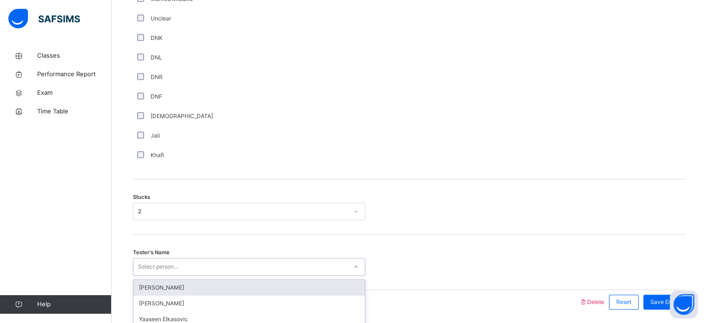
scroll to position [673, 0]
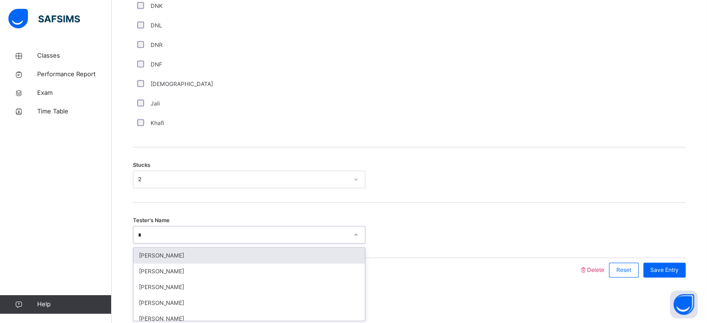
type input "***"
click at [149, 248] on div "Rafidah Nur" at bounding box center [248, 256] width 231 height 16
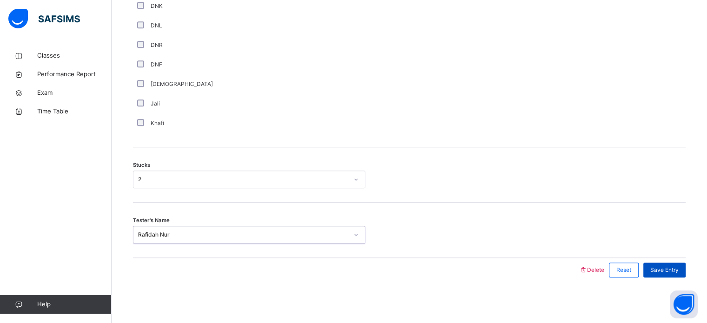
click at [666, 269] on span "Save Entry" at bounding box center [664, 270] width 28 height 8
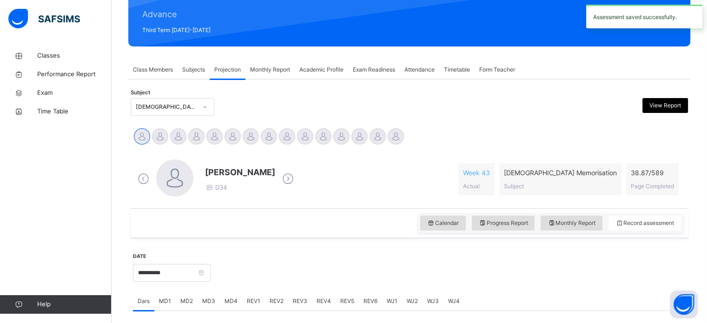
scroll to position [92, 0]
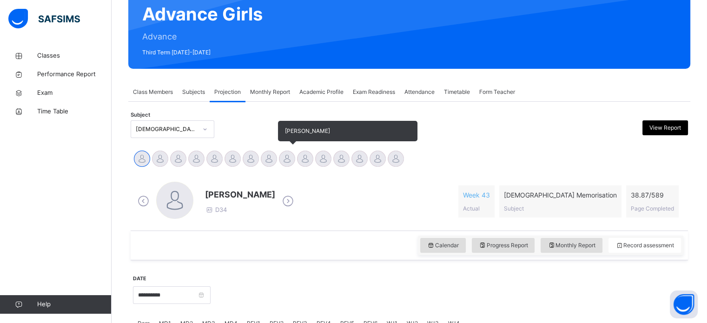
click at [291, 157] on div at bounding box center [287, 159] width 16 height 16
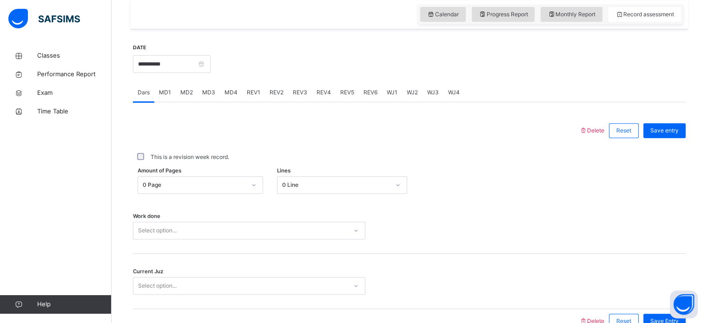
scroll to position [374, 0]
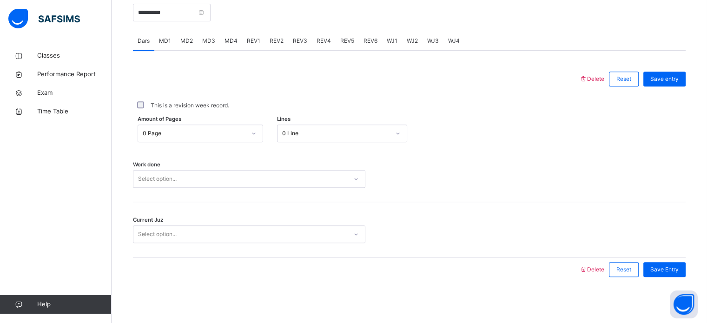
click at [214, 41] on span "MD3" at bounding box center [208, 41] width 13 height 8
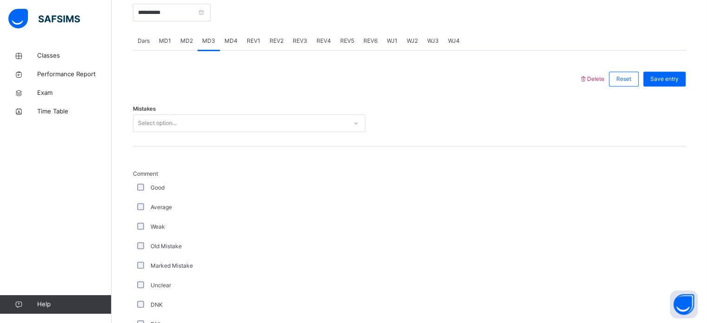
click at [190, 126] on div "Select option..." at bounding box center [240, 123] width 214 height 14
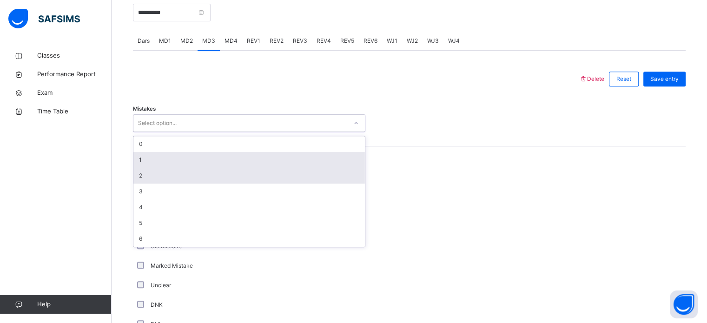
drag, startPoint x: 182, startPoint y: 184, endPoint x: 176, endPoint y: 155, distance: 30.4
click at [177, 163] on div "0 1 2 3 4 5 6" at bounding box center [248, 191] width 231 height 111
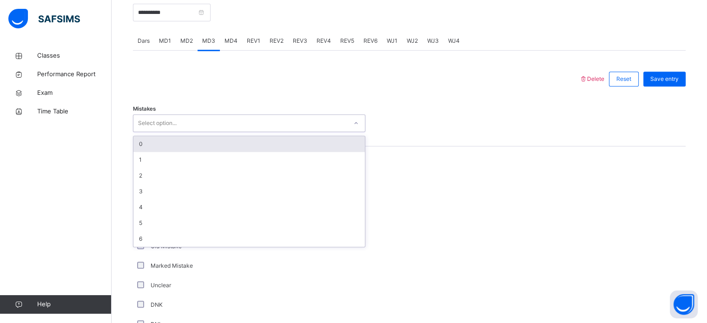
click at [164, 138] on div "0" at bounding box center [248, 144] width 231 height 16
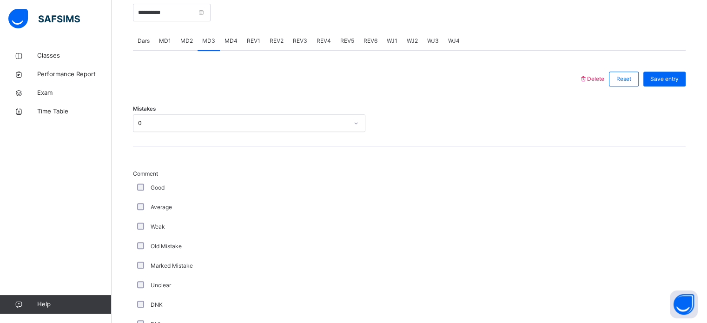
scroll to position [657, 0]
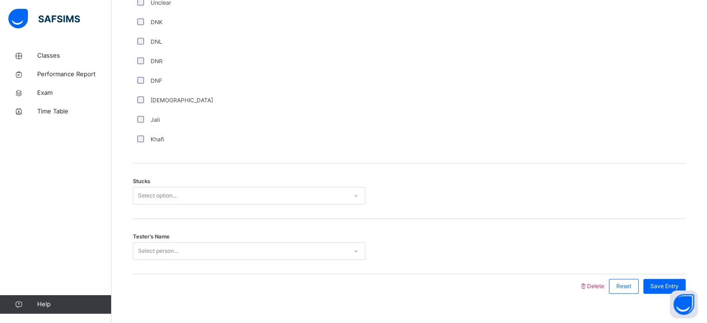
click at [247, 189] on div "Select option..." at bounding box center [240, 196] width 214 height 14
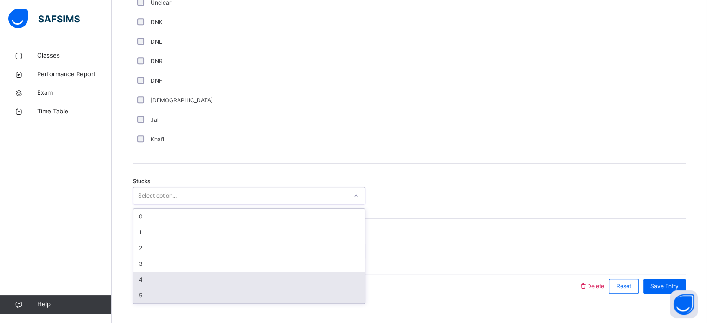
click at [221, 288] on div "0 1 2 3 4 5" at bounding box center [248, 256] width 231 height 95
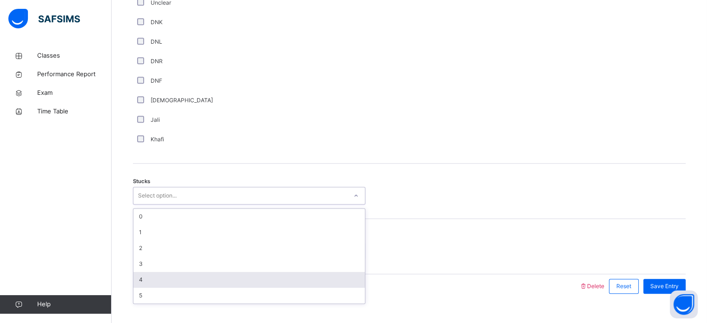
click at [222, 275] on div "4" at bounding box center [248, 280] width 231 height 16
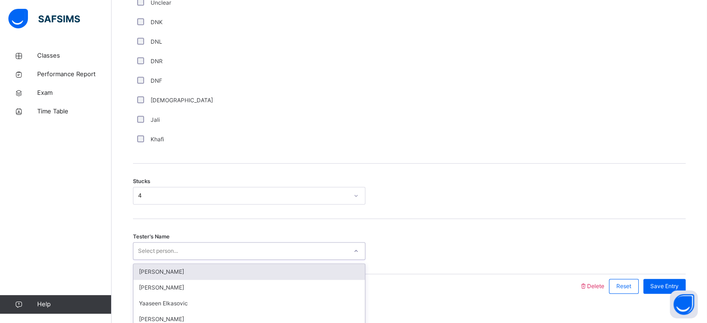
scroll to position [673, 0]
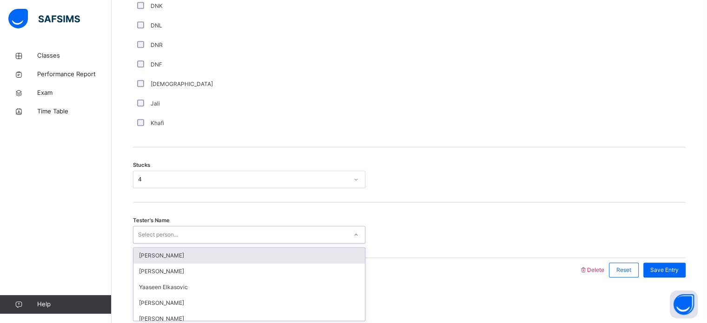
click at [227, 244] on div "Tester's Name option [PERSON_NAME] focused, 1 of 94. 94 results available. Use …" at bounding box center [409, 230] width 552 height 55
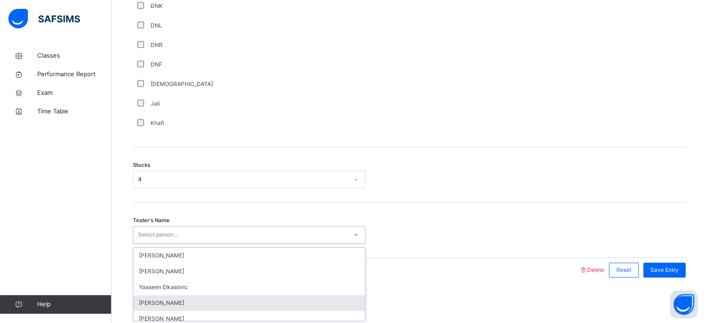
click at [206, 308] on div "[PERSON_NAME]" at bounding box center [248, 303] width 231 height 16
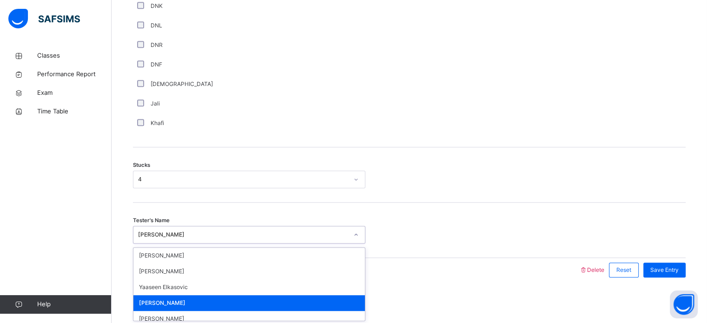
click at [211, 234] on div "[PERSON_NAME]" at bounding box center [243, 234] width 210 height 8
click at [192, 314] on div "[PERSON_NAME]" at bounding box center [248, 319] width 231 height 16
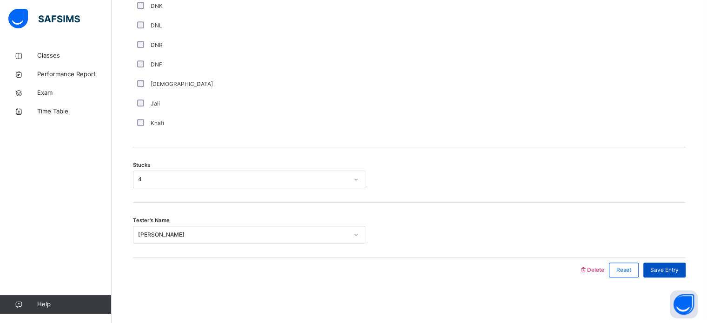
click at [667, 264] on div "Save Entry" at bounding box center [664, 269] width 42 height 15
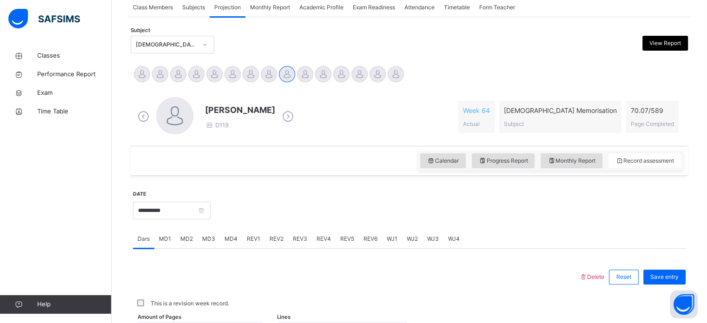
scroll to position [146, 0]
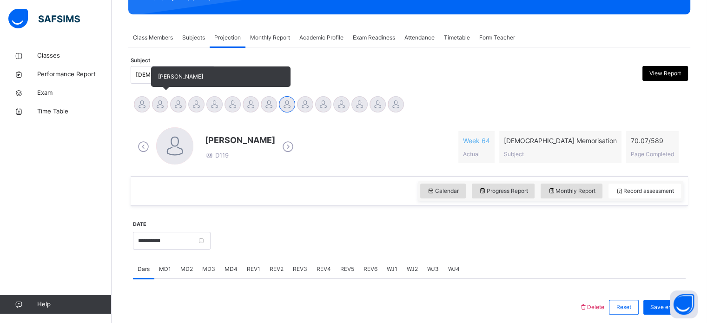
click at [161, 104] on div at bounding box center [160, 104] width 16 height 16
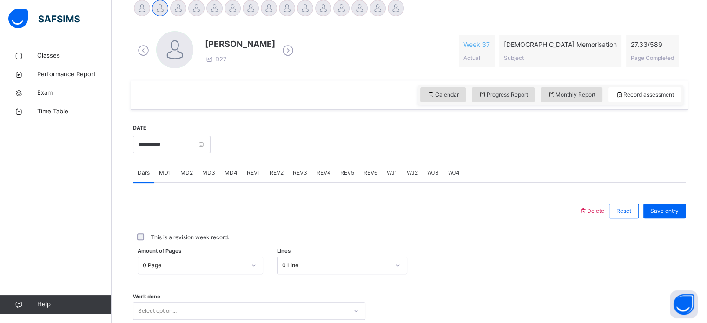
scroll to position [243, 0]
click at [234, 174] on span "MD4" at bounding box center [230, 172] width 13 height 8
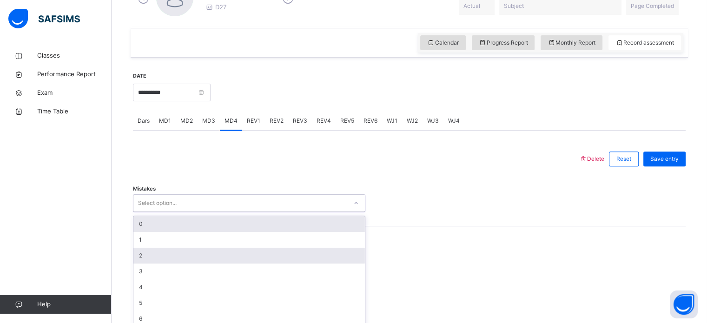
click at [190, 212] on div "option 0 focused, 1 of 7. 7 results available. Use Up and Down to choose option…" at bounding box center [249, 203] width 232 height 18
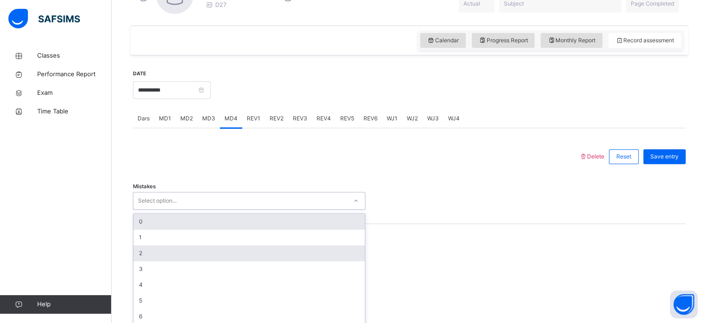
scroll to position [302, 0]
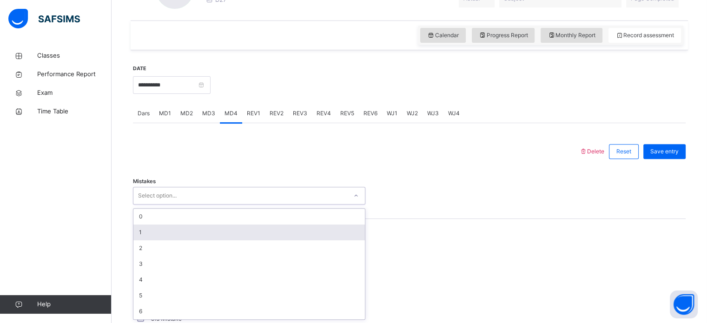
click at [142, 232] on div "1" at bounding box center [248, 232] width 231 height 16
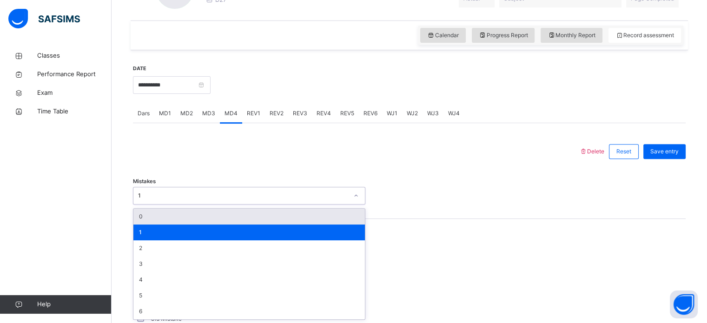
click at [142, 192] on div "1" at bounding box center [243, 195] width 210 height 8
click at [142, 219] on div "0" at bounding box center [248, 217] width 231 height 16
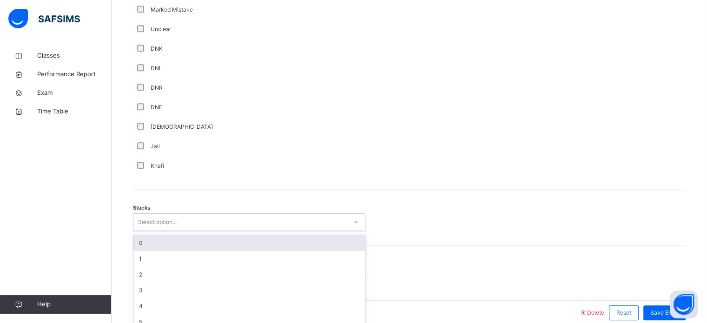
click at [158, 231] on div "option 0 focused, 1 of 6. 6 results available. Use Up and Down to choose option…" at bounding box center [249, 222] width 232 height 18
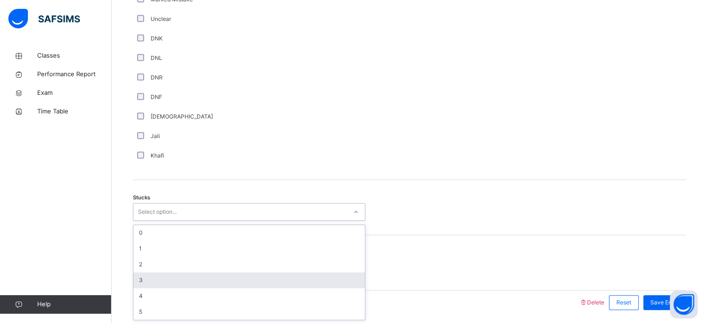
scroll to position [641, 0]
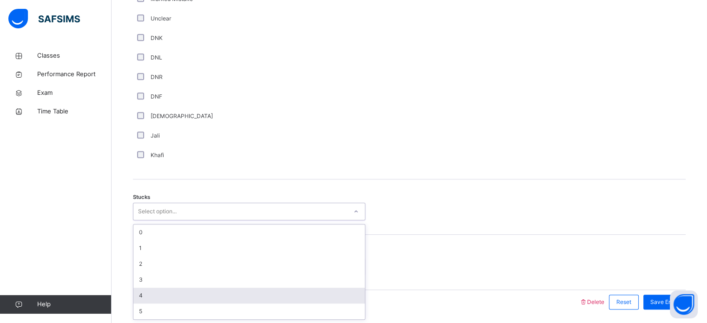
click at [143, 299] on div "4" at bounding box center [248, 296] width 231 height 16
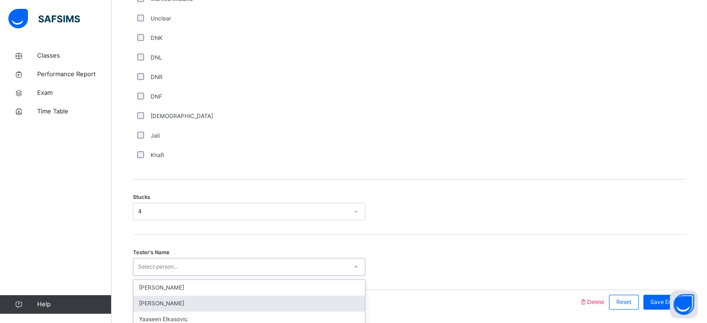
click at [155, 268] on div "option [PERSON_NAME] focused, 2 of 94. 94 results available. Use Up and Down to…" at bounding box center [249, 267] width 232 height 18
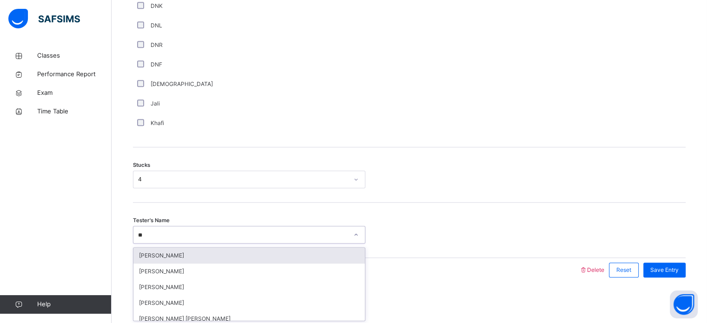
type input "***"
click at [166, 258] on div "[PERSON_NAME]" at bounding box center [248, 256] width 231 height 16
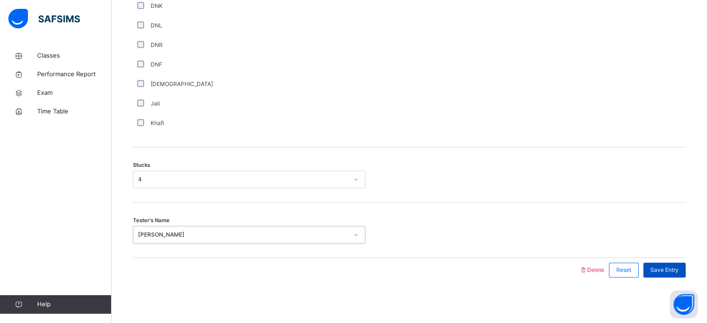
click at [673, 263] on div "Save Entry" at bounding box center [664, 269] width 42 height 15
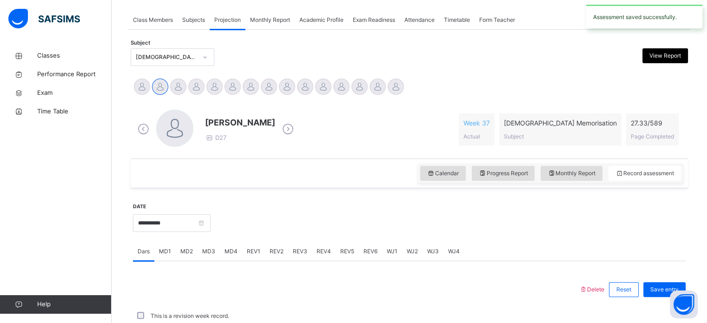
scroll to position [374, 0]
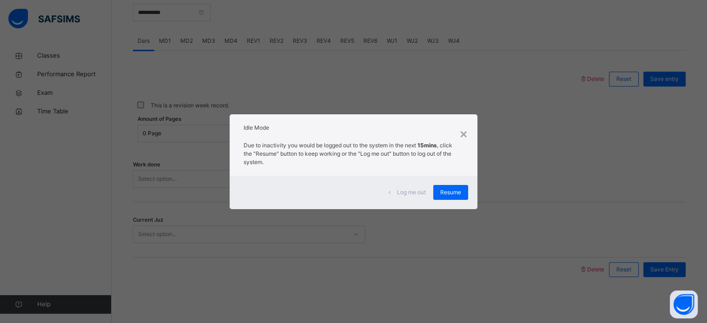
click at [445, 183] on div "Log me out Resume" at bounding box center [352, 192] width 247 height 33
click at [445, 195] on span "Resume" at bounding box center [450, 192] width 21 height 8
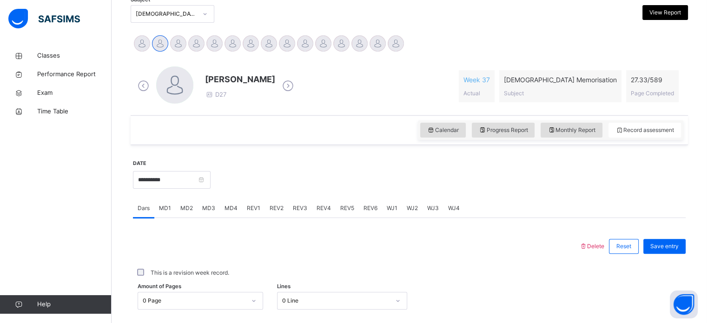
scroll to position [189, 0]
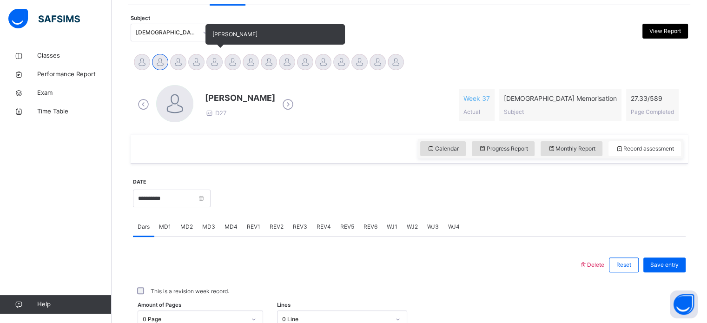
click at [213, 66] on div at bounding box center [214, 62] width 16 height 16
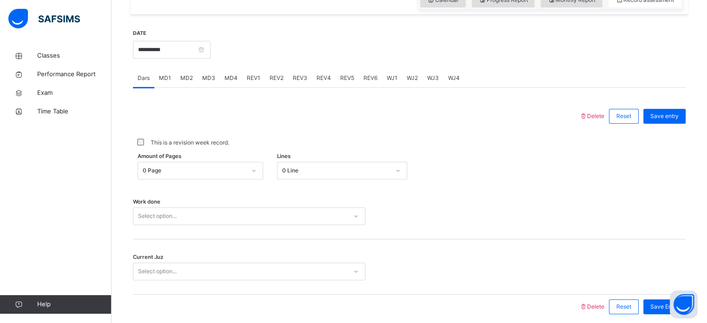
scroll to position [356, 0]
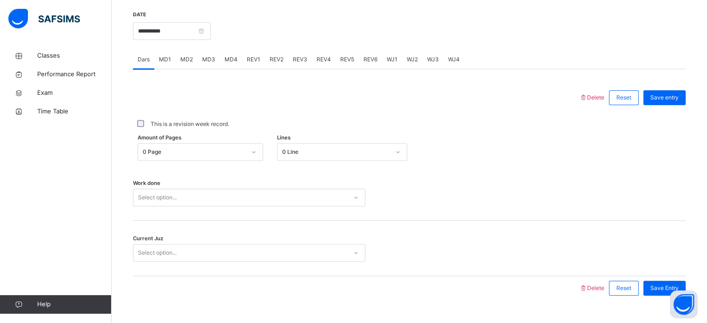
click at [235, 61] on span "MD4" at bounding box center [230, 59] width 13 height 8
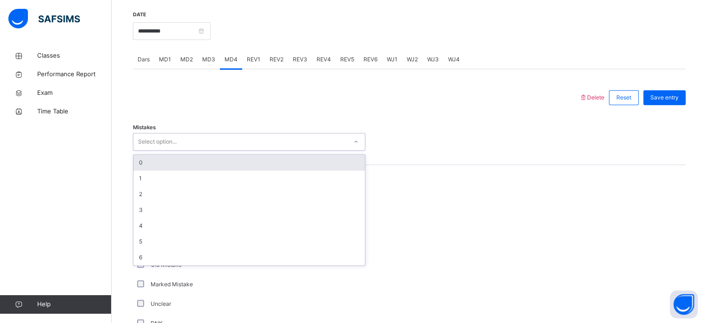
click at [204, 150] on div "Select option..." at bounding box center [249, 142] width 232 height 18
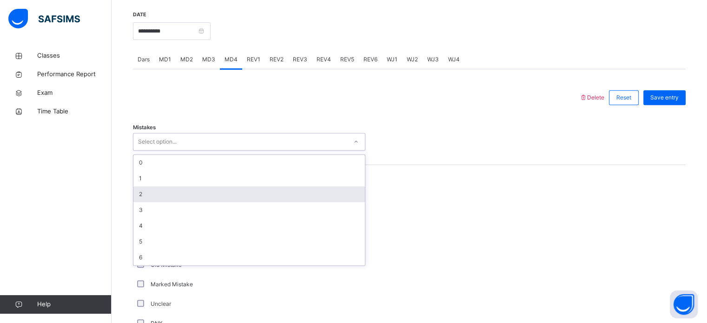
click at [196, 187] on div "2" at bounding box center [248, 194] width 231 height 16
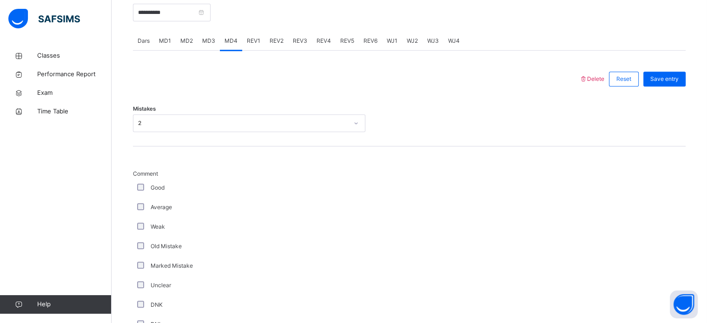
scroll to position [393, 0]
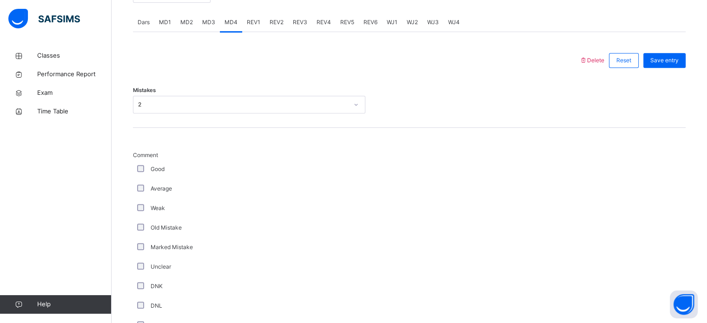
click at [144, 269] on div "Unclear" at bounding box center [249, 266] width 228 height 8
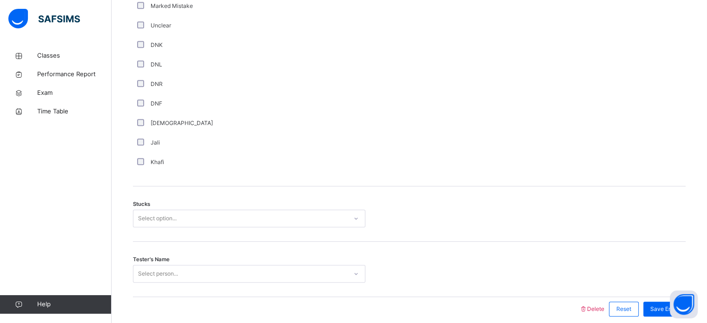
scroll to position [673, 0]
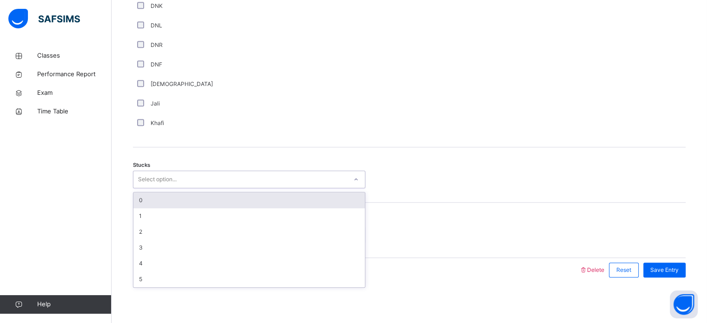
click at [322, 175] on div "Select option..." at bounding box center [240, 179] width 214 height 14
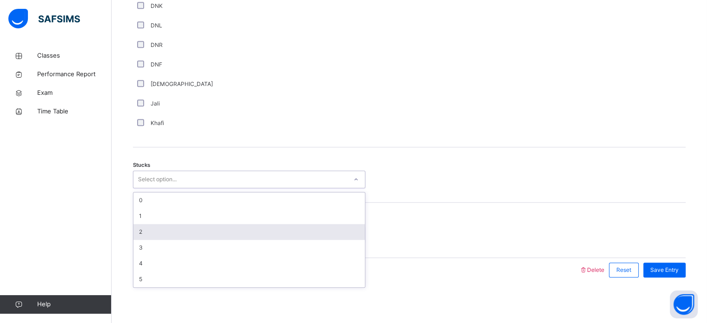
click at [309, 235] on div "2" at bounding box center [248, 232] width 231 height 16
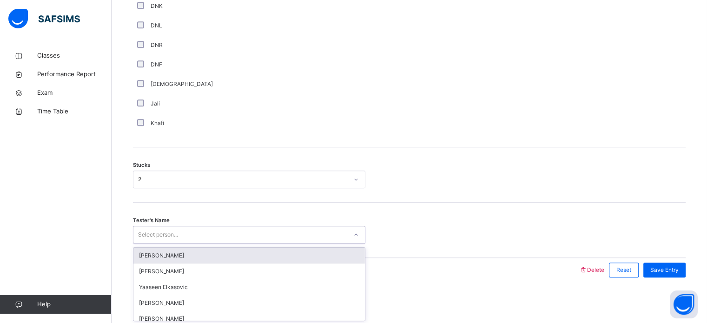
click at [309, 235] on div "Select person..." at bounding box center [240, 235] width 214 height 14
type input "******"
click at [277, 251] on div "[PERSON_NAME]" at bounding box center [248, 256] width 231 height 16
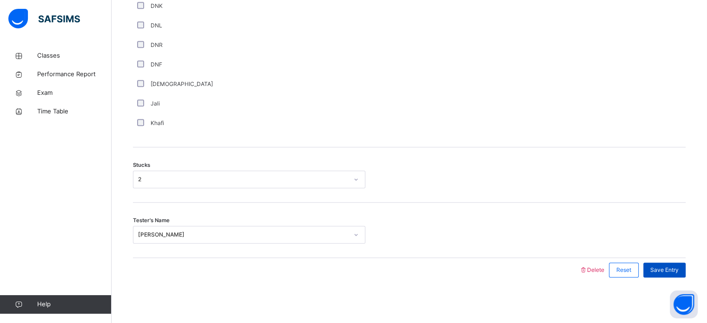
click at [669, 268] on span "Save Entry" at bounding box center [664, 270] width 28 height 8
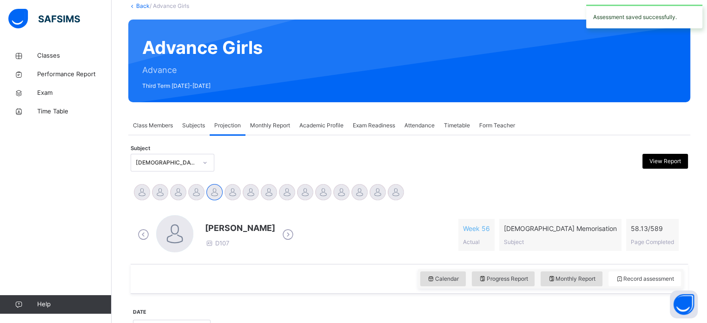
scroll to position [77, 0]
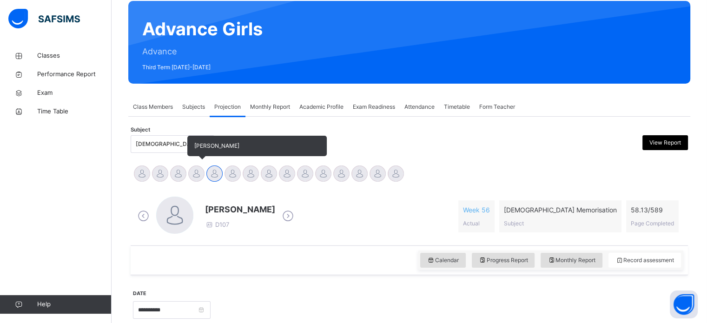
click at [198, 169] on div at bounding box center [196, 173] width 16 height 16
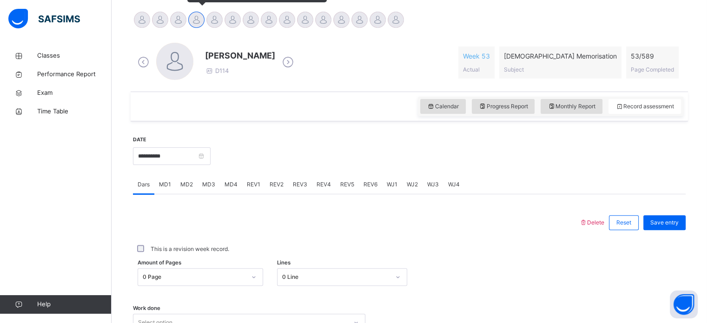
scroll to position [267, 0]
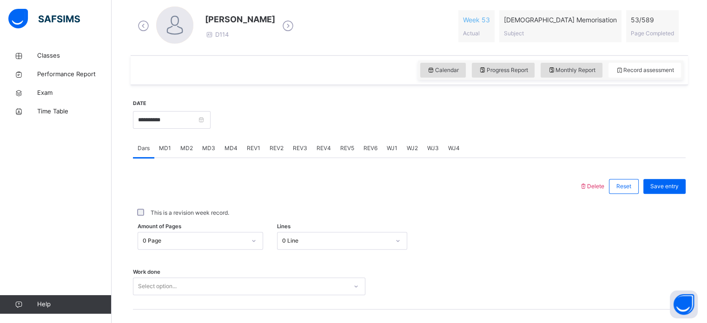
click at [235, 147] on span "MD4" at bounding box center [230, 148] width 13 height 8
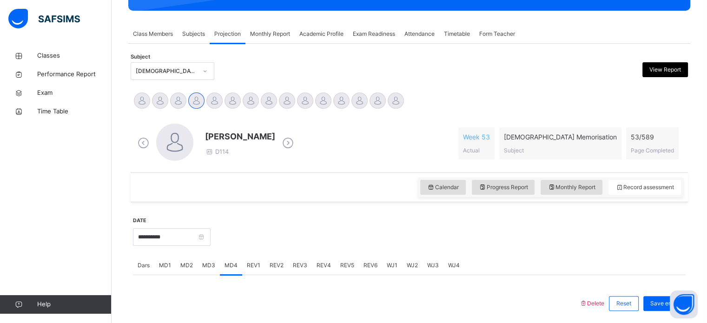
scroll to position [149, 0]
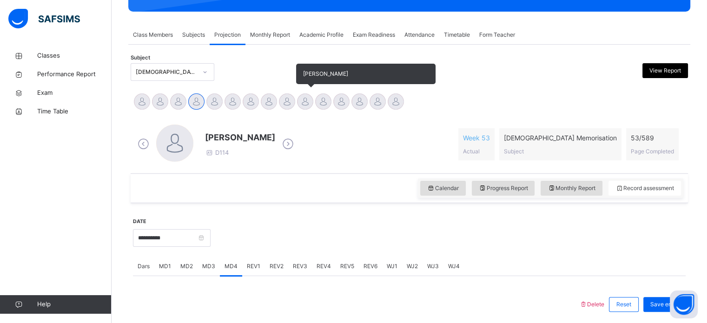
click at [303, 103] on div at bounding box center [305, 101] width 16 height 16
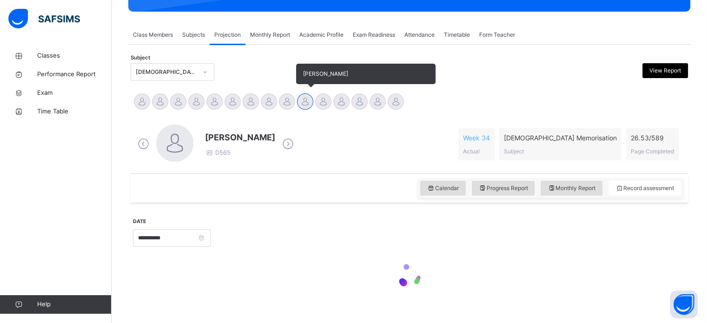
scroll to position [164, 0]
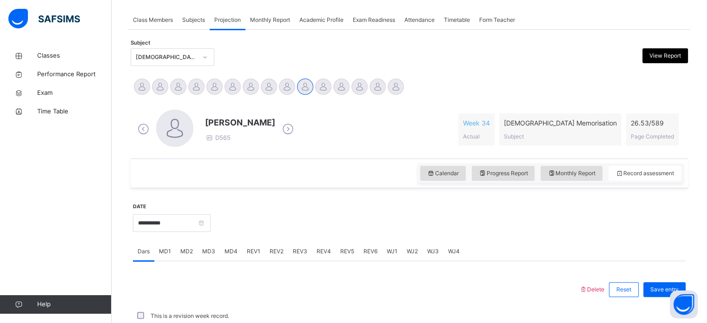
click at [232, 249] on span "MD4" at bounding box center [230, 251] width 13 height 8
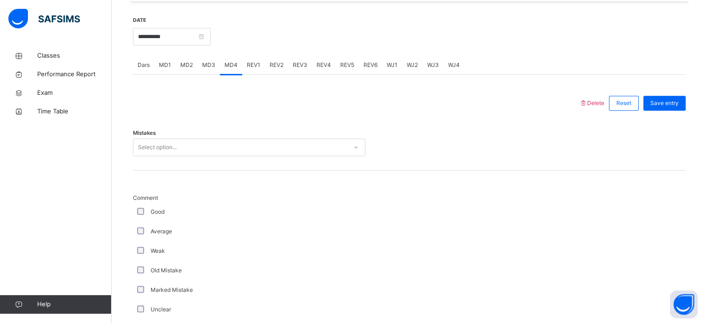
scroll to position [351, 0]
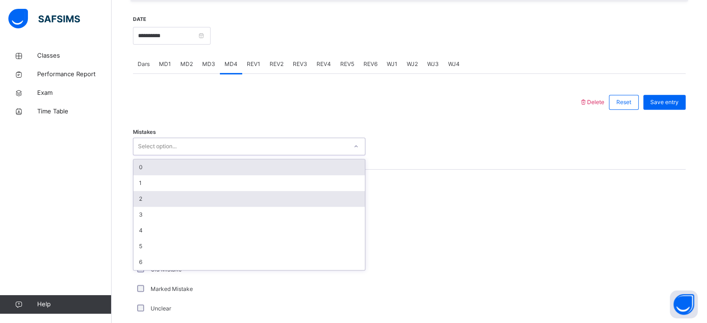
click at [165, 203] on div "2" at bounding box center [248, 199] width 231 height 16
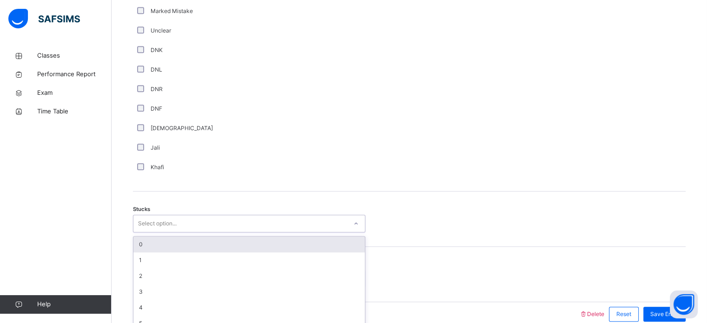
scroll to position [641, 0]
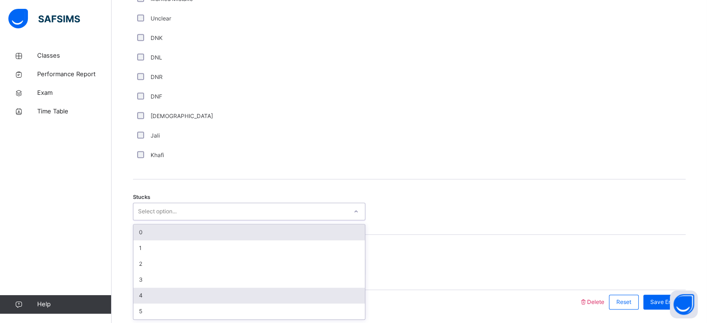
click at [168, 297] on div "4" at bounding box center [248, 296] width 231 height 16
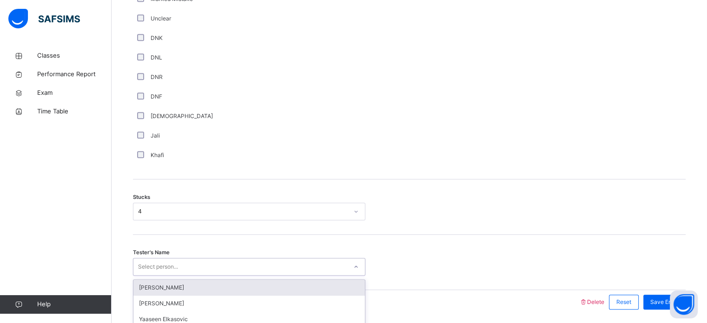
scroll to position [673, 0]
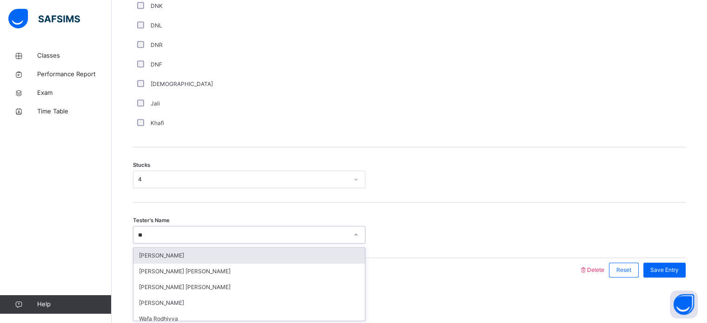
type input "***"
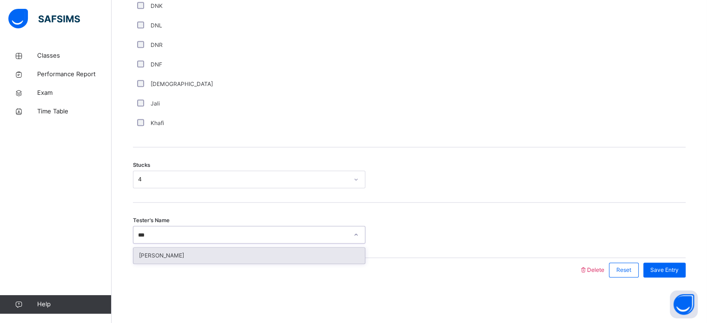
click at [173, 260] on div "[PERSON_NAME]" at bounding box center [248, 256] width 231 height 16
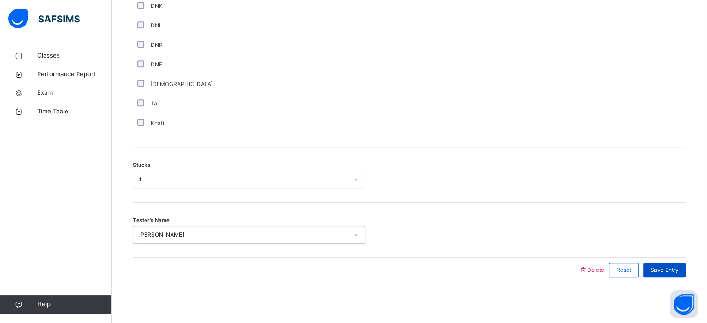
click at [676, 272] on span "Save Entry" at bounding box center [664, 270] width 28 height 8
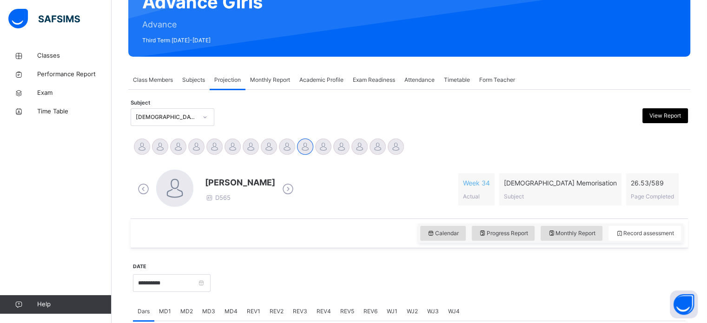
scroll to position [59, 0]
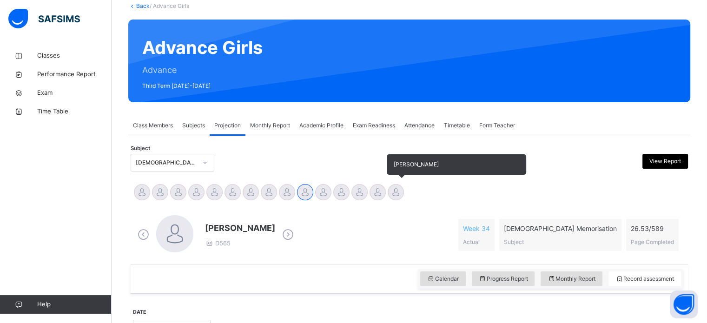
click at [394, 196] on div at bounding box center [395, 192] width 16 height 16
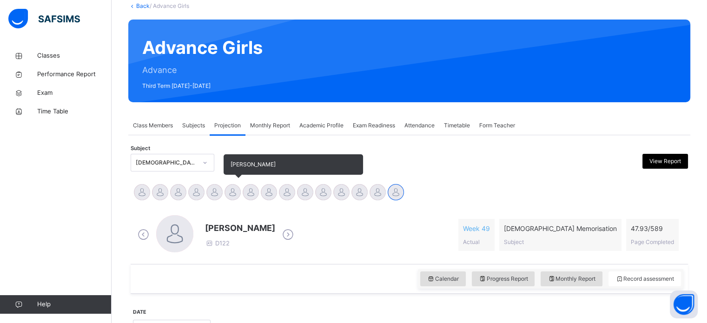
click at [238, 187] on div at bounding box center [232, 192] width 16 height 16
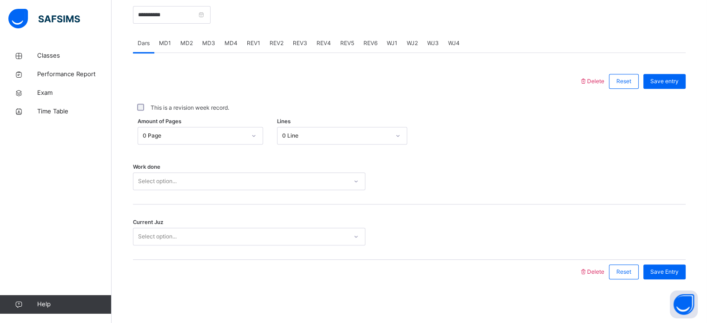
scroll to position [374, 0]
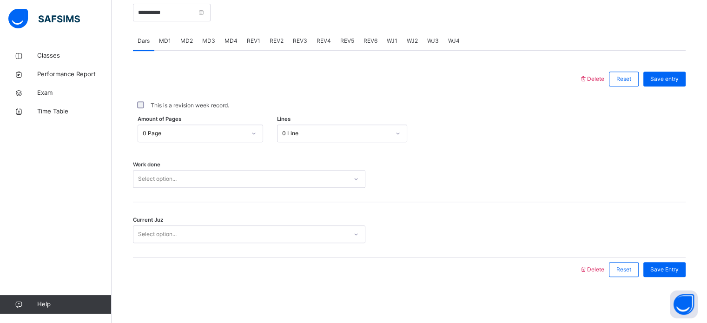
click at [233, 41] on span "MD4" at bounding box center [230, 41] width 13 height 8
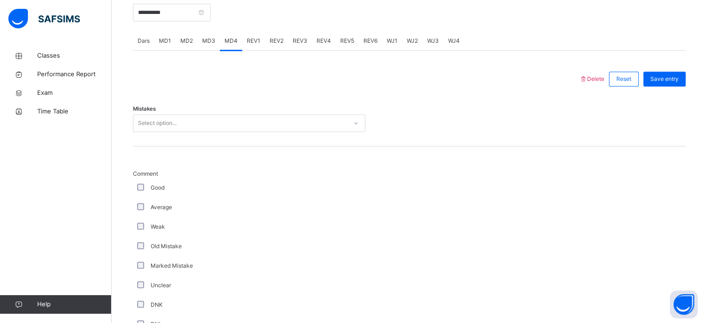
click at [223, 121] on div "Select option..." at bounding box center [240, 123] width 214 height 14
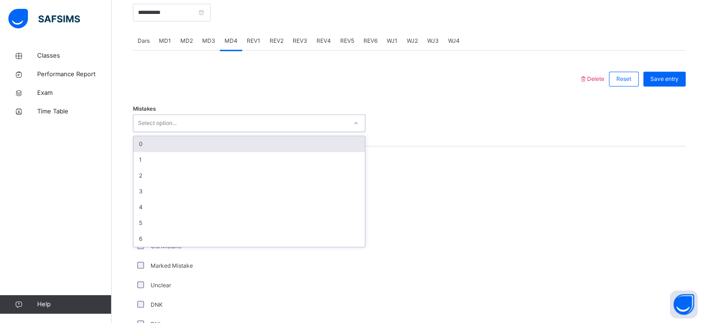
type input "*"
click at [209, 142] on div "1" at bounding box center [248, 144] width 231 height 16
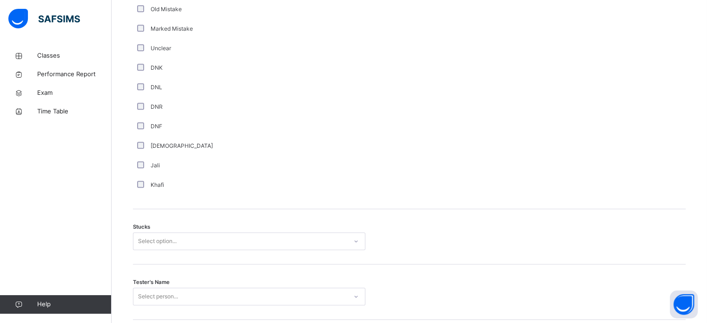
scroll to position [673, 0]
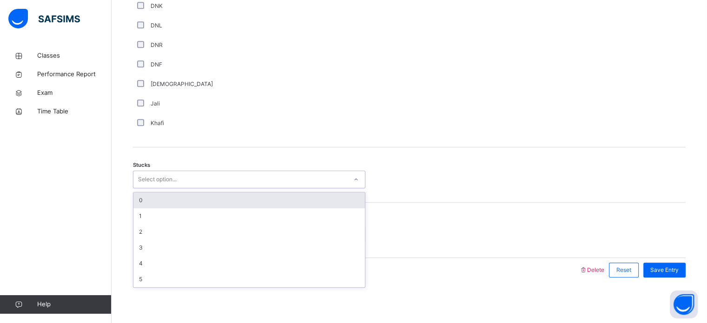
click at [151, 174] on div "Select option..." at bounding box center [157, 179] width 39 height 18
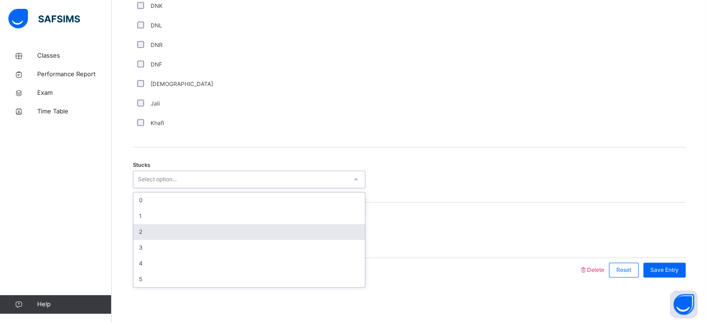
click at [143, 231] on div "2" at bounding box center [248, 232] width 231 height 16
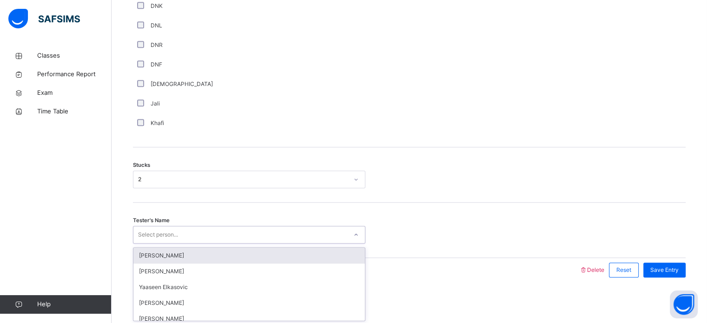
click at [143, 231] on div "Select person..." at bounding box center [158, 235] width 40 height 18
type input "***"
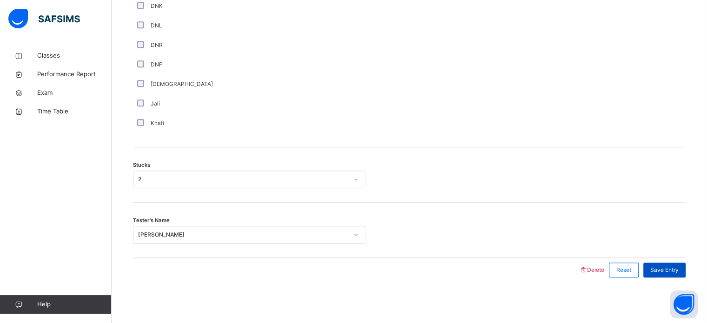
click at [678, 267] on span "Save Entry" at bounding box center [664, 270] width 28 height 8
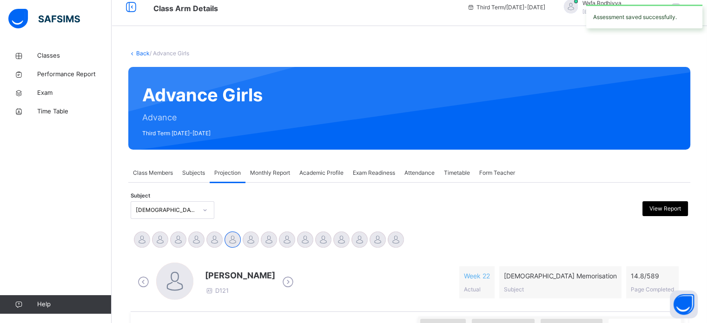
scroll to position [0, 0]
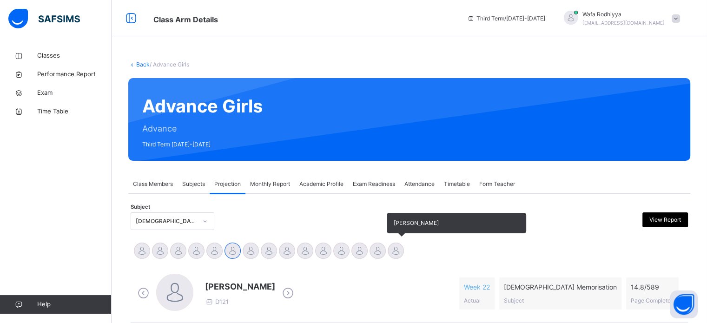
click at [401, 255] on div at bounding box center [395, 250] width 16 height 16
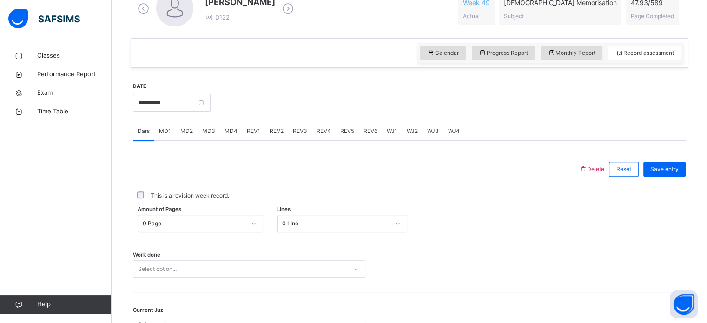
scroll to position [289, 0]
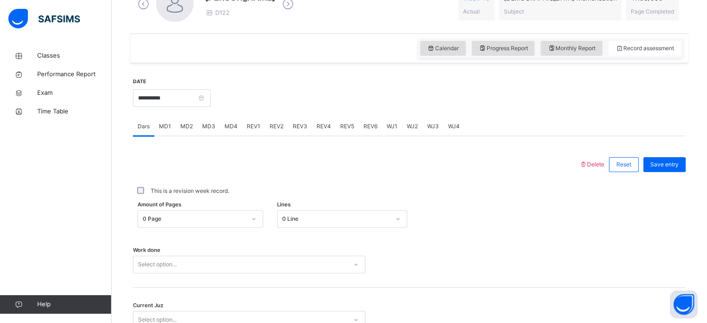
click at [220, 131] on div "MD4" at bounding box center [231, 126] width 22 height 19
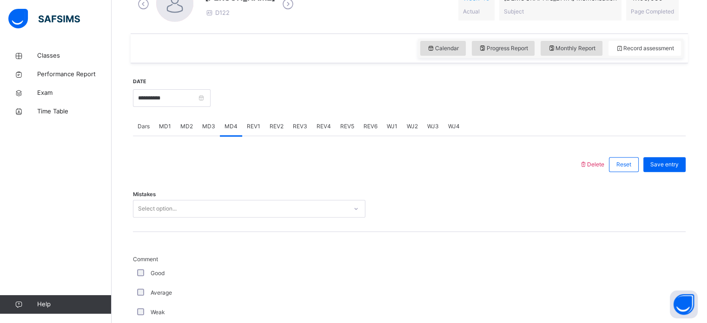
click at [212, 127] on span "MD3" at bounding box center [208, 126] width 13 height 8
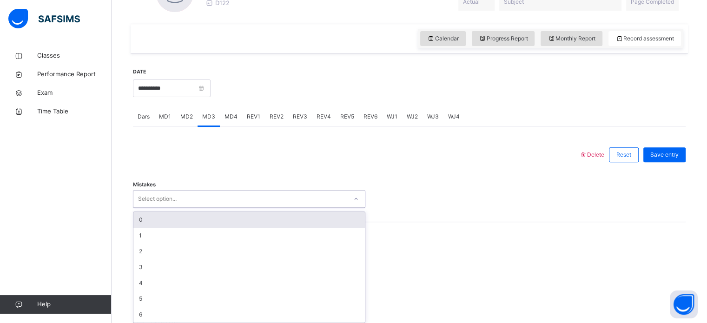
scroll to position [302, 0]
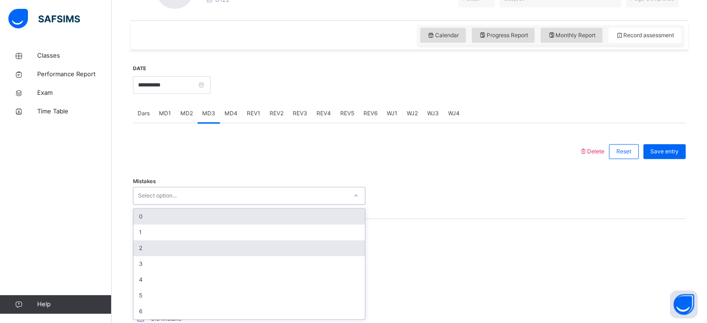
click at [158, 247] on div "2" at bounding box center [248, 248] width 231 height 16
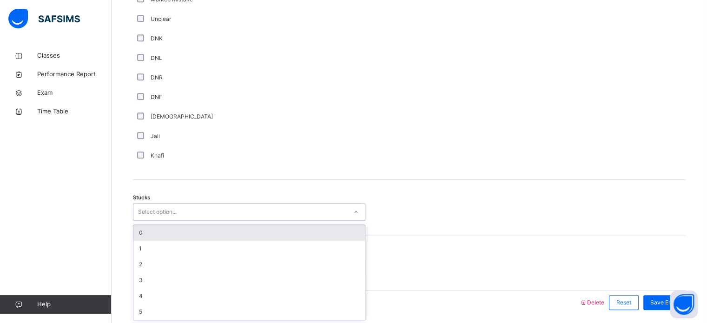
scroll to position [641, 0]
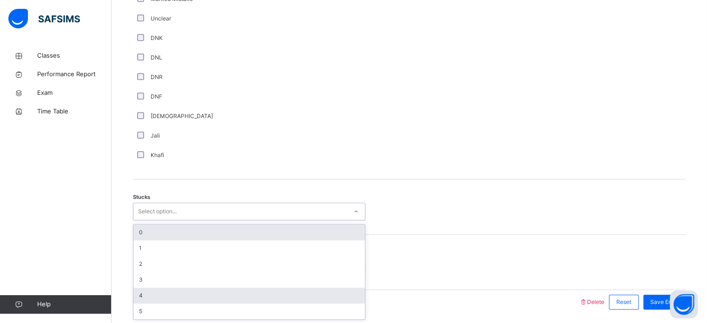
click at [160, 295] on div "4" at bounding box center [248, 296] width 231 height 16
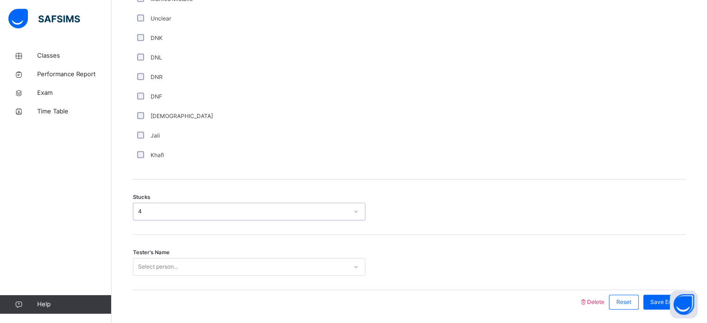
scroll to position [673, 0]
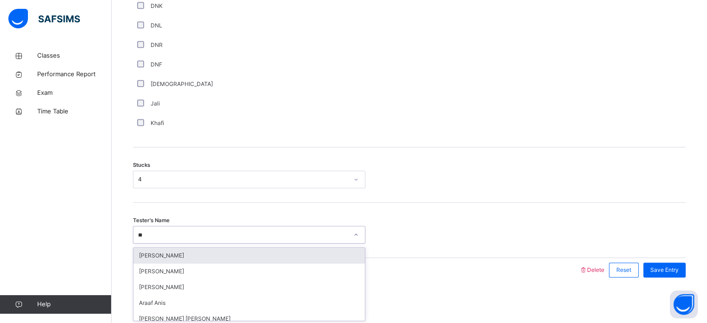
type input "***"
click at [281, 255] on div "Rafidah Nur" at bounding box center [248, 256] width 231 height 16
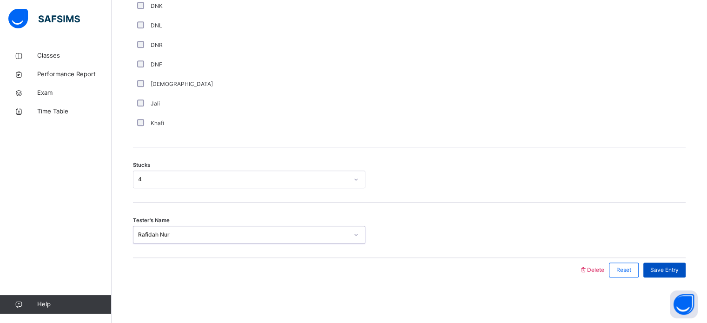
click at [673, 266] on span "Save Entry" at bounding box center [664, 270] width 28 height 8
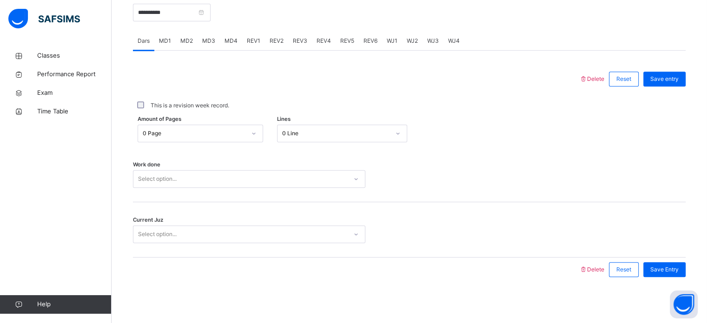
scroll to position [92, 0]
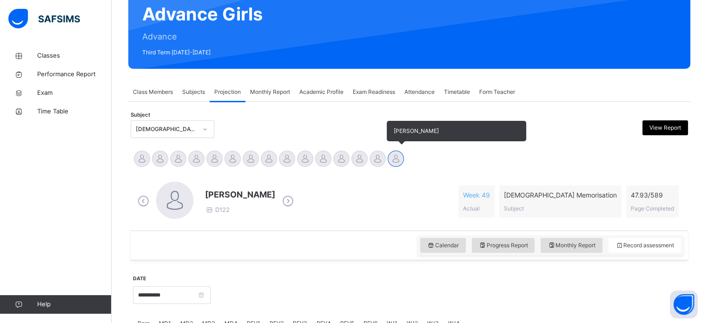
drag, startPoint x: 381, startPoint y: 160, endPoint x: 388, endPoint y: 158, distance: 7.1
click at [380, 160] on div at bounding box center [377, 159] width 16 height 16
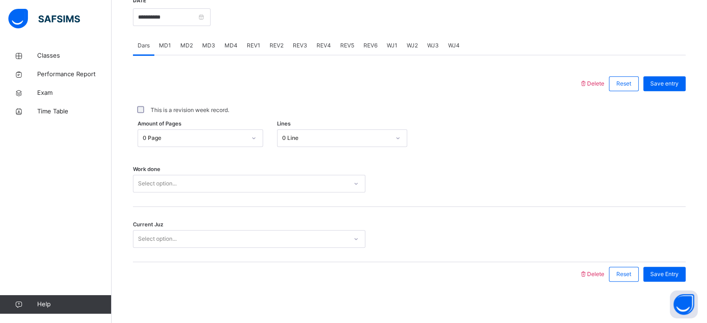
scroll to position [374, 0]
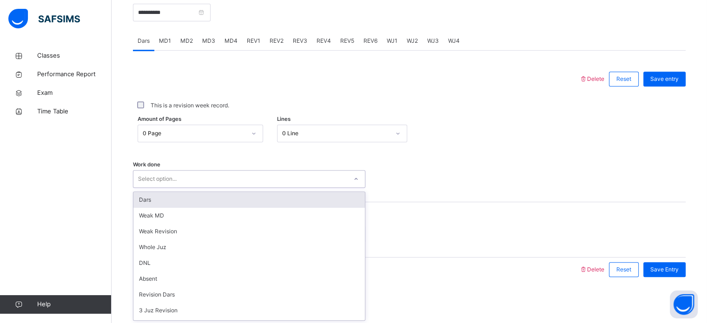
drag, startPoint x: 250, startPoint y: 177, endPoint x: 249, endPoint y: 171, distance: 5.6
click at [249, 174] on div "Select option..." at bounding box center [240, 179] width 214 height 14
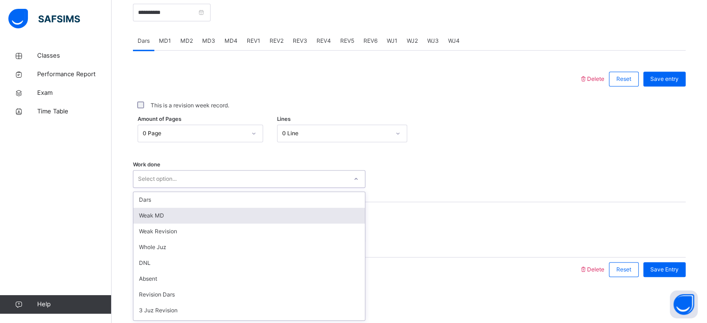
click at [214, 211] on div "Weak MD" at bounding box center [248, 216] width 231 height 16
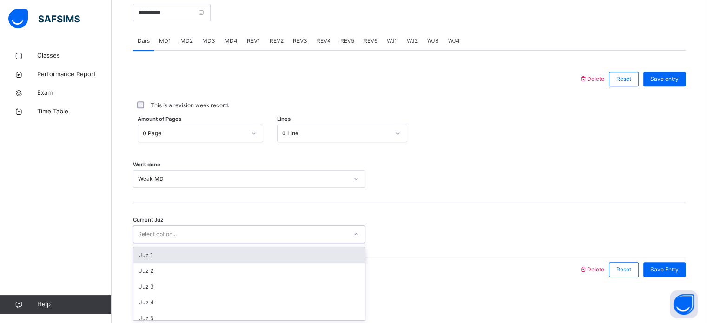
click at [219, 224] on div "Current Juz option Juz 1 focused, 1 of 30. 30 results available. Use Up and Dow…" at bounding box center [409, 229] width 552 height 55
type input "**"
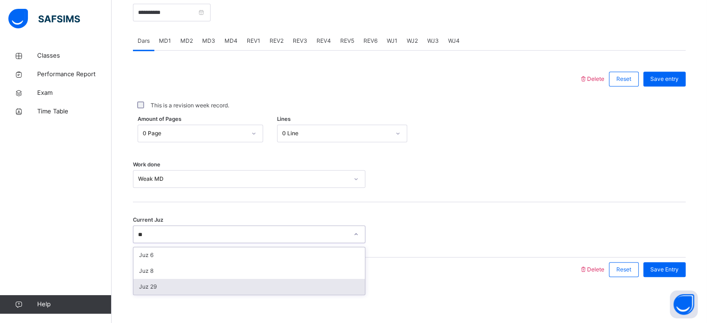
drag, startPoint x: 264, startPoint y: 288, endPoint x: 261, endPoint y: 298, distance: 10.3
click at [261, 298] on div "**********" at bounding box center [409, 80] width 557 height 440
click at [264, 287] on div "Juz 29" at bounding box center [248, 287] width 231 height 16
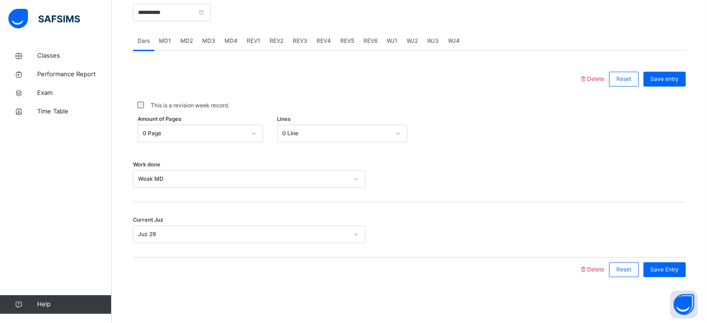
drag, startPoint x: 423, startPoint y: 260, endPoint x: 665, endPoint y: 226, distance: 243.9
click at [665, 226] on div "Delete Reset Save entry This is a revision week record. Amount of Pages 0 Page …" at bounding box center [409, 174] width 552 height 215
click at [677, 267] on span "Save Entry" at bounding box center [664, 269] width 28 height 8
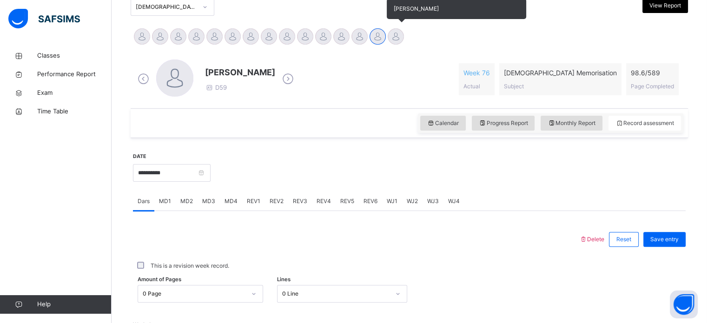
scroll to position [214, 0]
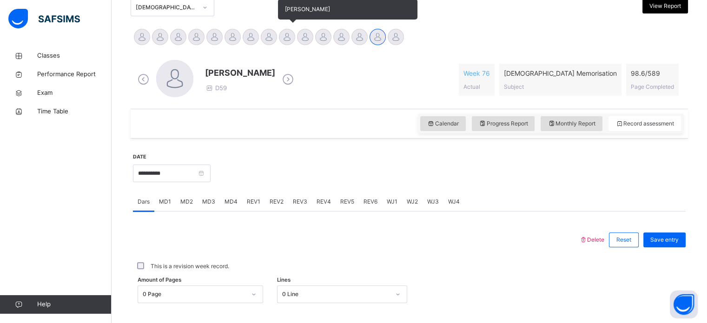
click at [284, 36] on div at bounding box center [287, 37] width 16 height 16
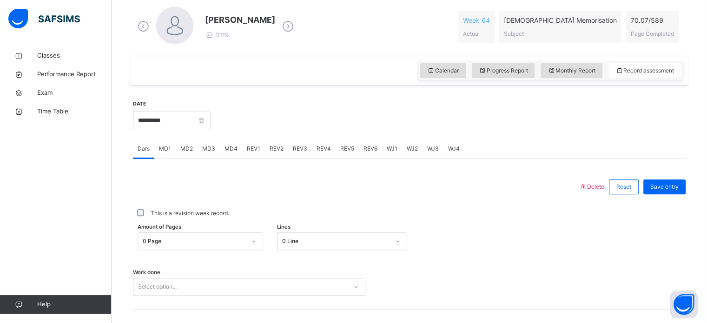
scroll to position [288, 0]
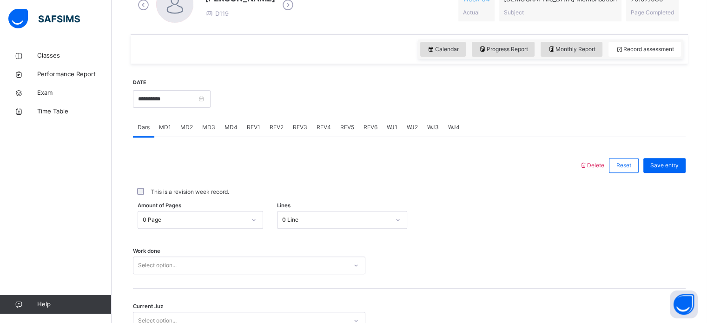
click at [232, 123] on span "MD4" at bounding box center [230, 127] width 13 height 8
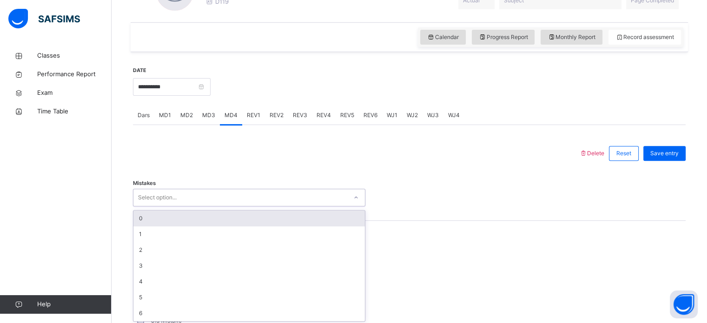
scroll to position [302, 0]
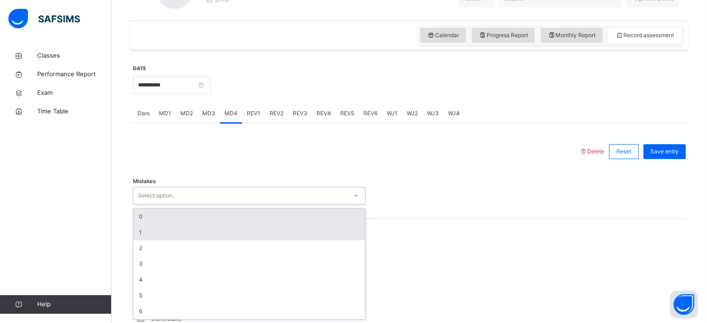
click at [138, 234] on div "1" at bounding box center [248, 232] width 231 height 16
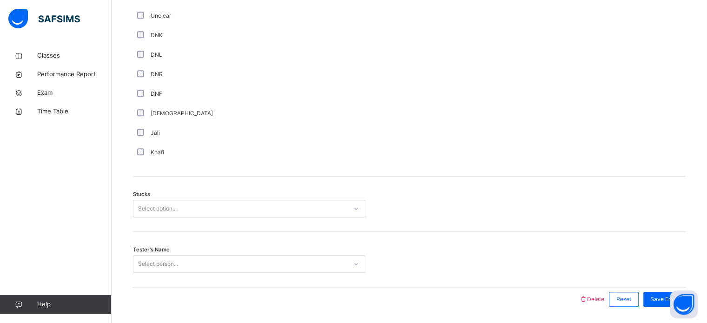
scroll to position [673, 0]
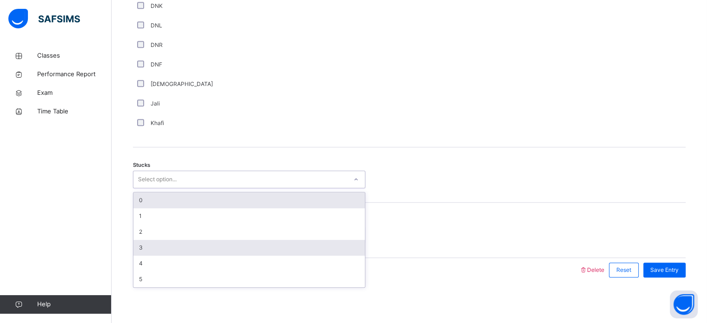
click at [145, 245] on div "3" at bounding box center [248, 248] width 231 height 16
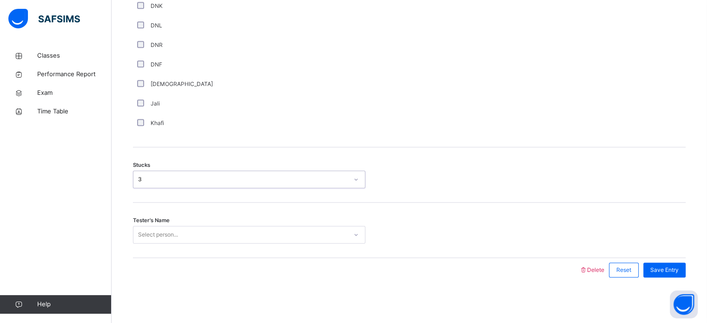
click at [159, 249] on div "Tester's Name Select person..." at bounding box center [409, 230] width 552 height 55
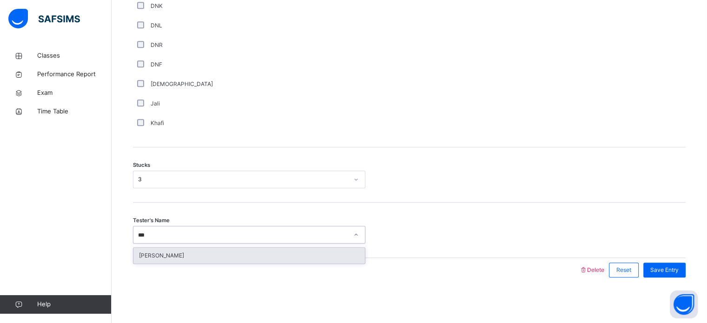
type input "****"
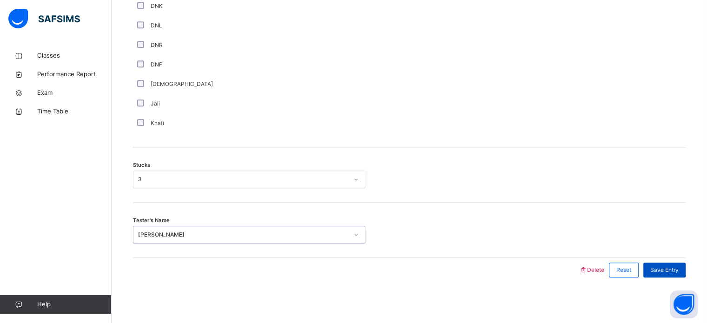
click at [676, 271] on span "Save Entry" at bounding box center [664, 270] width 28 height 8
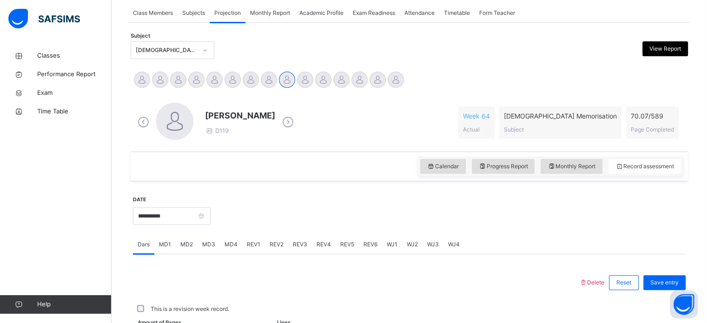
scroll to position [170, 0]
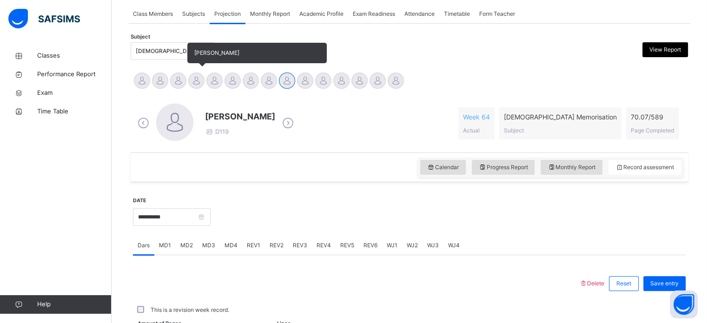
click at [201, 78] on div at bounding box center [196, 80] width 16 height 16
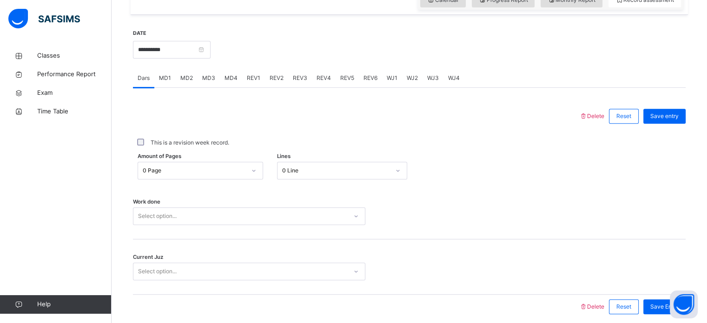
scroll to position [374, 0]
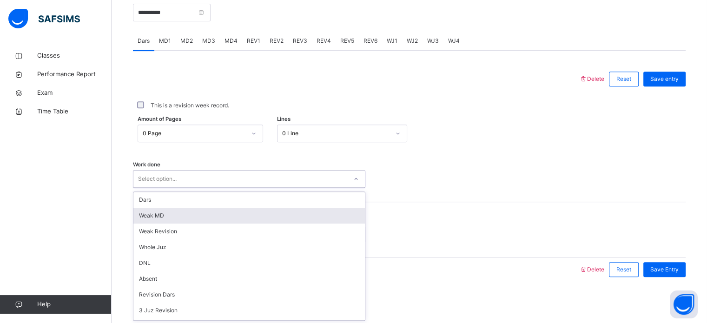
click at [287, 188] on div "option [PERSON_NAME] MD focused, 2 of 14. 14 results available. Use Up and Down…" at bounding box center [249, 179] width 232 height 18
click at [154, 217] on div "Weak MD" at bounding box center [248, 216] width 231 height 16
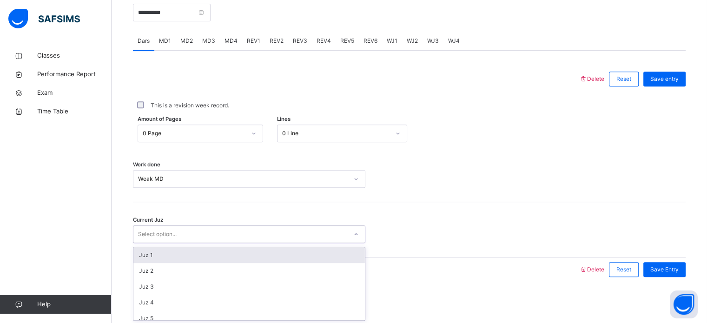
click at [169, 237] on div "Select option..." at bounding box center [157, 234] width 39 height 18
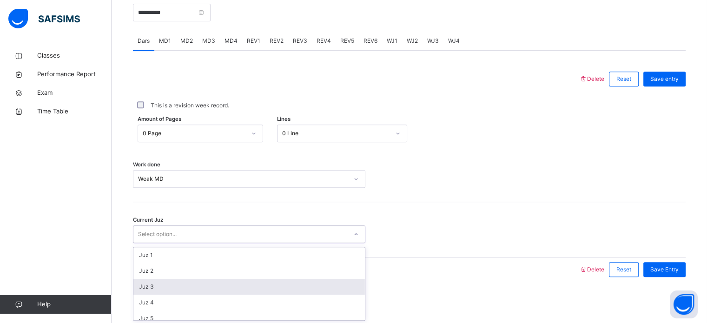
scroll to position [401, 0]
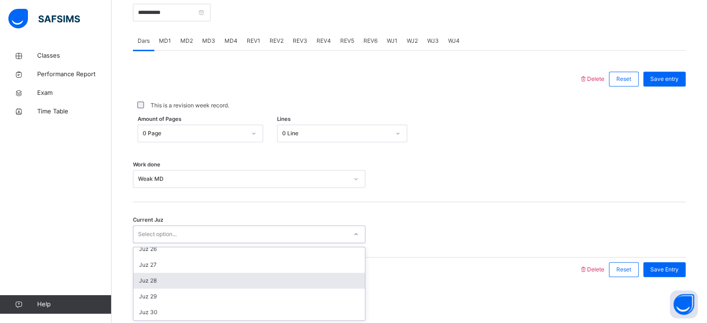
click at [185, 282] on div "Juz 28" at bounding box center [248, 281] width 231 height 16
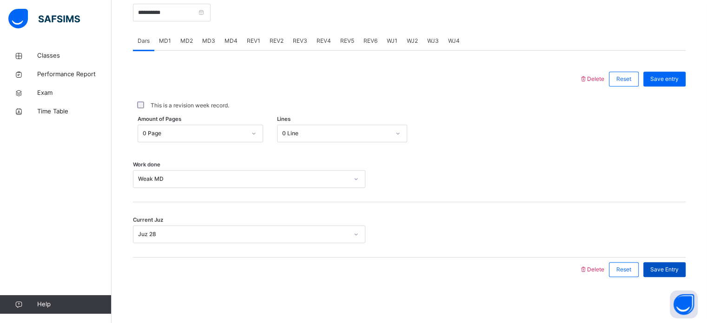
click at [671, 267] on span "Save Entry" at bounding box center [664, 269] width 28 height 8
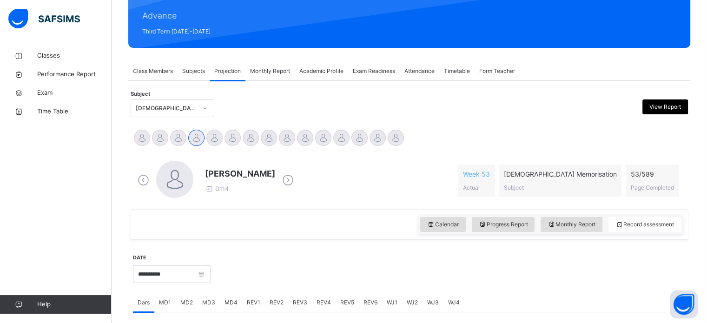
scroll to position [113, 0]
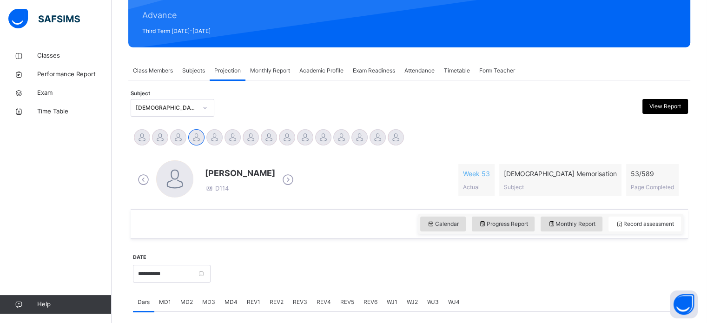
click at [158, 183] on div at bounding box center [174, 178] width 37 height 37
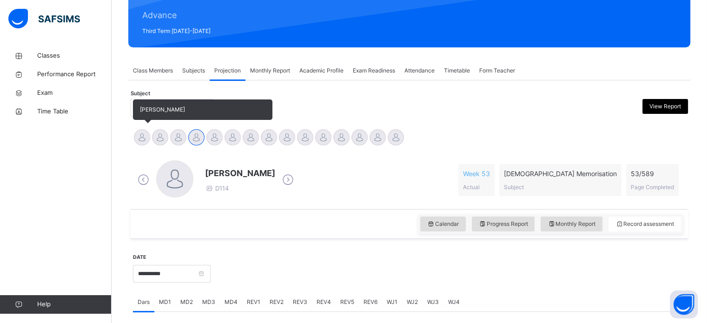
click at [138, 141] on div at bounding box center [142, 137] width 16 height 16
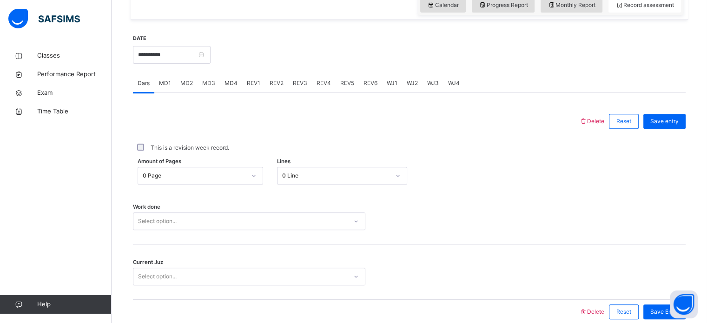
scroll to position [333, 0]
click at [206, 85] on span "MD3" at bounding box center [208, 83] width 13 height 8
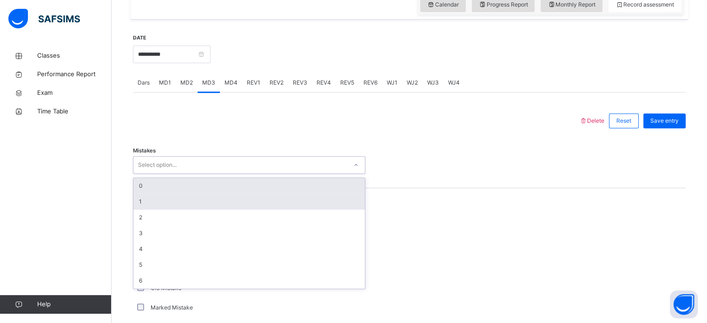
click at [139, 201] on div "1" at bounding box center [248, 202] width 231 height 16
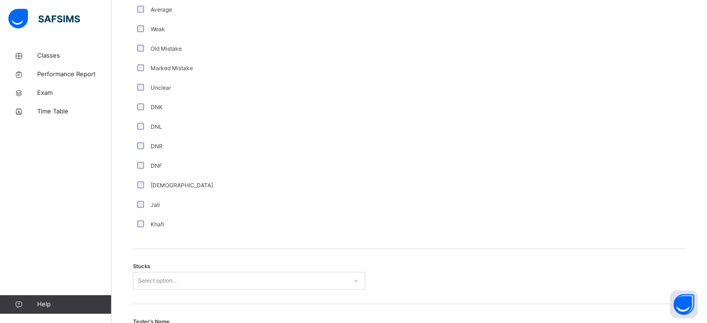
scroll to position [673, 0]
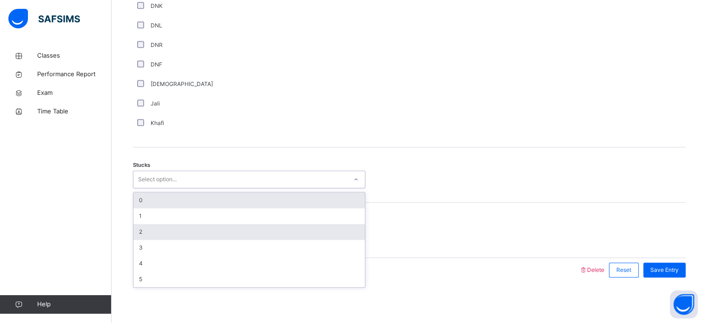
click at [138, 224] on div "2" at bounding box center [248, 232] width 231 height 16
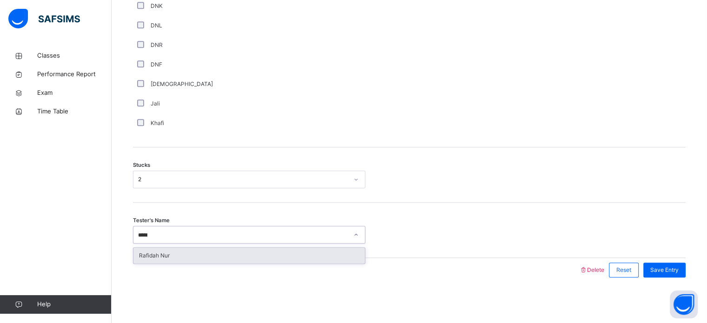
type input "******"
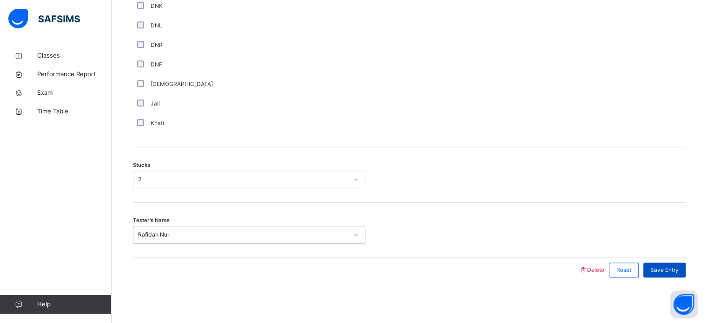
click at [678, 274] on div "Save Entry" at bounding box center [664, 269] width 42 height 15
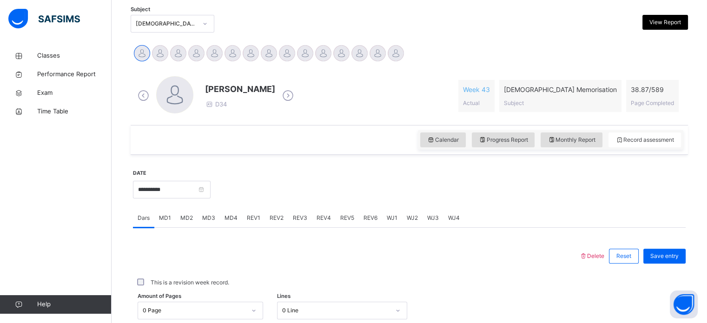
scroll to position [170, 0]
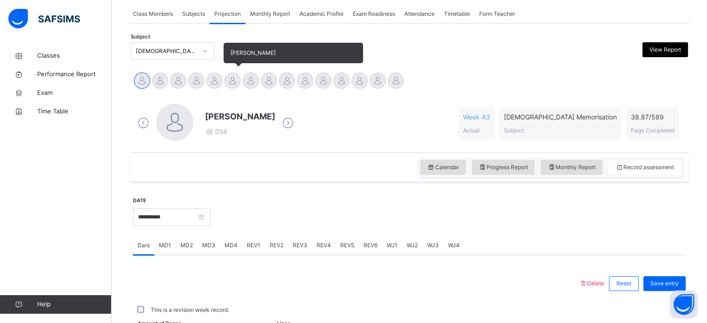
click at [236, 87] on div at bounding box center [232, 80] width 16 height 16
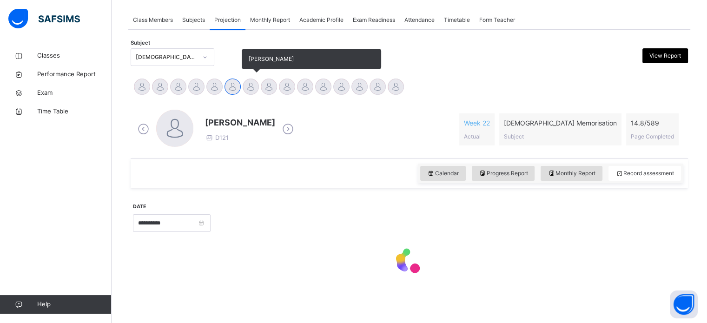
click at [255, 89] on div at bounding box center [250, 87] width 16 height 16
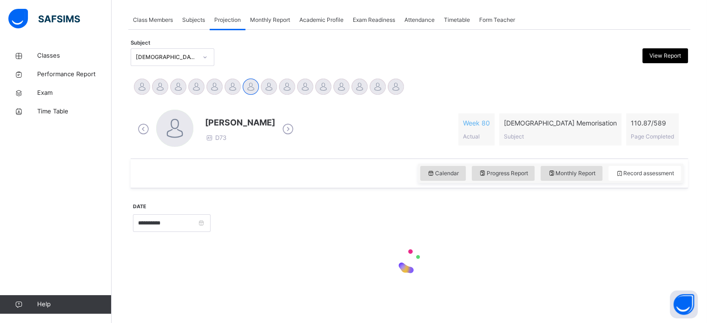
click at [304, 286] on div "**********" at bounding box center [409, 242] width 552 height 98
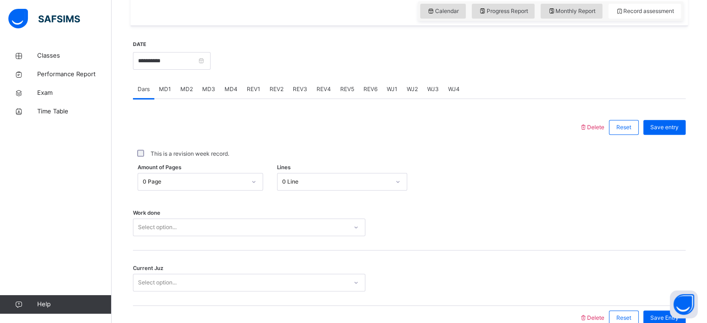
scroll to position [374, 0]
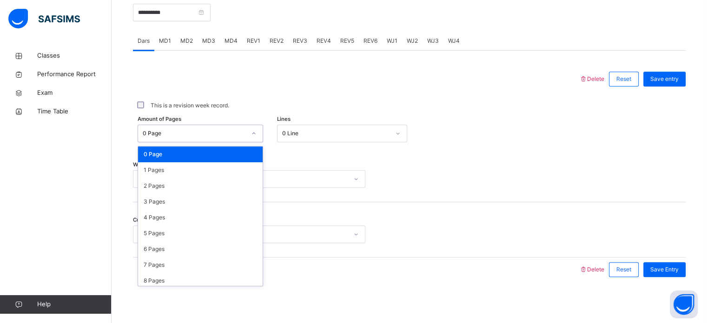
click at [279, 97] on div "This is a revision week record." at bounding box center [409, 106] width 552 height 20
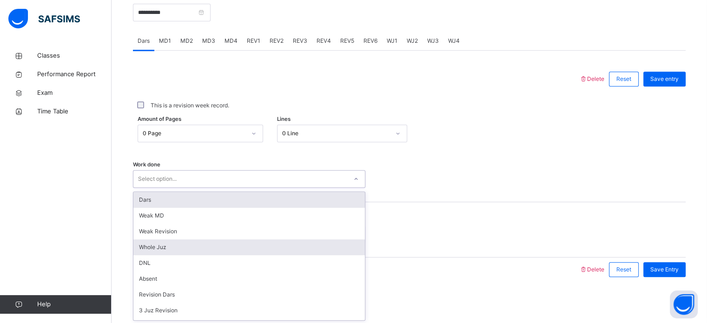
click at [160, 245] on div "Whole Juz" at bounding box center [248, 247] width 231 height 16
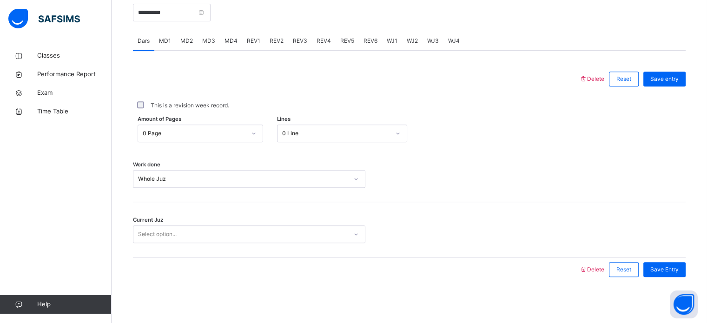
click at [438, 198] on div "Work done Whole Juz" at bounding box center [409, 174] width 552 height 55
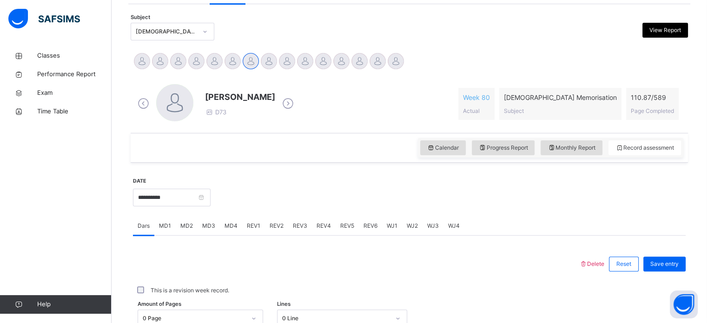
scroll to position [178, 0]
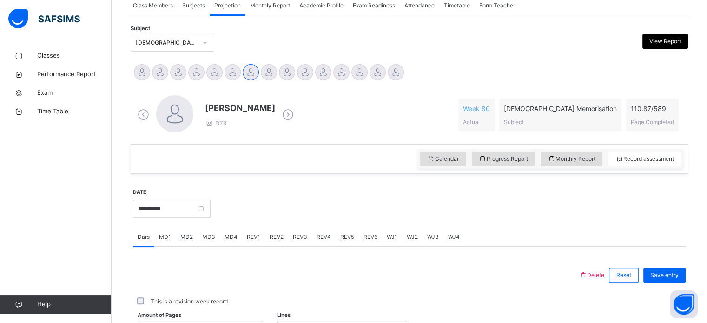
click at [190, 76] on div at bounding box center [196, 72] width 16 height 16
click at [188, 71] on div "**********" at bounding box center [409, 276] width 557 height 440
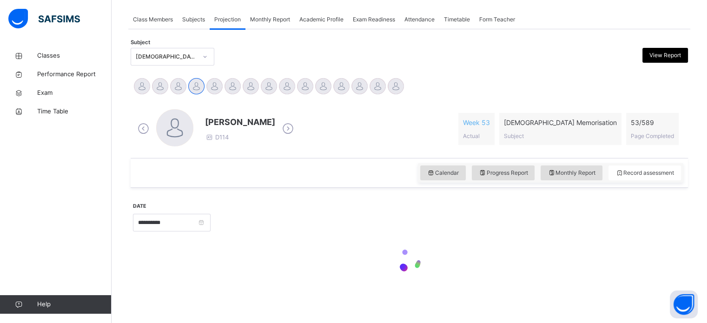
scroll to position [164, 0]
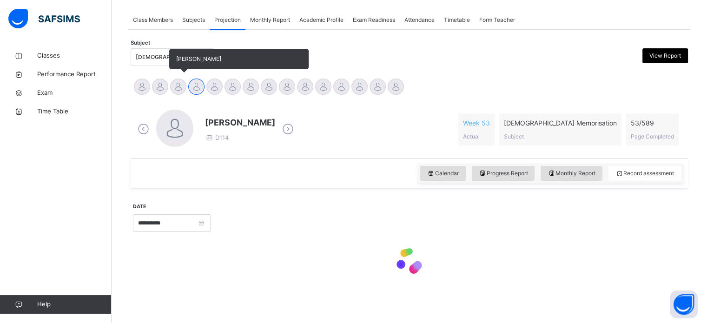
click at [176, 87] on div at bounding box center [178, 87] width 16 height 16
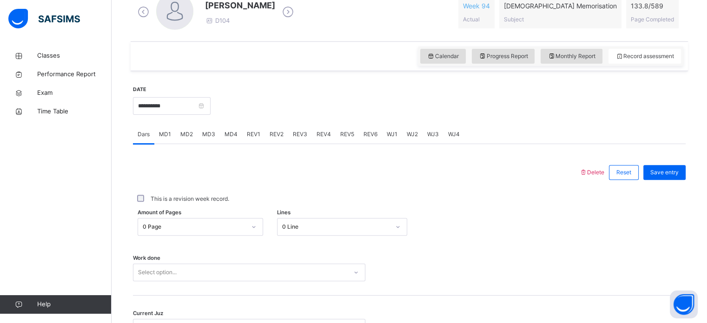
scroll to position [281, 0]
click at [199, 136] on div "MD3" at bounding box center [208, 134] width 22 height 19
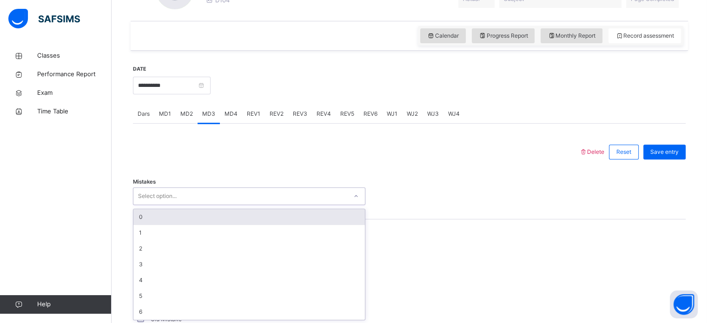
scroll to position [302, 0]
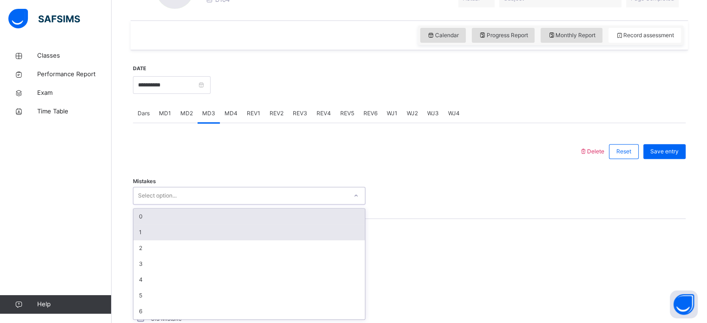
click at [138, 236] on div "1" at bounding box center [248, 232] width 231 height 16
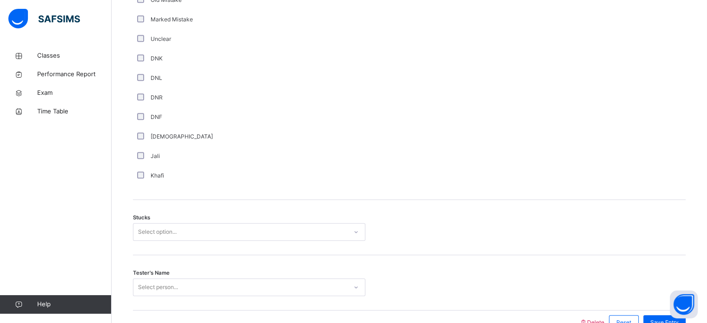
scroll to position [673, 0]
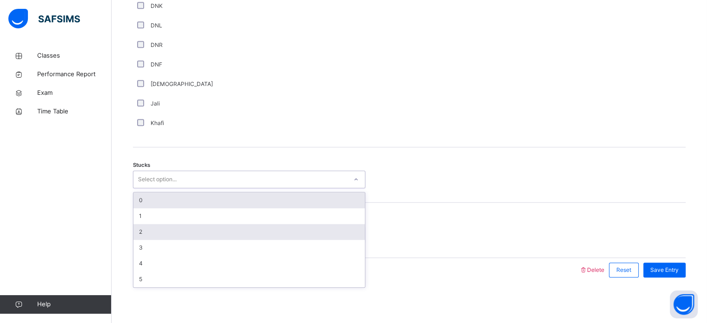
click at [139, 233] on div "2" at bounding box center [248, 232] width 231 height 16
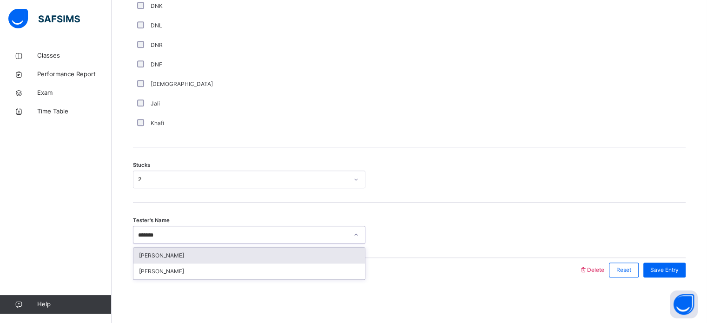
type input "********"
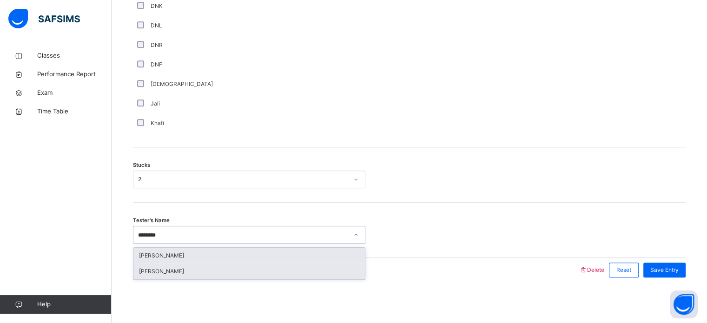
click at [167, 275] on div "[PERSON_NAME]" at bounding box center [248, 271] width 231 height 16
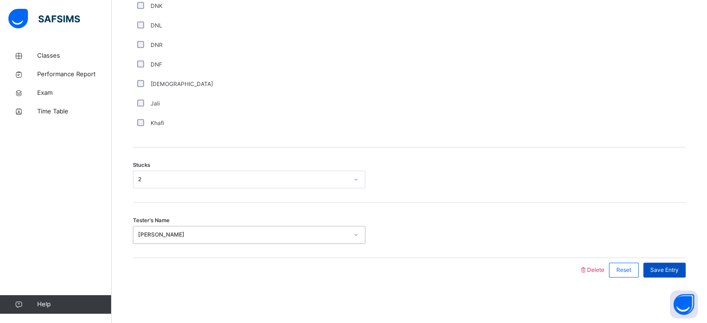
click at [671, 266] on span "Save Entry" at bounding box center [664, 270] width 28 height 8
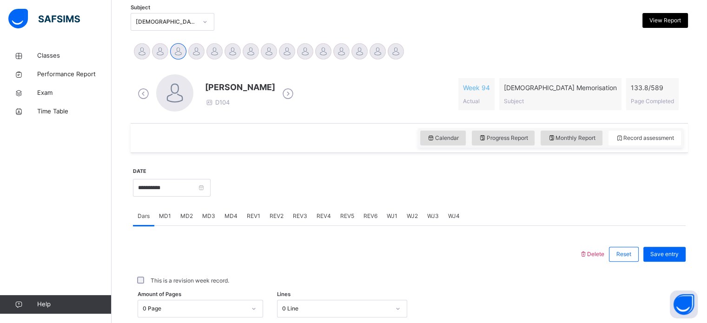
scroll to position [187, 0]
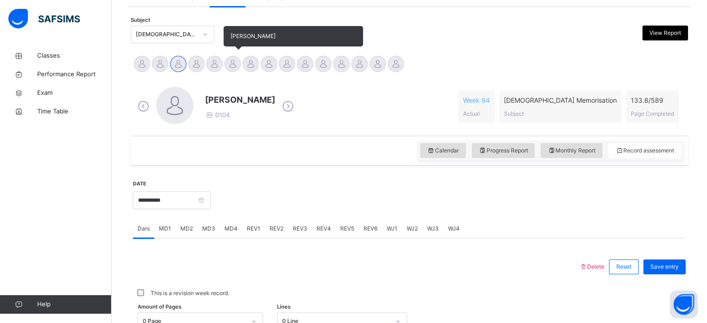
click at [234, 58] on div at bounding box center [232, 64] width 16 height 16
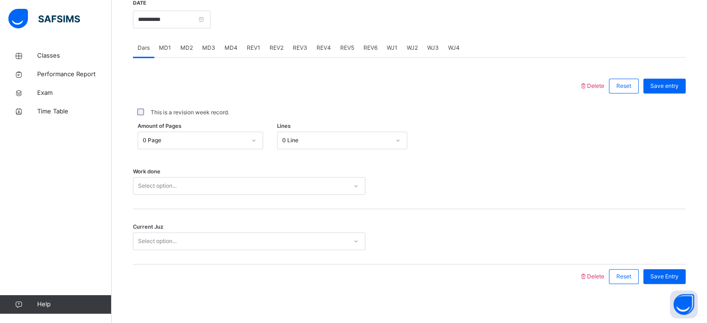
scroll to position [374, 0]
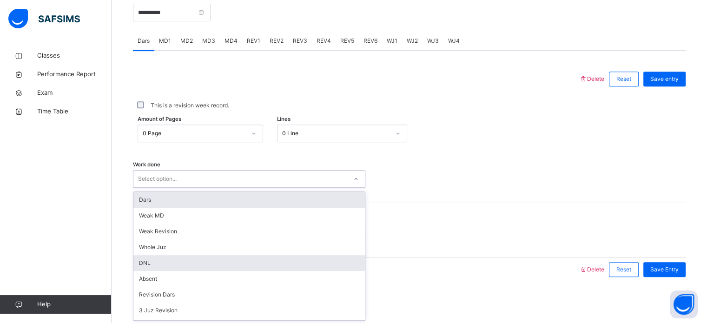
click at [160, 257] on div "DNL" at bounding box center [248, 263] width 231 height 16
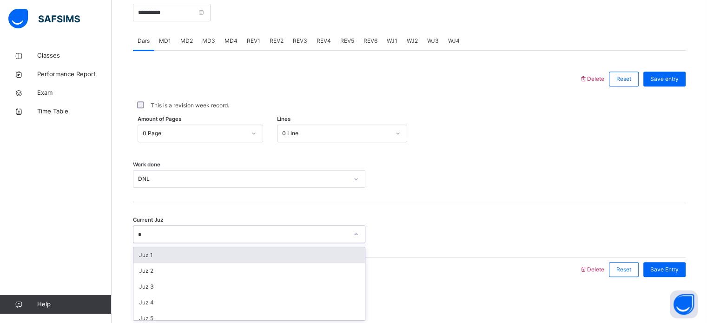
type input "**"
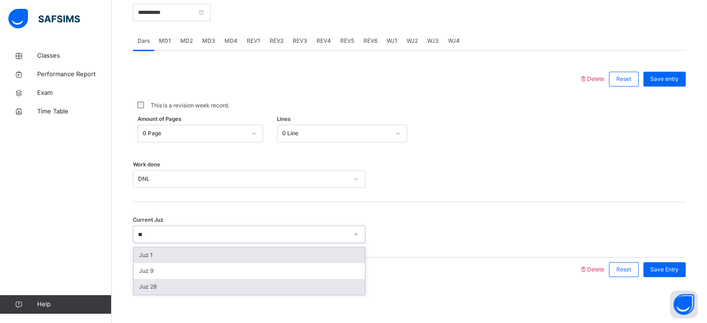
click at [147, 290] on div "Juz 28" at bounding box center [248, 287] width 231 height 16
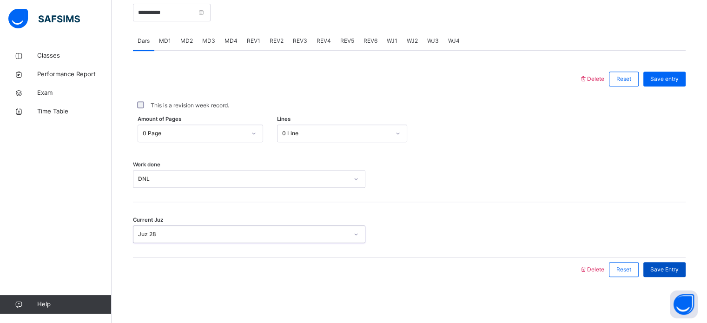
click at [675, 267] on span "Save Entry" at bounding box center [664, 269] width 28 height 8
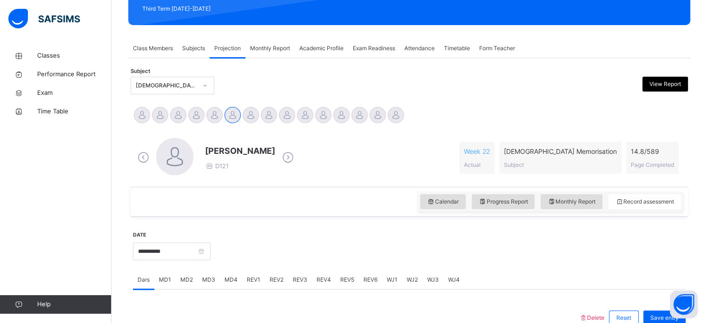
scroll to position [118, 0]
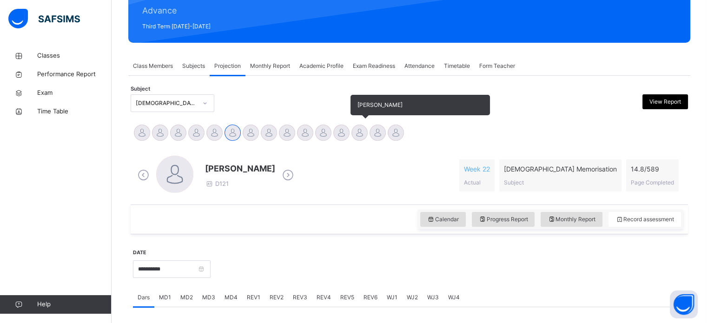
click at [358, 135] on div at bounding box center [359, 132] width 16 height 16
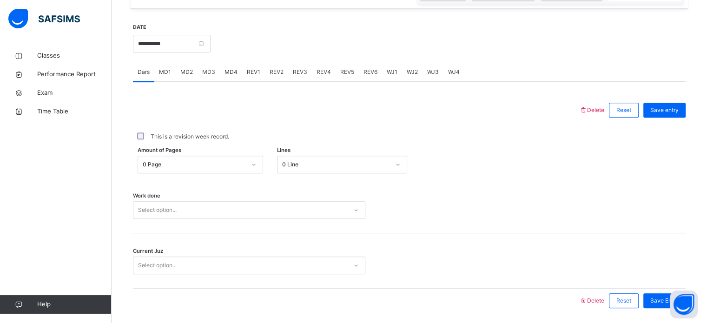
scroll to position [347, 0]
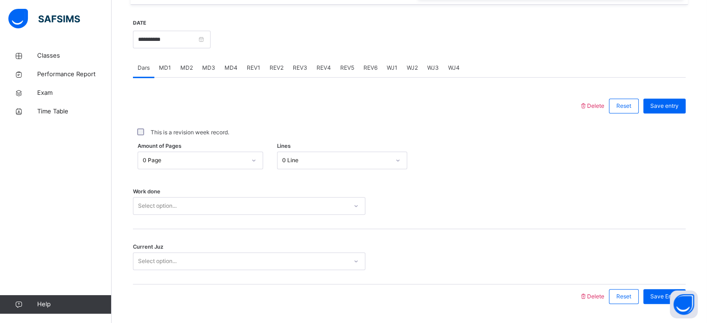
click at [387, 76] on div "WJ1" at bounding box center [392, 68] width 20 height 19
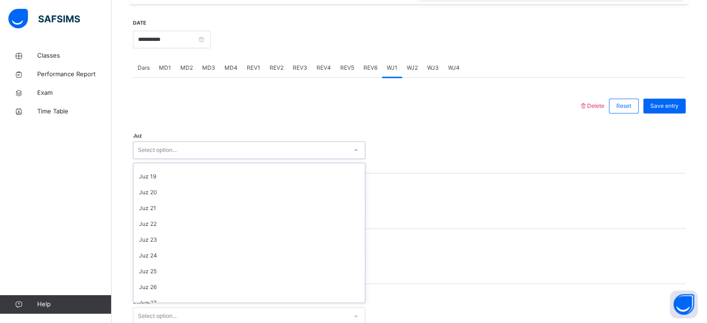
scroll to position [334, 0]
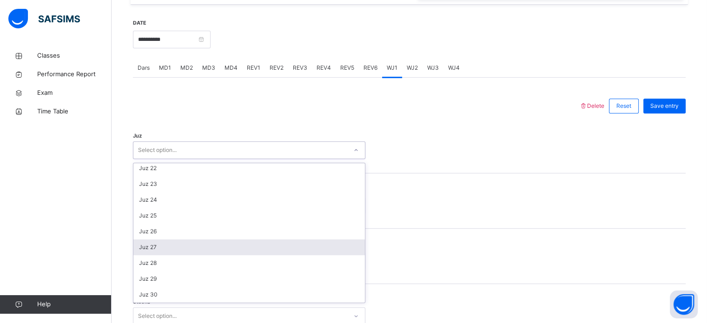
click at [140, 249] on div "Juz 27" at bounding box center [248, 247] width 231 height 16
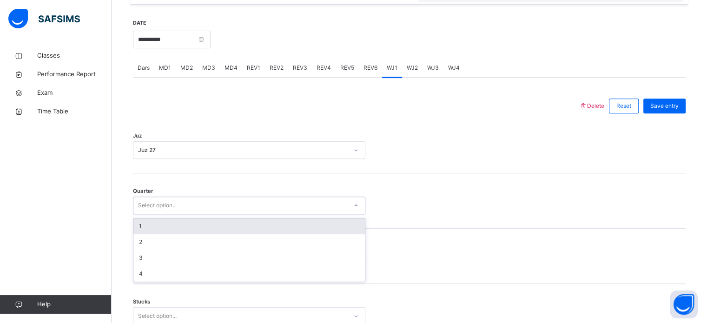
click at [140, 225] on div "1" at bounding box center [248, 226] width 231 height 16
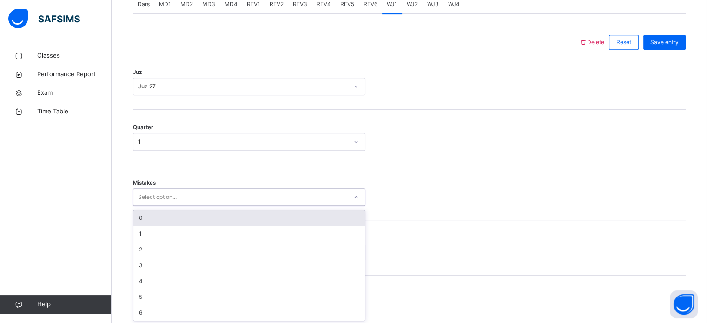
scroll to position [413, 0]
click at [139, 217] on div "0" at bounding box center [248, 217] width 231 height 16
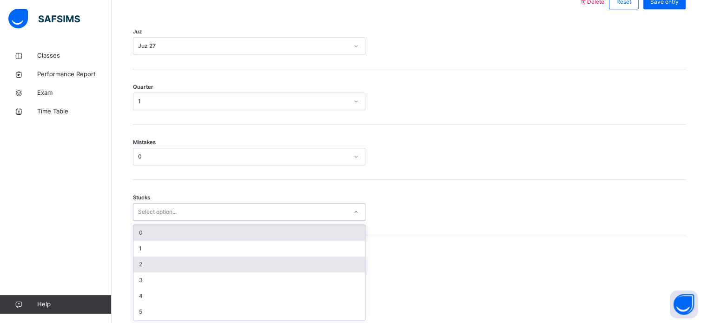
click at [135, 262] on div "2" at bounding box center [248, 264] width 231 height 16
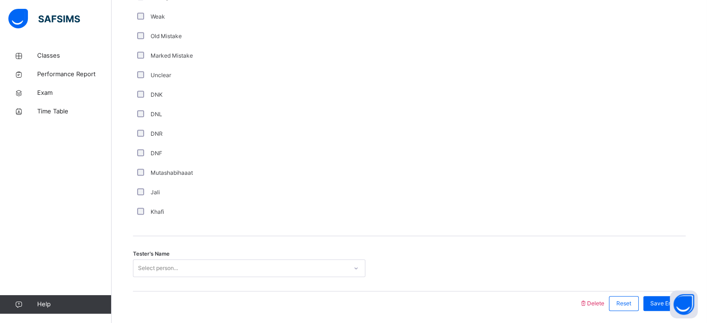
scroll to position [749, 0]
click at [149, 73] on div "Unclear" at bounding box center [249, 76] width 228 height 8
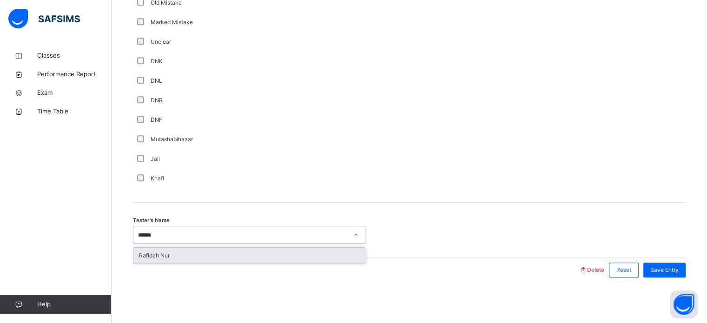
type input "*******"
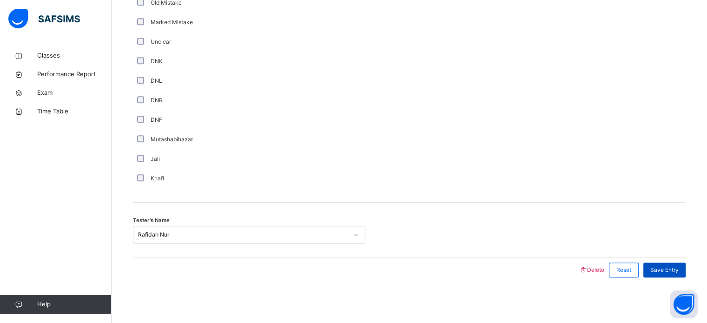
click at [678, 273] on span "Save Entry" at bounding box center [664, 270] width 28 height 8
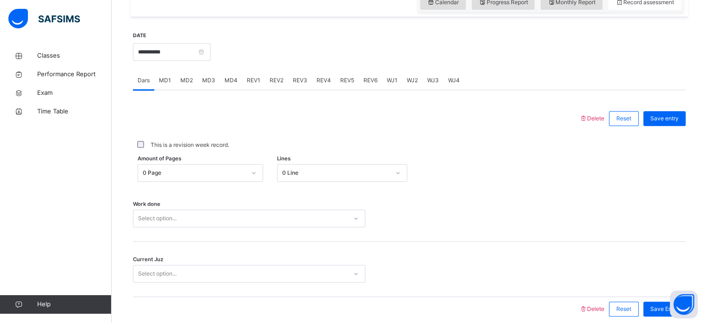
scroll to position [335, 0]
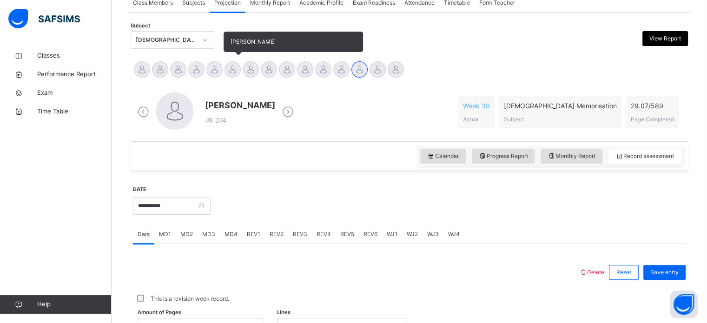
click at [226, 75] on div "[PERSON_NAME]" at bounding box center [232, 70] width 18 height 20
click at [219, 71] on div at bounding box center [214, 69] width 16 height 16
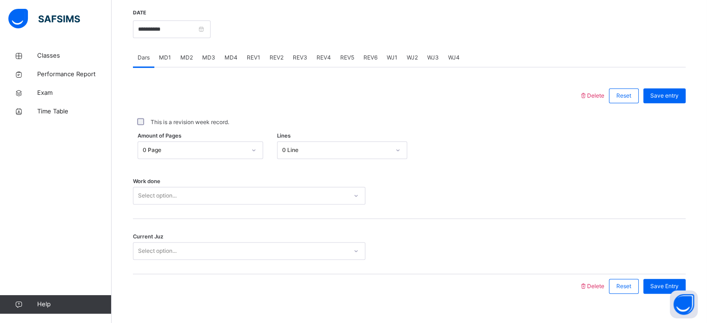
scroll to position [366, 0]
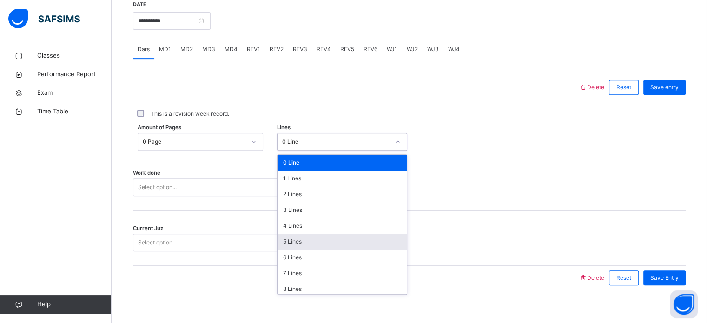
click at [312, 244] on div "5 Lines" at bounding box center [341, 242] width 129 height 16
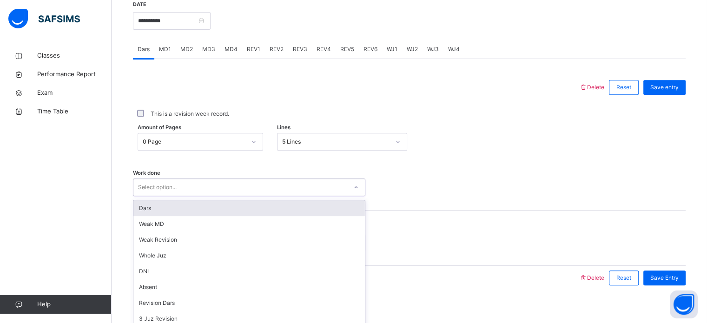
scroll to position [374, 0]
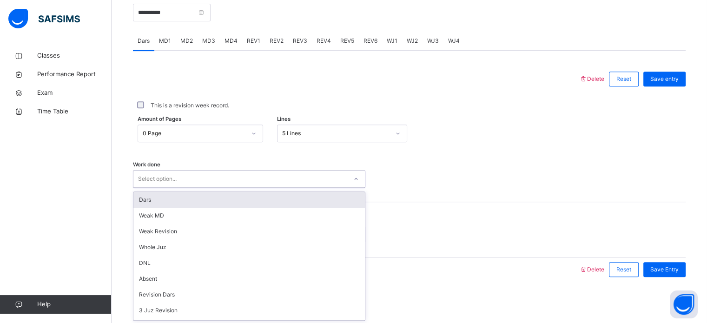
click at [190, 203] on div "Dars" at bounding box center [248, 200] width 231 height 16
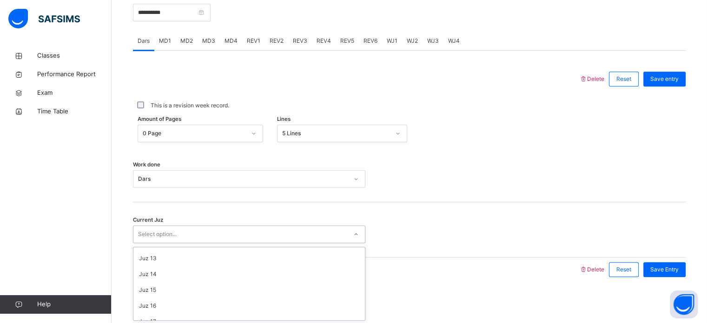
scroll to position [401, 0]
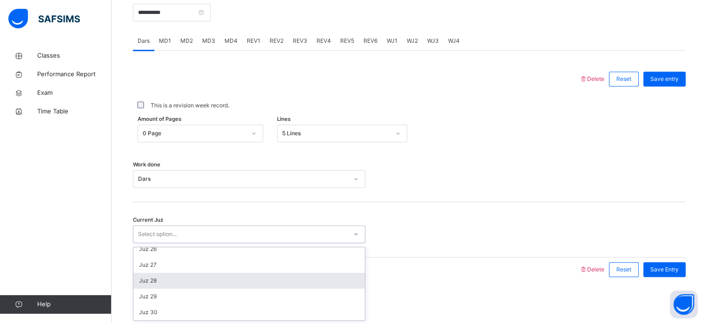
click at [170, 287] on div "Juz 28" at bounding box center [248, 281] width 231 height 16
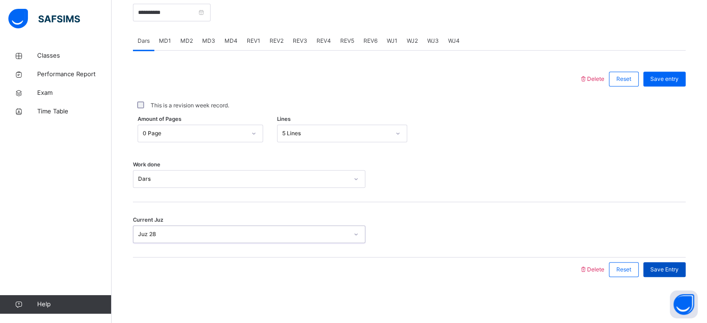
click at [676, 273] on div "Save Entry" at bounding box center [664, 269] width 42 height 15
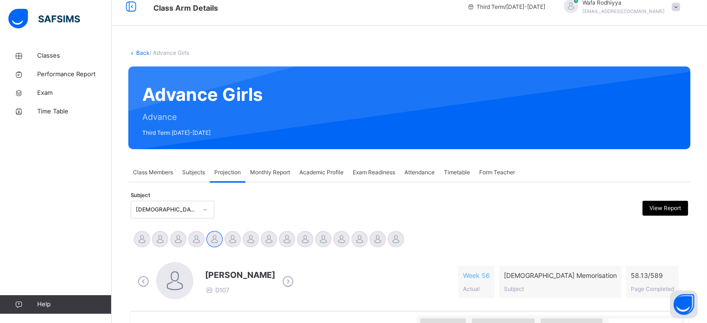
scroll to position [122, 0]
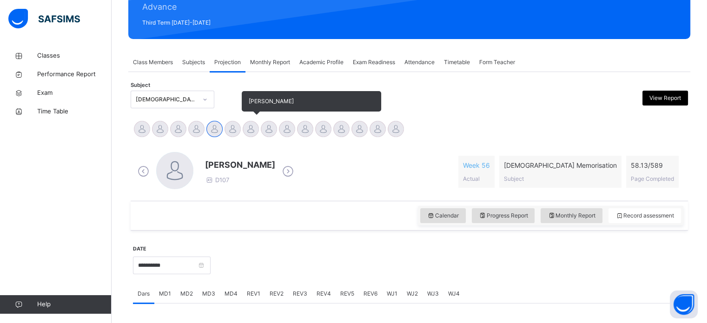
click at [251, 130] on div at bounding box center [250, 129] width 16 height 16
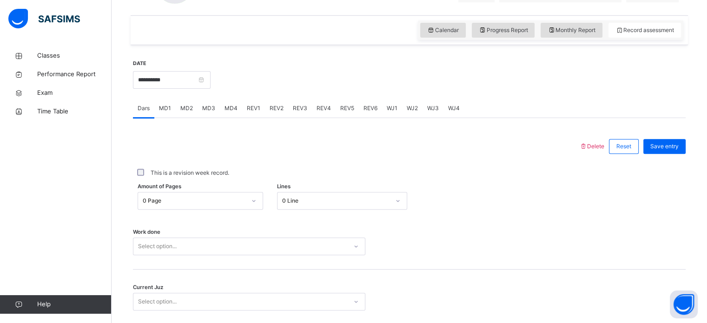
scroll to position [314, 0]
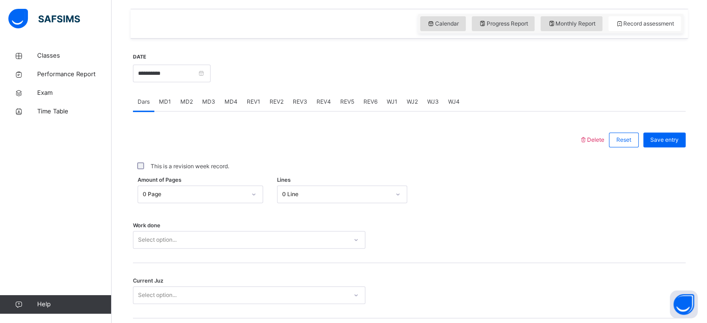
click at [236, 98] on span "MD4" at bounding box center [230, 102] width 13 height 8
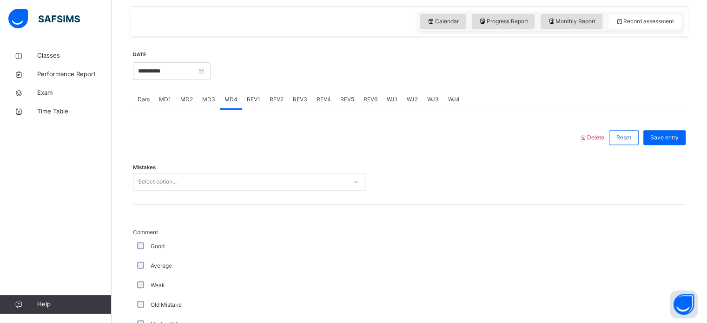
scroll to position [315, 0]
click at [449, 98] on span "WJ4" at bounding box center [454, 100] width 12 height 8
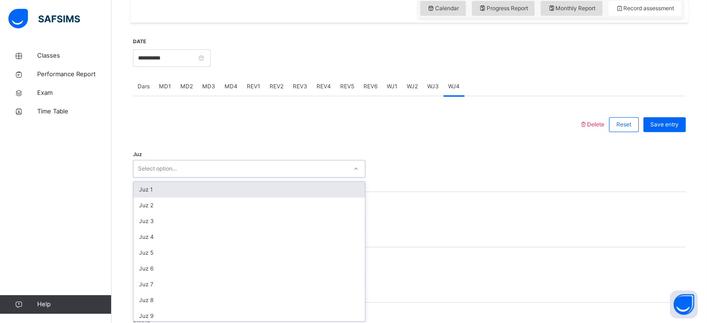
scroll to position [331, 0]
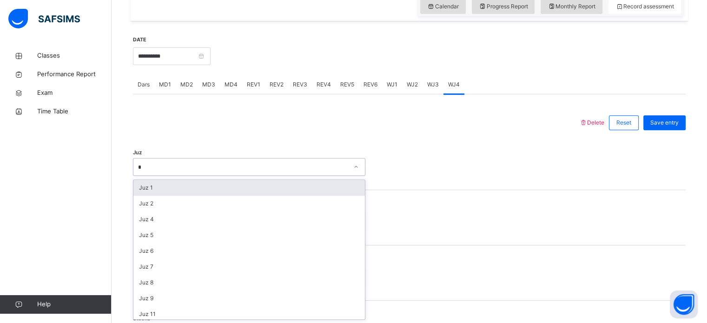
type input "**"
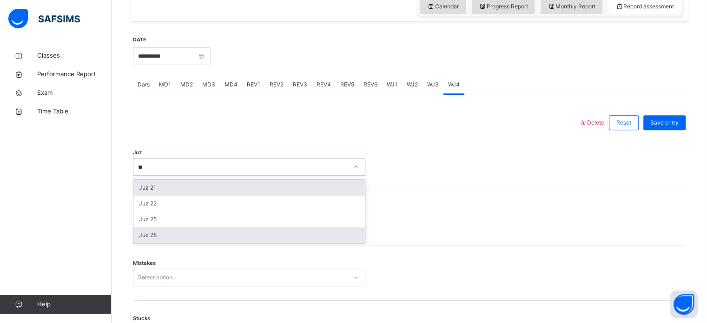
click at [150, 235] on div "Juz 28" at bounding box center [248, 235] width 231 height 16
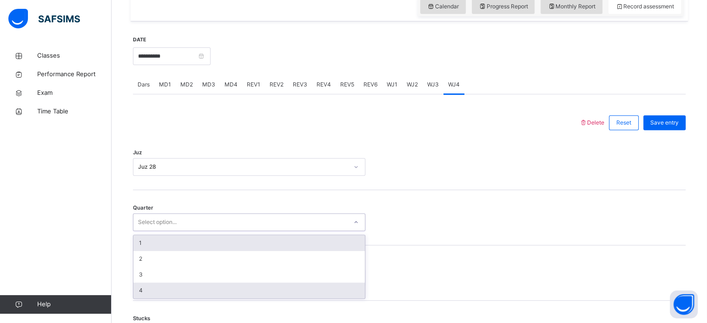
click at [133, 283] on div "4" at bounding box center [248, 290] width 231 height 16
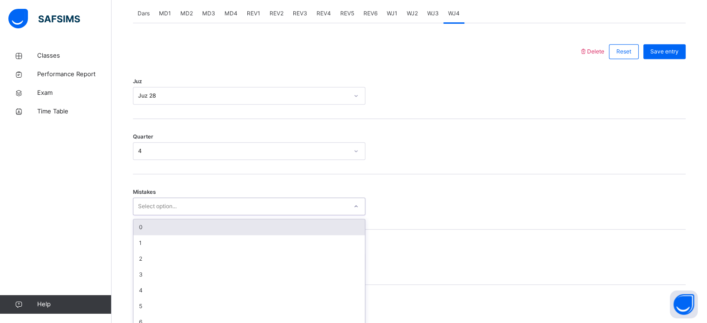
scroll to position [413, 0]
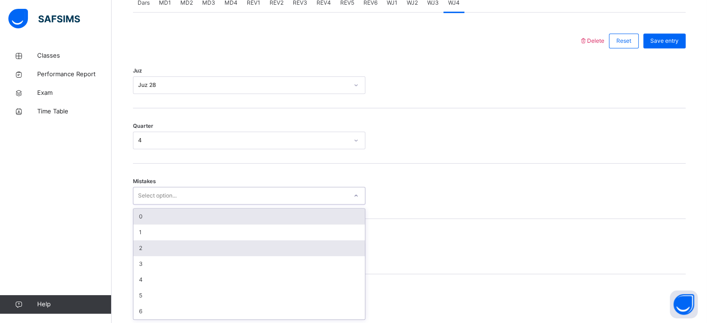
click at [145, 254] on div "2" at bounding box center [248, 248] width 231 height 16
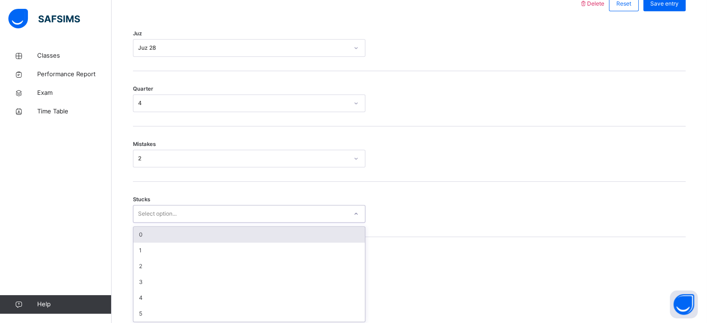
scroll to position [452, 0]
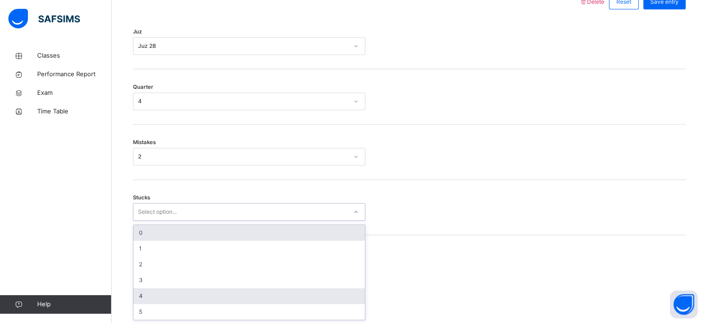
click at [138, 297] on div "4" at bounding box center [248, 296] width 231 height 16
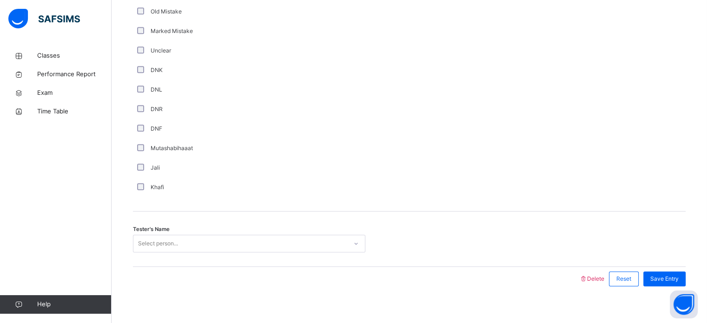
scroll to position [784, 0]
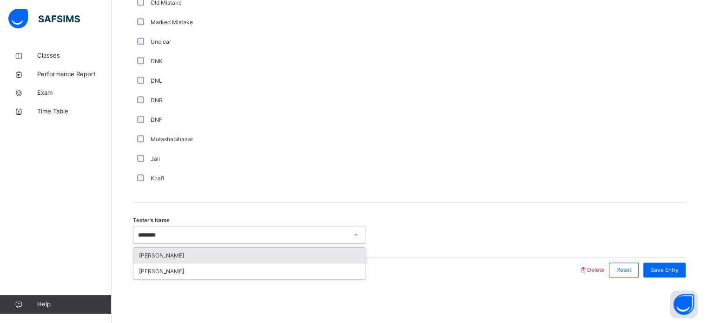
type input "********"
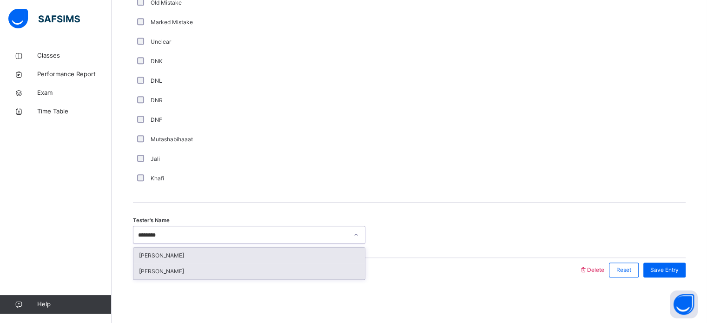
click at [164, 265] on div "[PERSON_NAME]" at bounding box center [248, 271] width 231 height 16
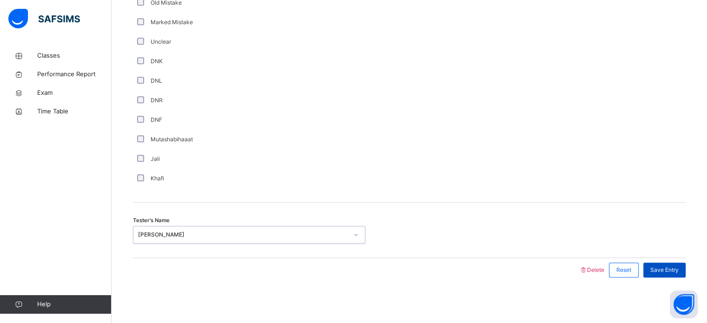
click at [666, 271] on span "Save Entry" at bounding box center [664, 270] width 28 height 8
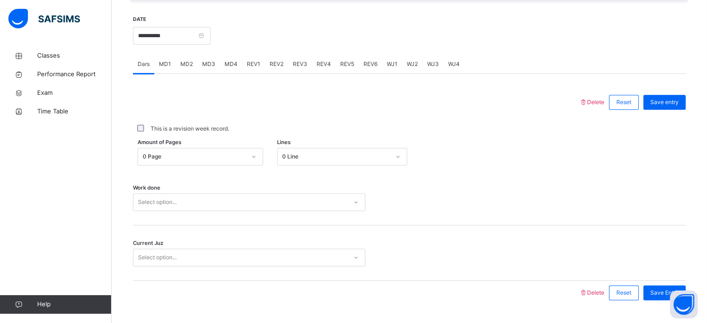
scroll to position [374, 0]
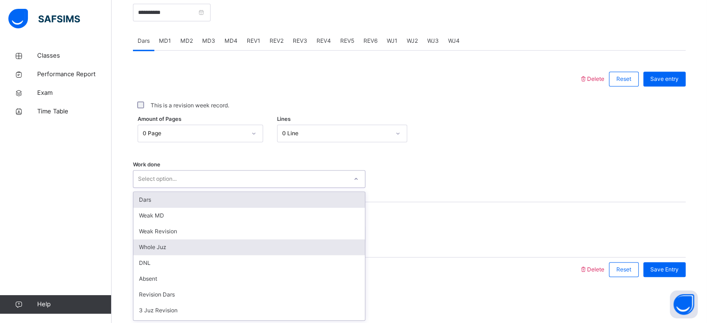
click at [156, 247] on div "Whole Juz" at bounding box center [248, 247] width 231 height 16
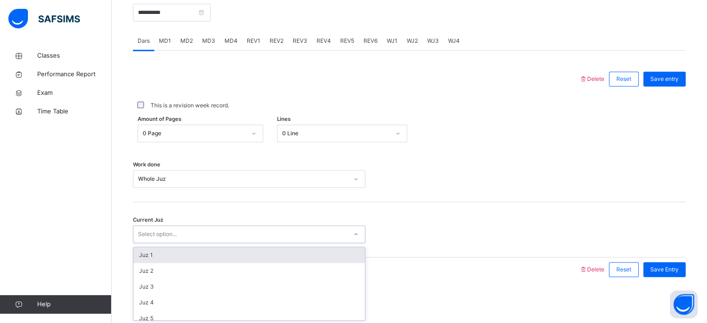
click at [166, 262] on div "Juz 1" at bounding box center [248, 255] width 231 height 16
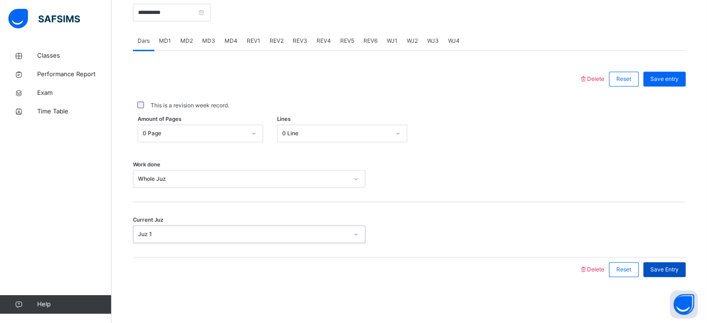
click at [675, 273] on div "Save Entry" at bounding box center [664, 269] width 42 height 15
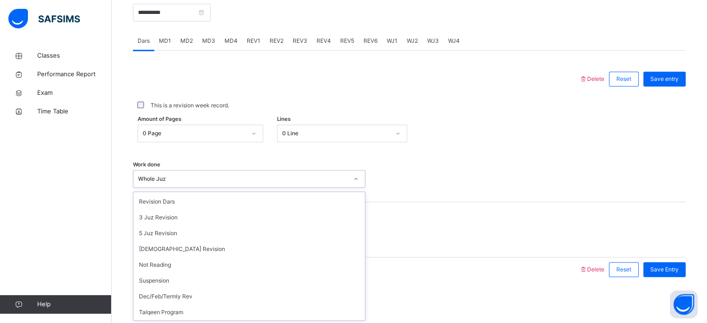
scroll to position [0, 0]
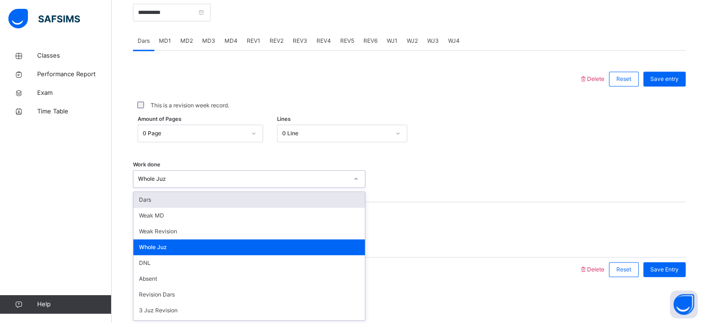
click at [458, 213] on div "Current Juz Juz 1" at bounding box center [409, 229] width 552 height 55
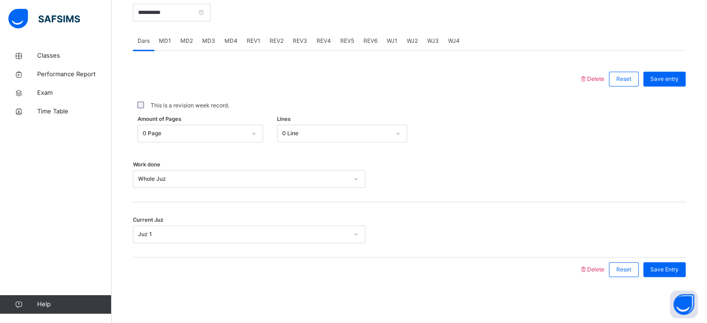
click at [206, 159] on div "Work done Whole Juz" at bounding box center [409, 174] width 552 height 55
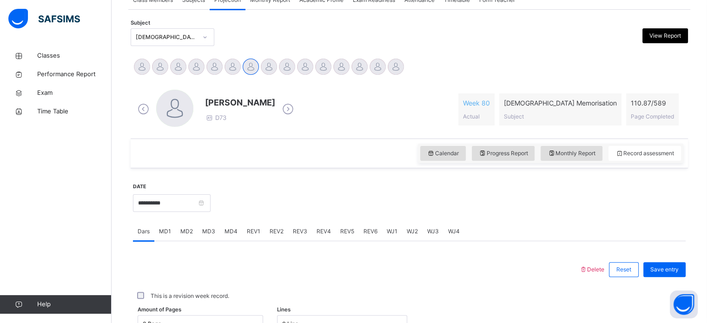
scroll to position [183, 0]
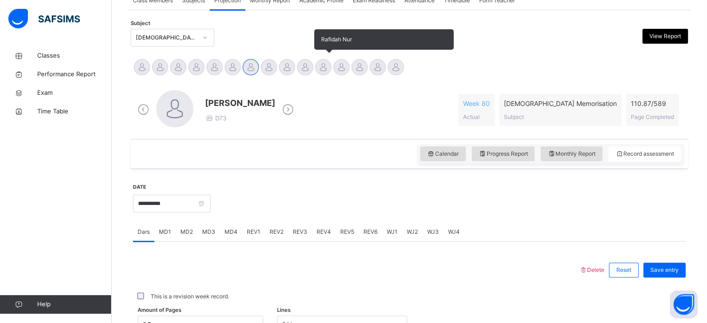
click at [325, 66] on div at bounding box center [323, 67] width 16 height 16
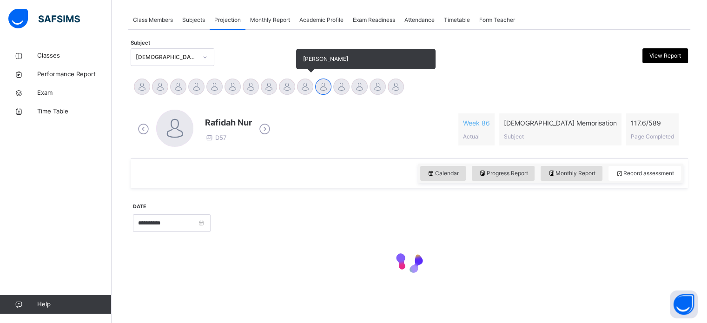
click at [307, 89] on div at bounding box center [305, 87] width 16 height 16
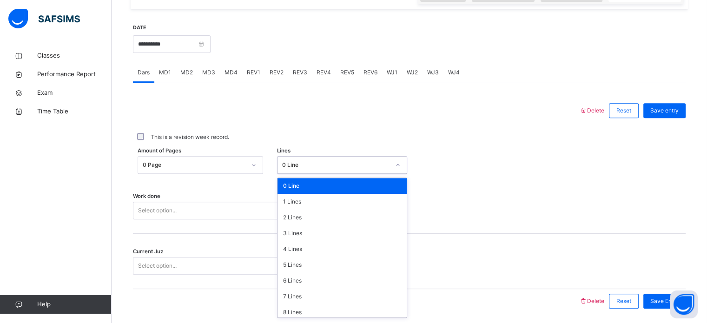
scroll to position [113, 0]
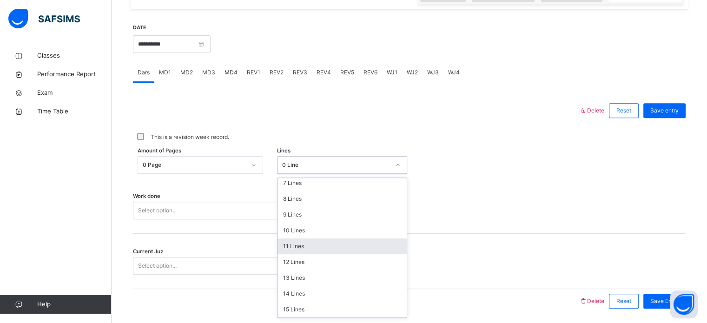
click at [308, 249] on div "11 Lines" at bounding box center [341, 246] width 129 height 16
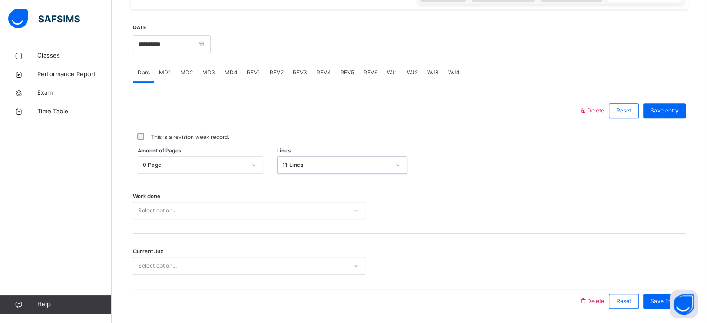
scroll to position [374, 0]
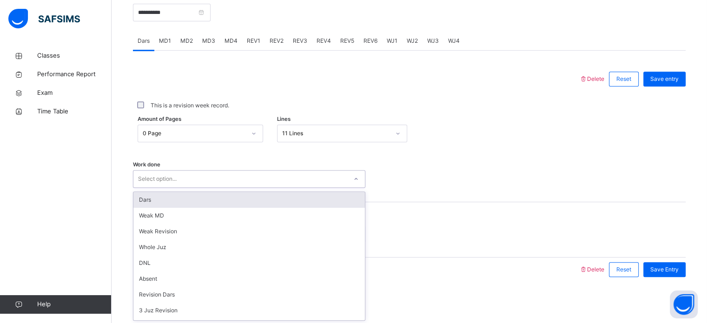
click at [267, 201] on div "Dars" at bounding box center [248, 200] width 231 height 16
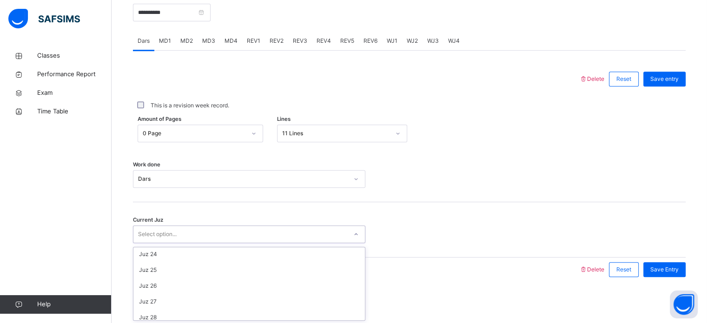
scroll to position [401, 0]
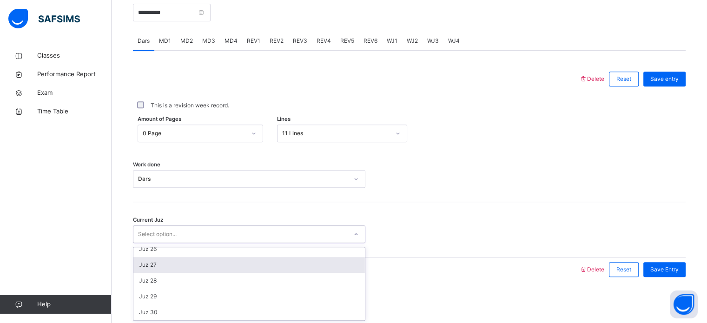
click at [162, 267] on div "Juz 27" at bounding box center [248, 265] width 231 height 16
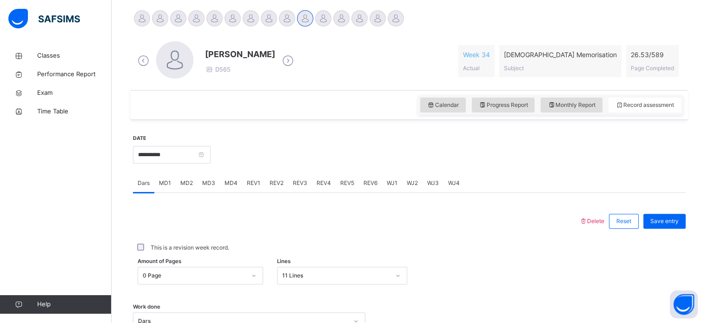
scroll to position [235, 0]
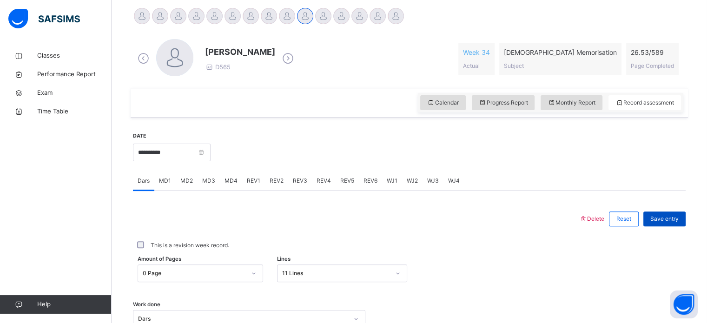
click at [668, 223] on div "Save entry" at bounding box center [664, 218] width 42 height 15
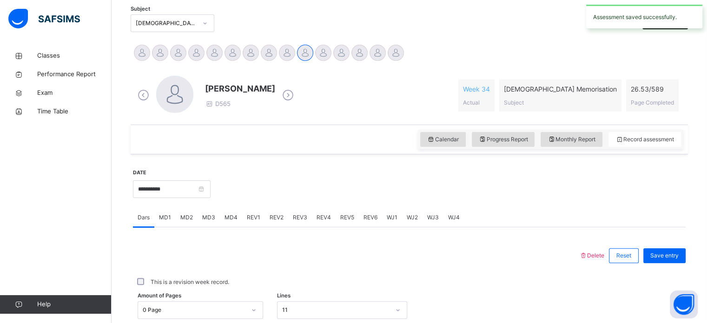
scroll to position [196, 0]
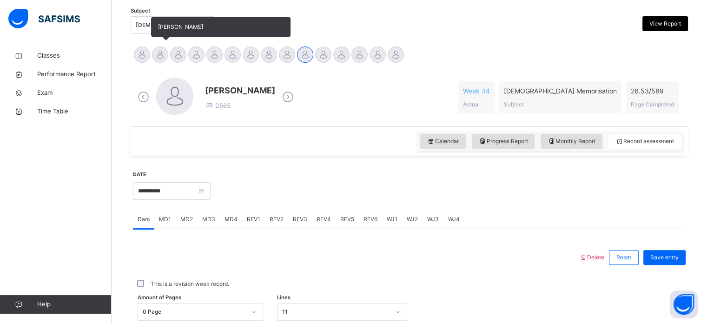
click at [167, 60] on div "[PERSON_NAME]" at bounding box center [160, 56] width 18 height 20
click at [180, 57] on div at bounding box center [178, 54] width 16 height 16
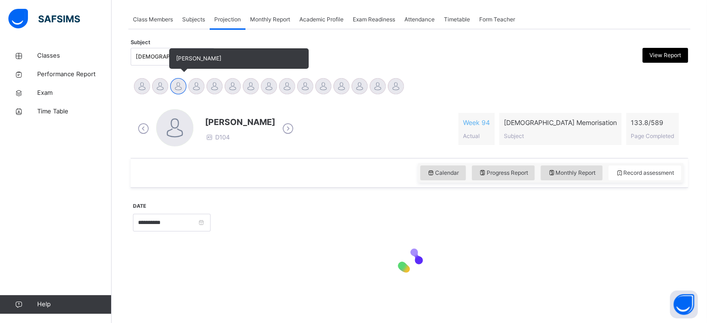
click at [179, 61] on span "[PERSON_NAME]" at bounding box center [198, 58] width 45 height 7
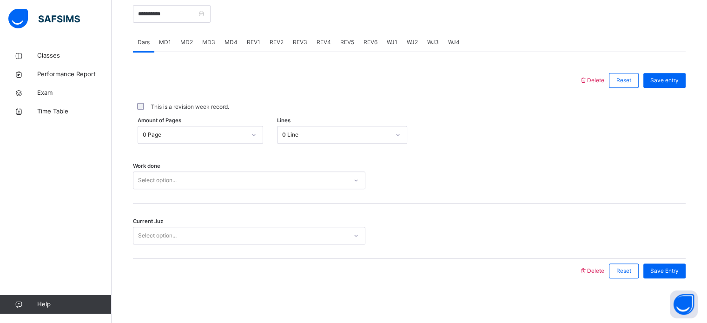
scroll to position [374, 0]
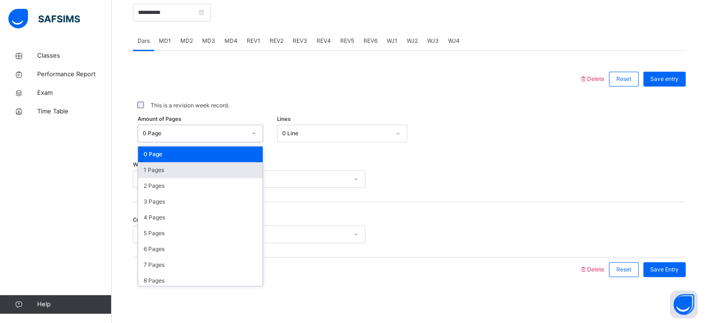
click at [159, 167] on div "1 Pages" at bounding box center [200, 170] width 124 height 16
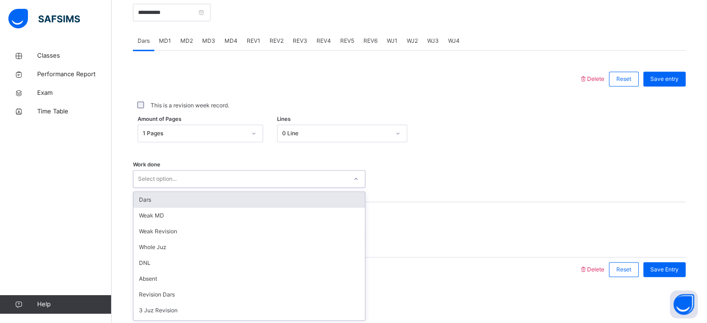
click at [145, 193] on div "Dars" at bounding box center [248, 200] width 231 height 16
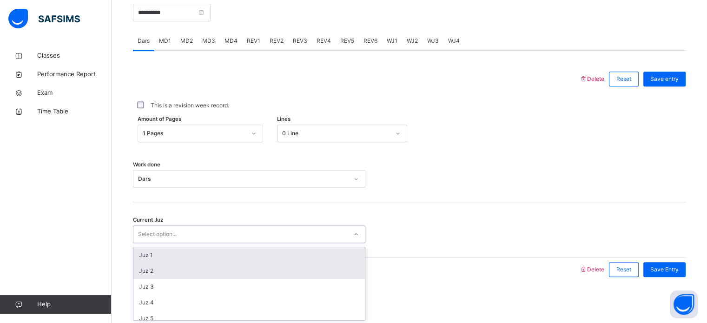
click at [149, 264] on div "Juz 2" at bounding box center [248, 271] width 231 height 16
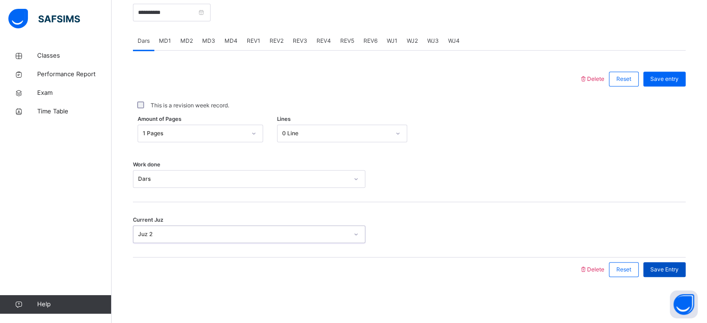
click at [684, 276] on div "Save Entry" at bounding box center [664, 269] width 42 height 15
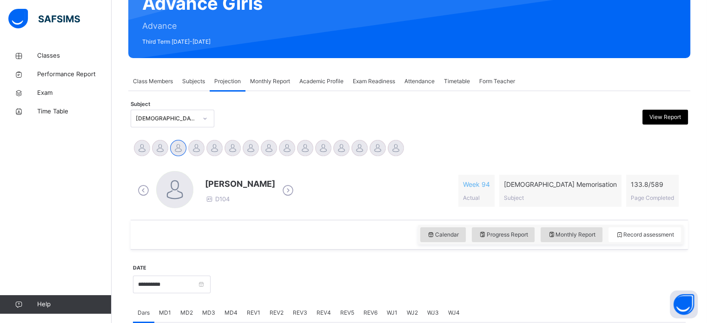
scroll to position [102, 0]
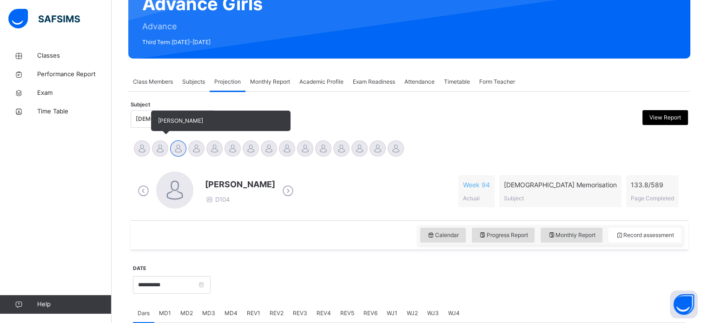
click at [156, 145] on div at bounding box center [160, 148] width 16 height 16
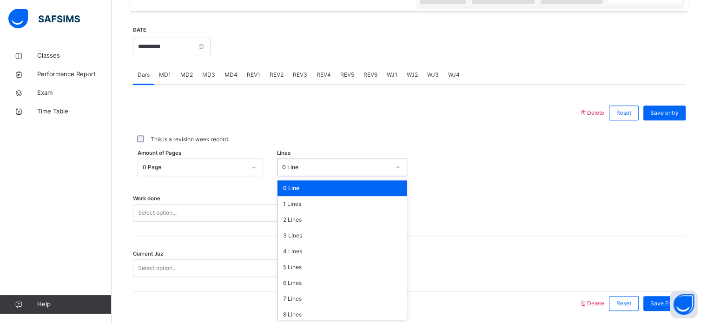
scroll to position [341, 0]
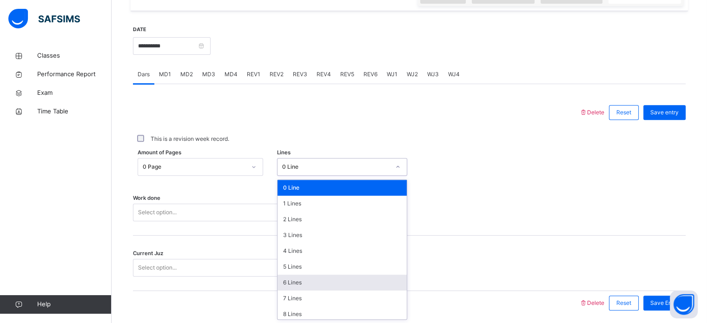
click at [310, 285] on div "6 Lines" at bounding box center [341, 283] width 129 height 16
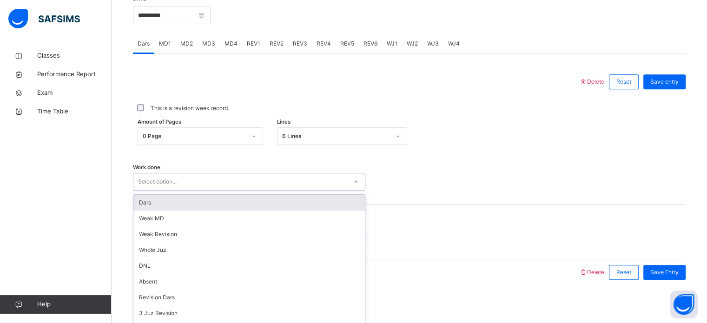
scroll to position [374, 0]
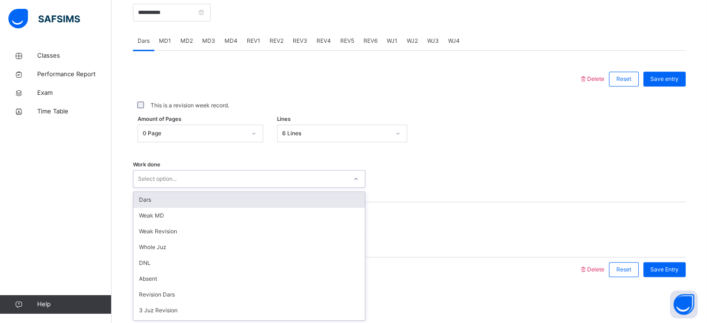
click at [198, 197] on div "Dars" at bounding box center [248, 200] width 231 height 16
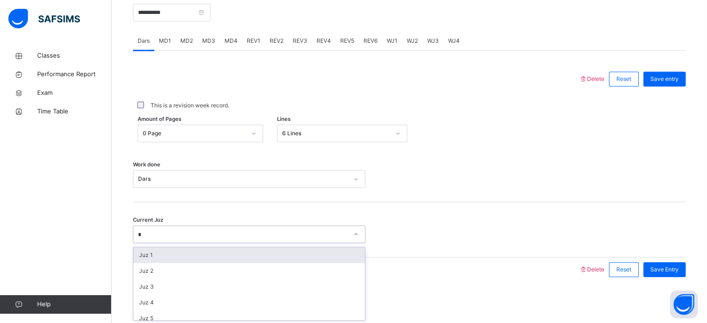
type input "**"
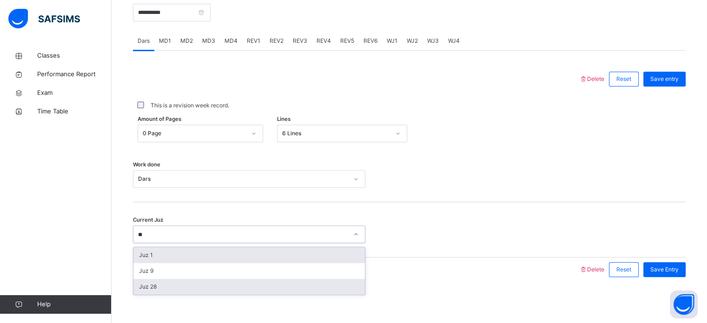
click at [236, 292] on div "Juz 28" at bounding box center [248, 287] width 231 height 16
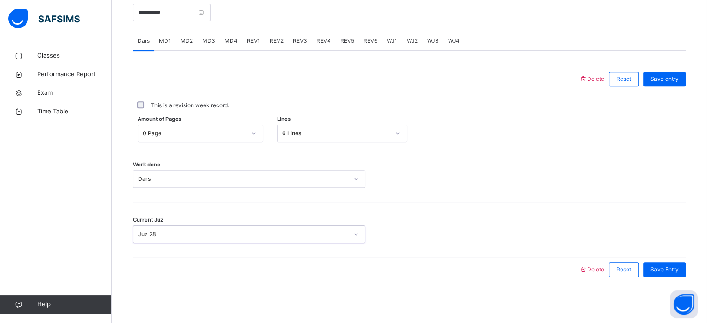
click at [675, 256] on div "Current Juz option Juz 28, selected. 0 results available. Select is focused ,ty…" at bounding box center [409, 229] width 552 height 55
click at [672, 269] on span "Save Entry" at bounding box center [664, 269] width 28 height 8
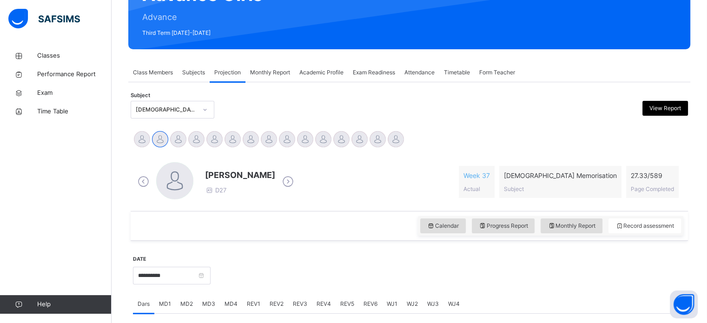
scroll to position [102, 0]
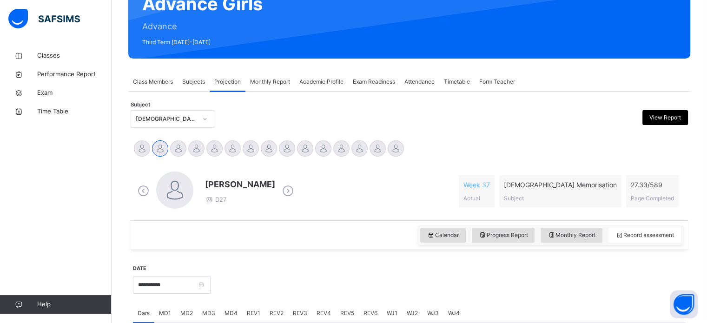
click at [416, 87] on div "Attendance" at bounding box center [418, 81] width 39 height 19
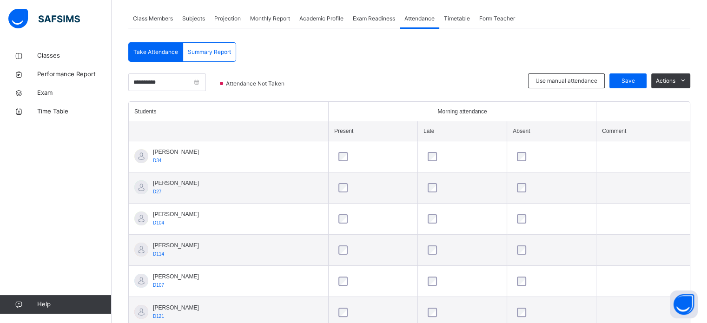
scroll to position [167, 0]
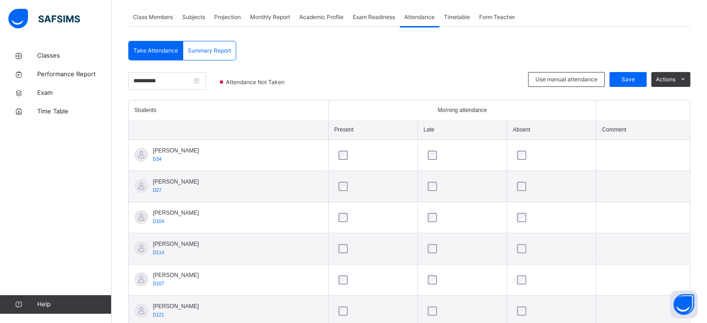
click at [439, 151] on div at bounding box center [462, 155] width 73 height 9
click at [444, 156] on div at bounding box center [462, 155] width 73 height 9
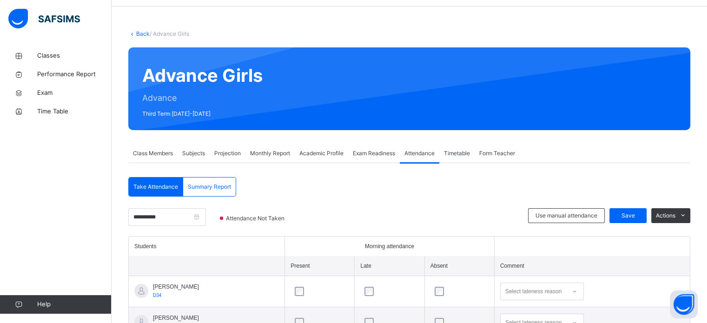
scroll to position [4, 0]
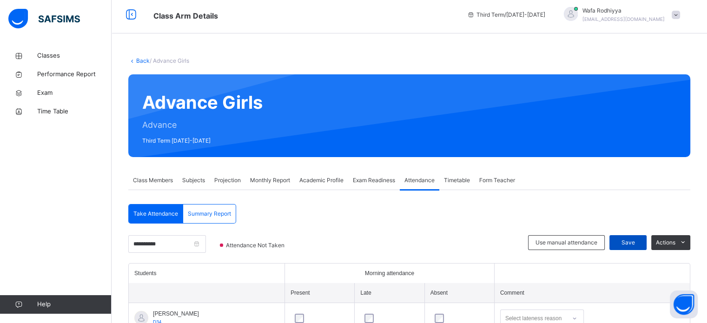
click at [638, 235] on div "Save" at bounding box center [627, 242] width 37 height 15
